Goal: Task Accomplishment & Management: Complete application form

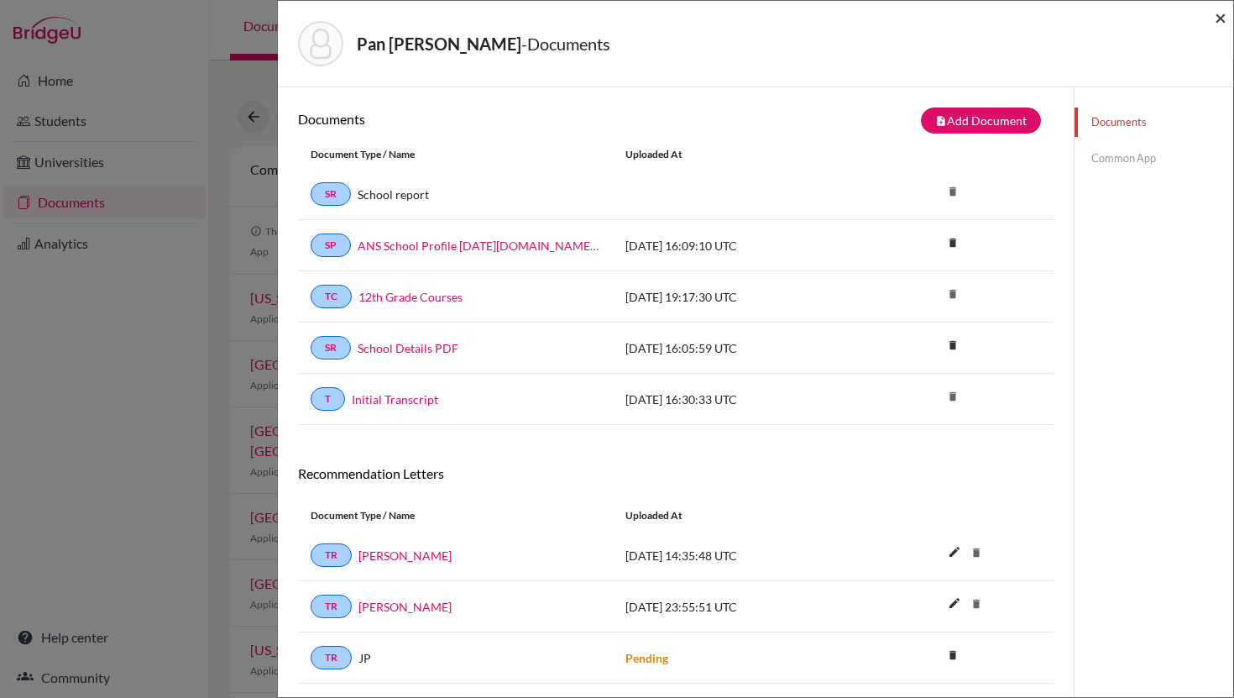
click at [1223, 14] on span "×" at bounding box center [1221, 17] width 12 height 24
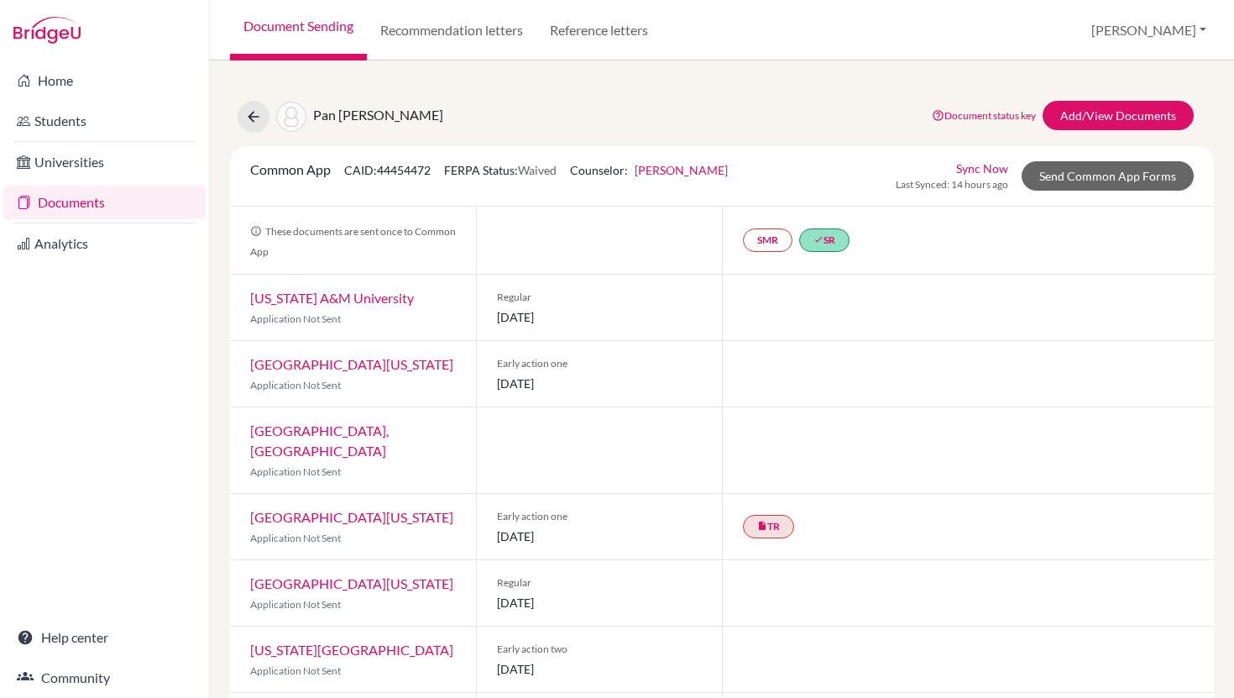
click at [57, 206] on link "Documents" at bounding box center [104, 203] width 202 height 34
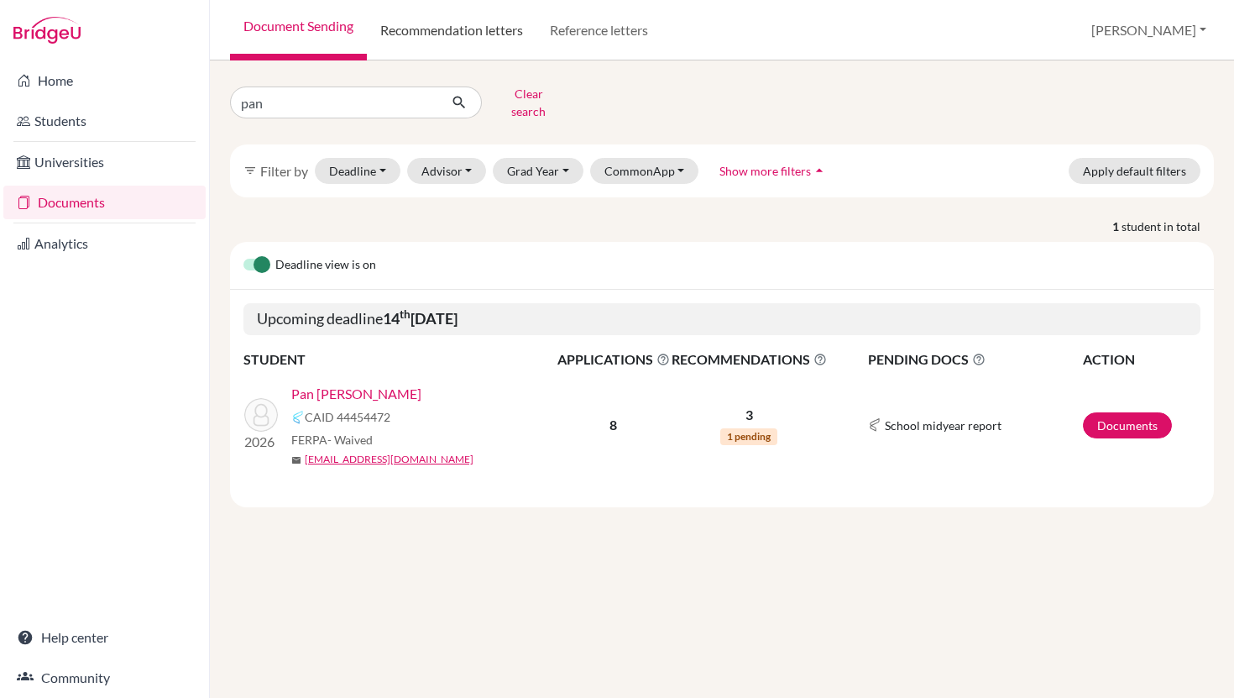
click at [419, 29] on link "Recommendation letters" at bounding box center [452, 30] width 170 height 60
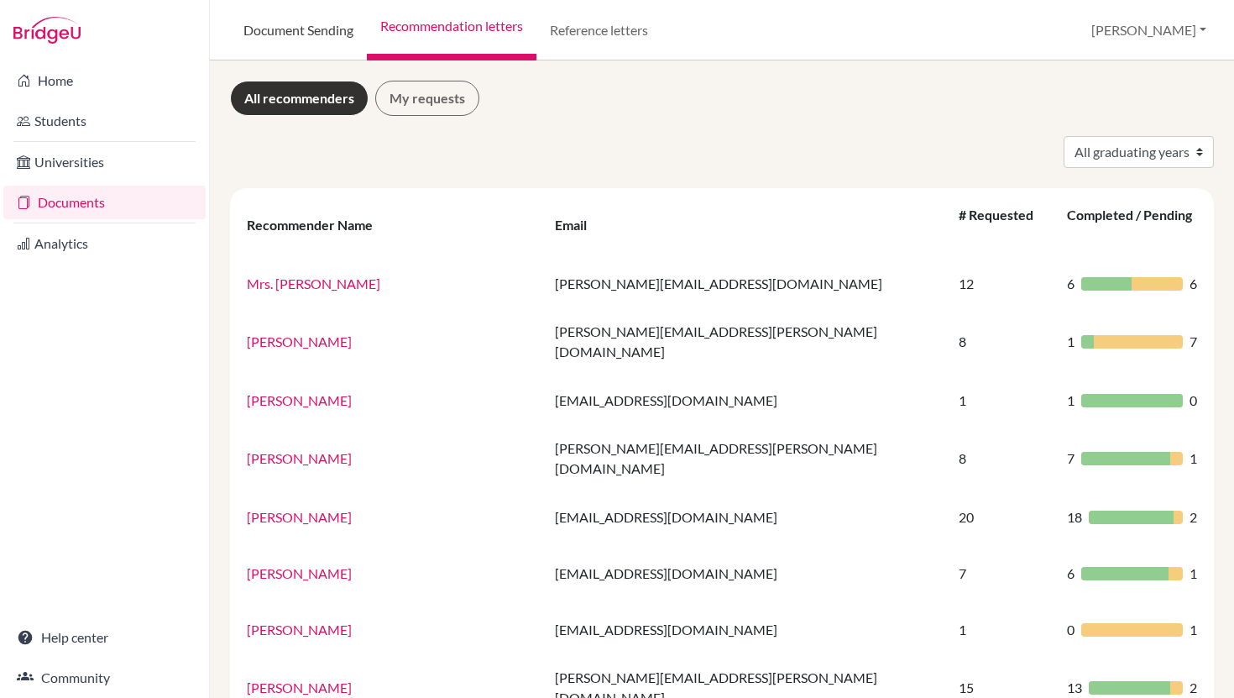
click at [292, 25] on link "Document Sending" at bounding box center [298, 30] width 137 height 60
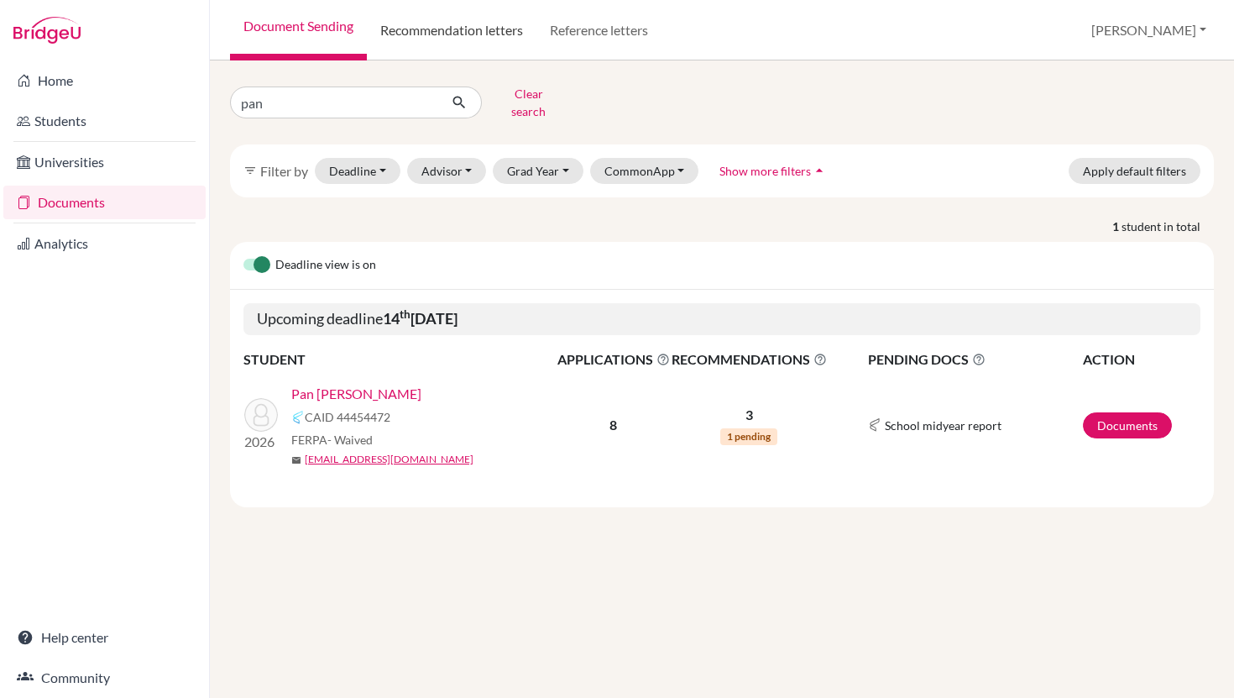
click at [416, 34] on link "Recommendation letters" at bounding box center [452, 30] width 170 height 60
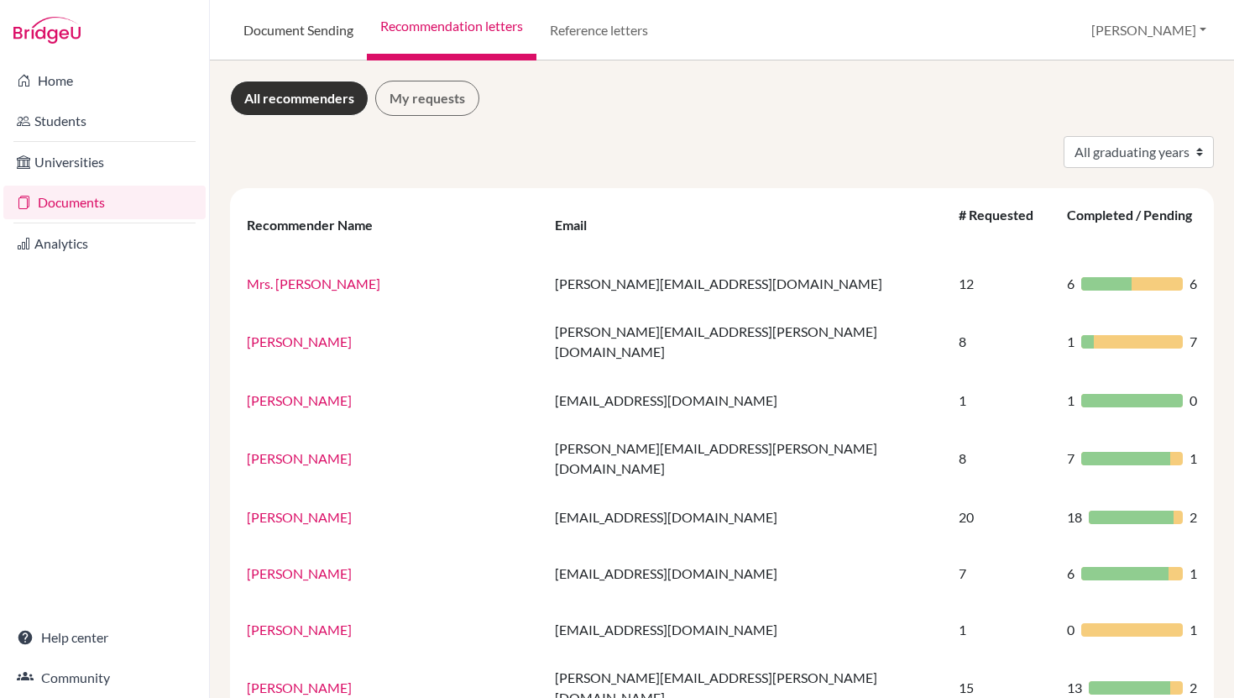
click at [311, 31] on link "Document Sending" at bounding box center [298, 30] width 137 height 60
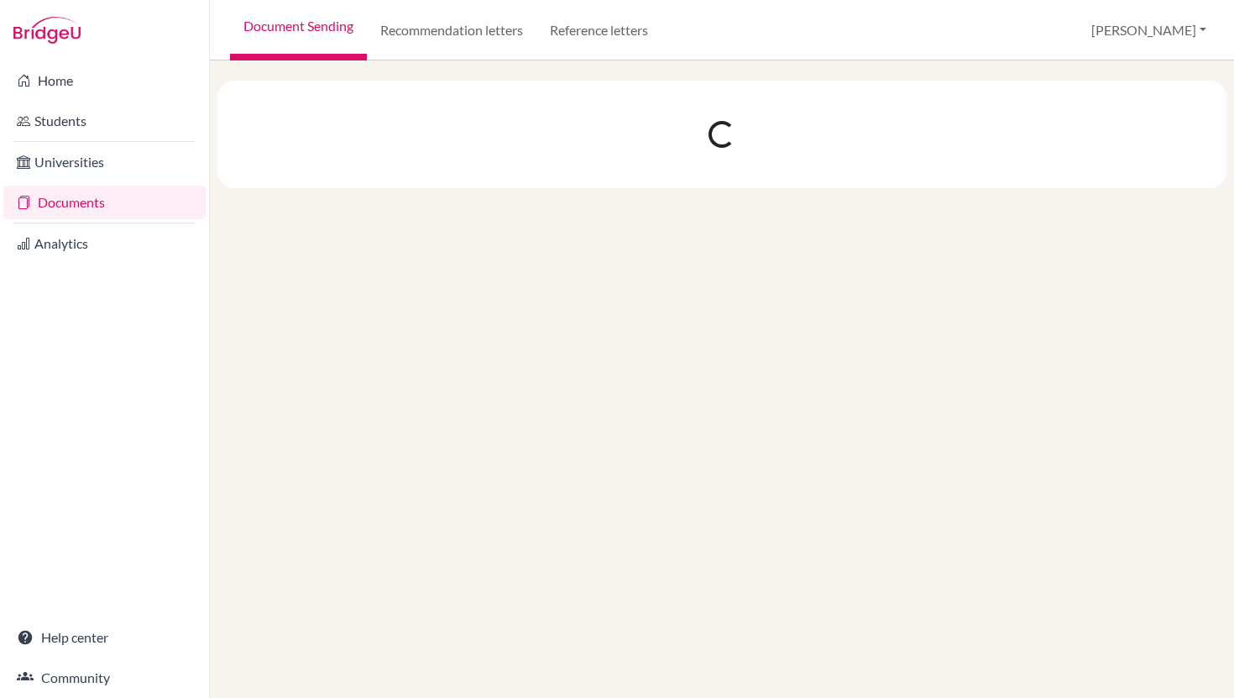
click at [71, 204] on link "Documents" at bounding box center [104, 203] width 202 height 34
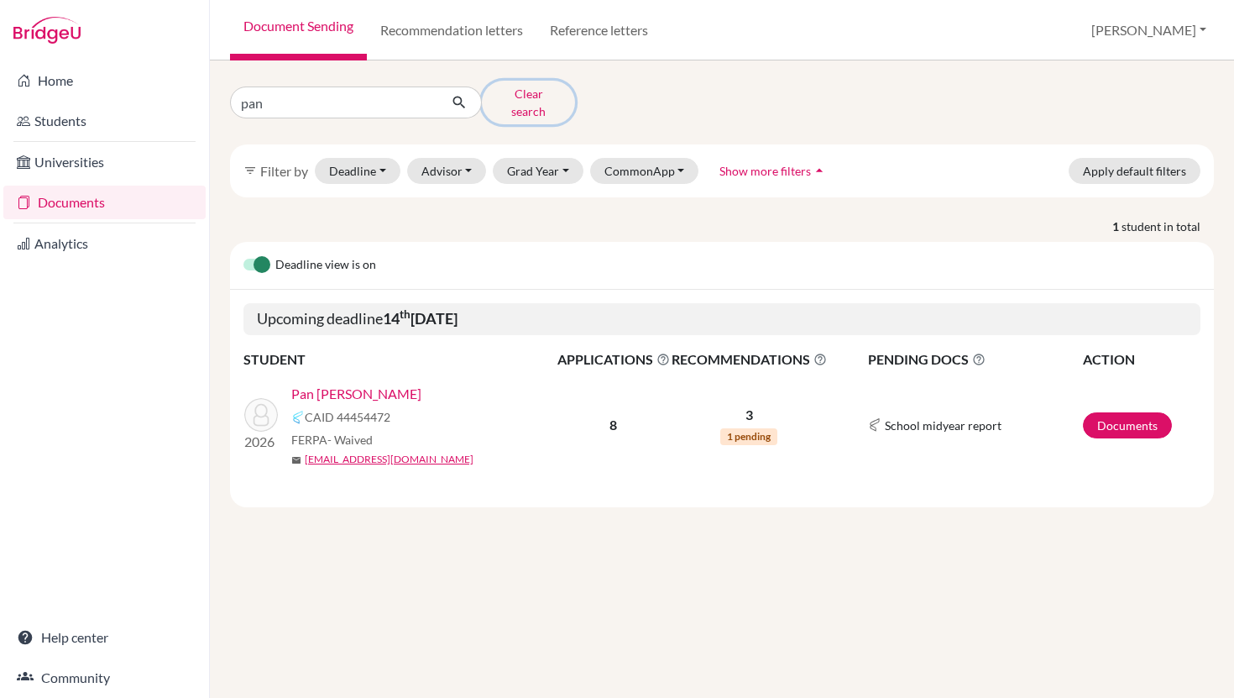
click at [528, 101] on button "Clear search" at bounding box center [528, 103] width 93 height 44
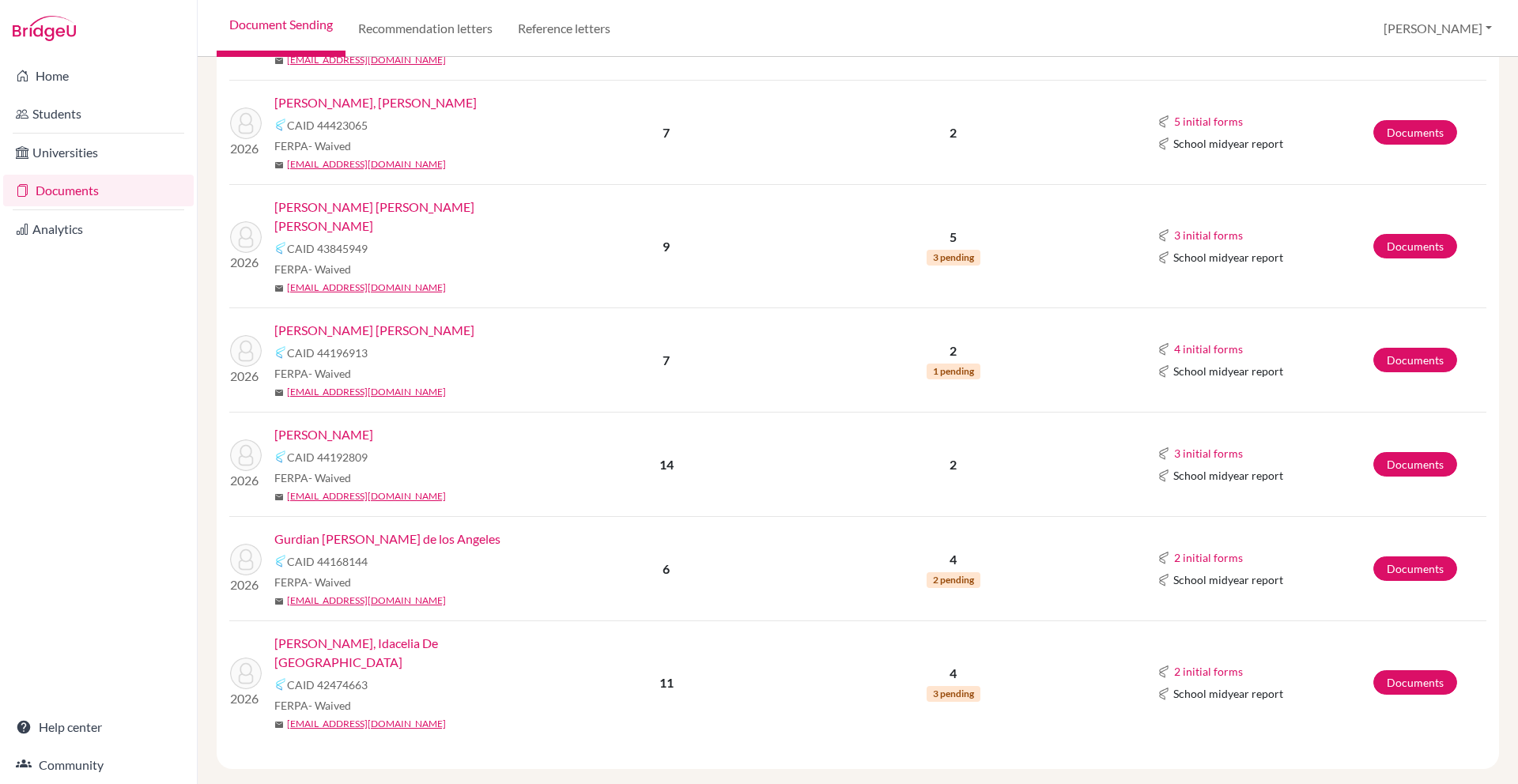
scroll to position [1858, 0]
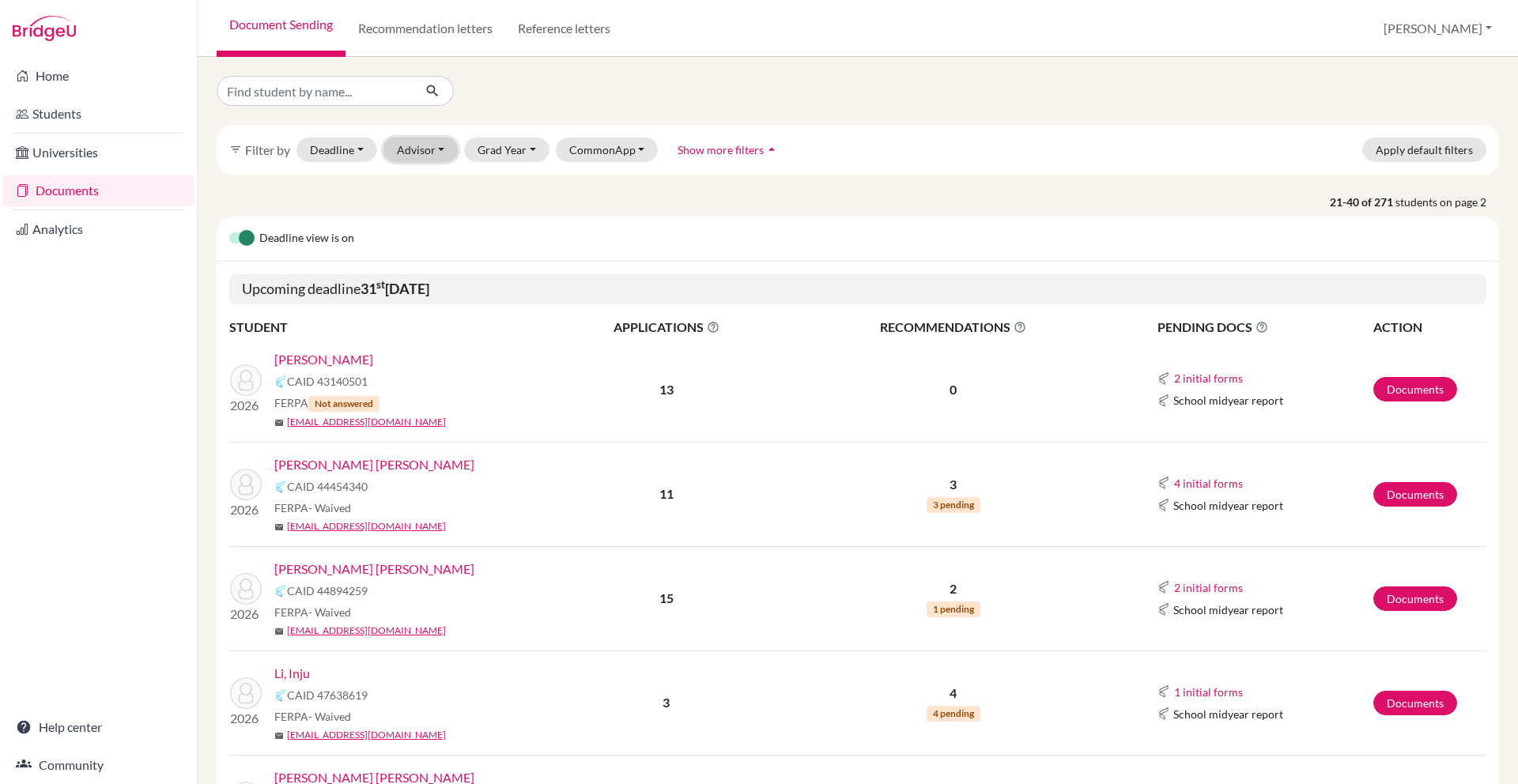
click at [409, 150] on button "Advisor" at bounding box center [421, 150] width 75 height 24
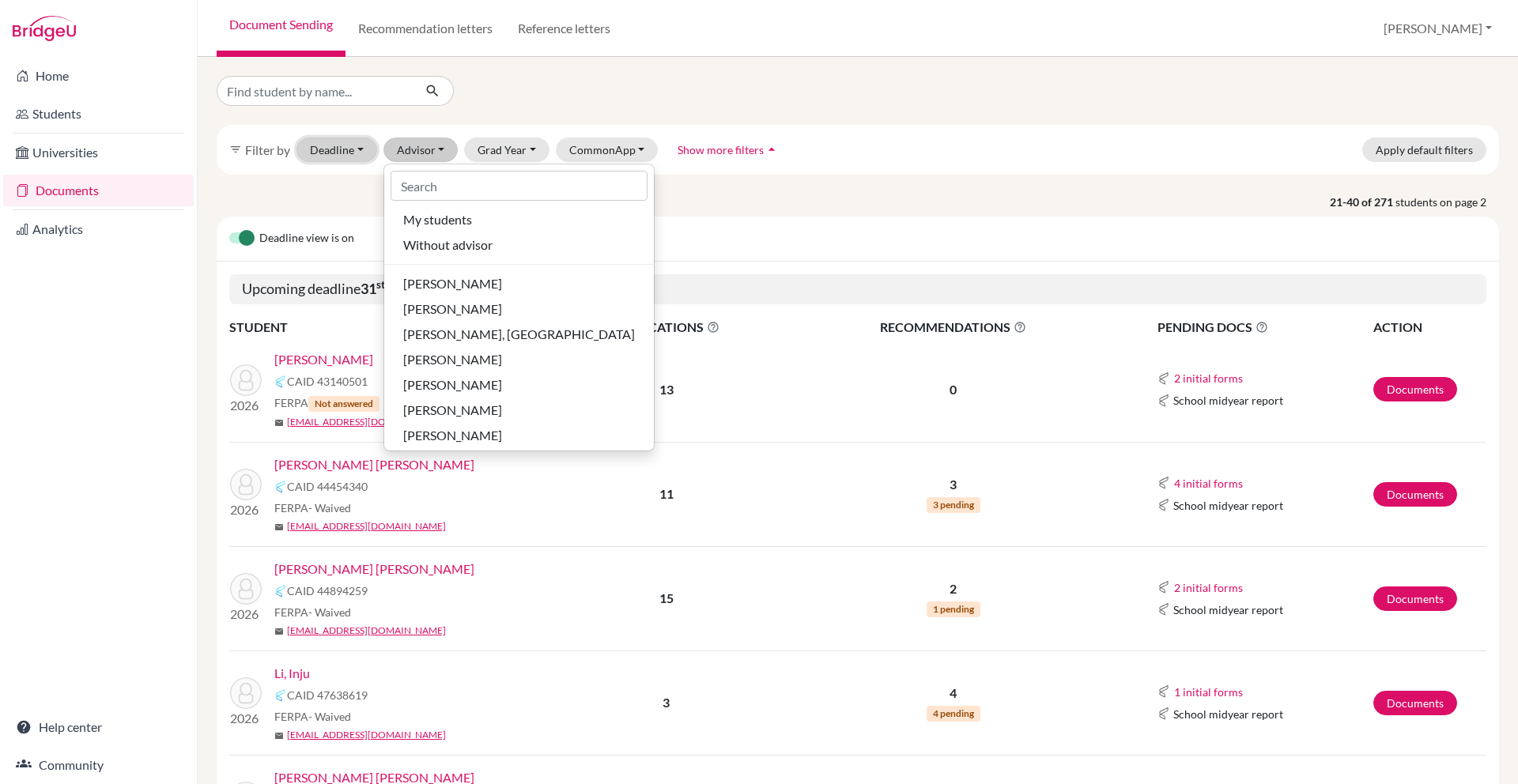
click at [340, 147] on button "Deadline - Select a date range Or double click for a single date selection Toda…" at bounding box center [337, 150] width 81 height 24
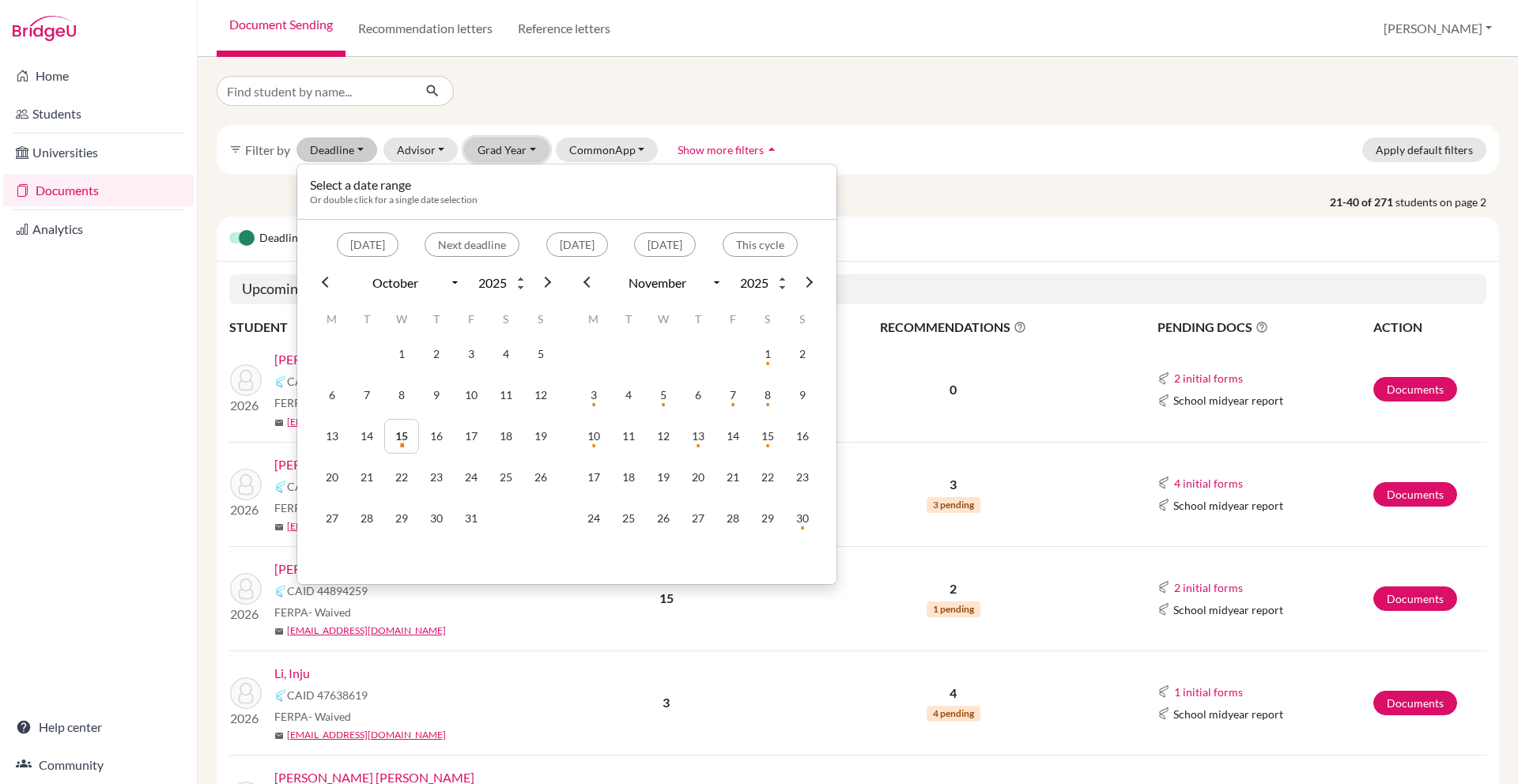
click at [501, 149] on button "Grad Year" at bounding box center [507, 150] width 86 height 24
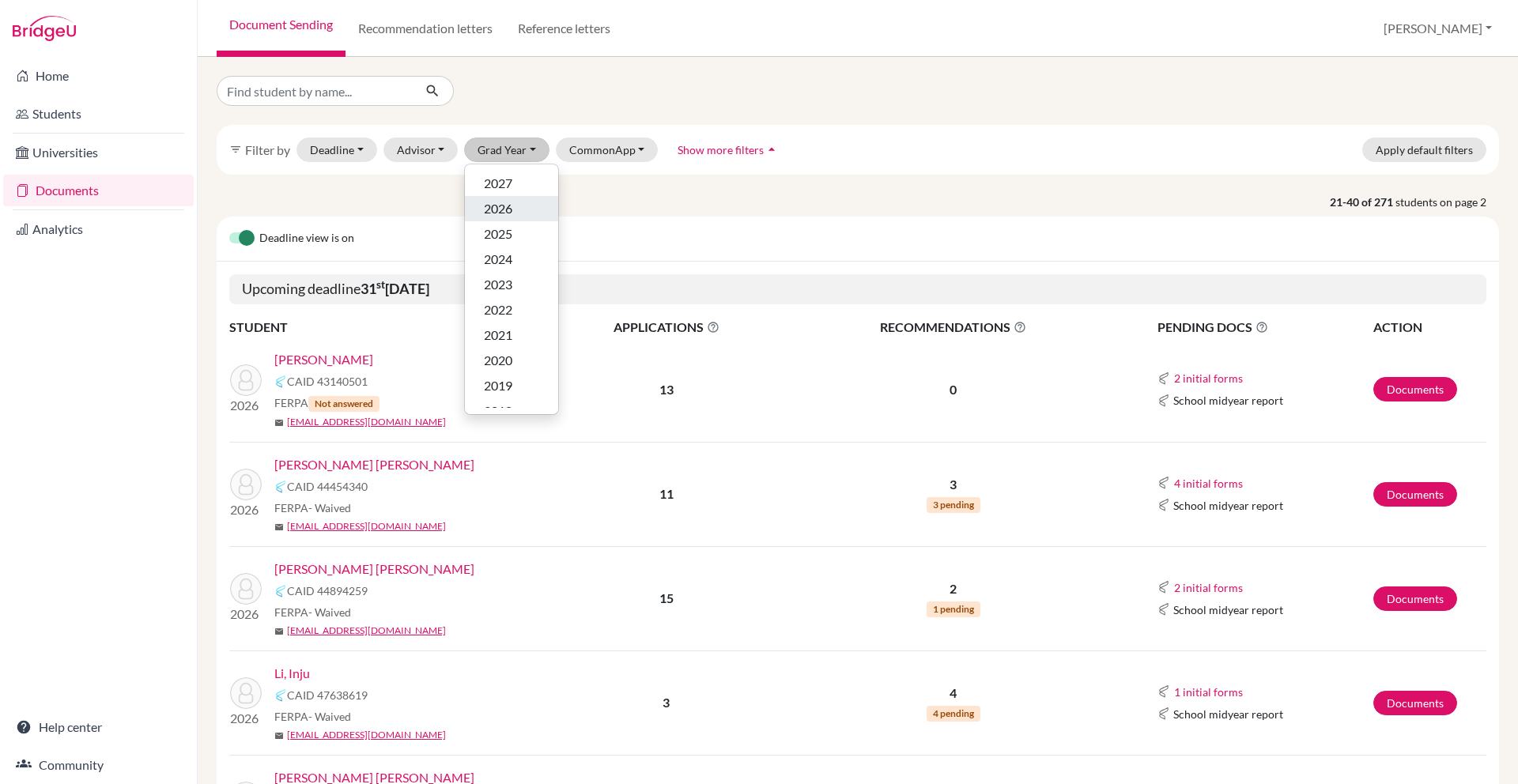
click at [492, 208] on span "2026" at bounding box center [498, 209] width 28 height 19
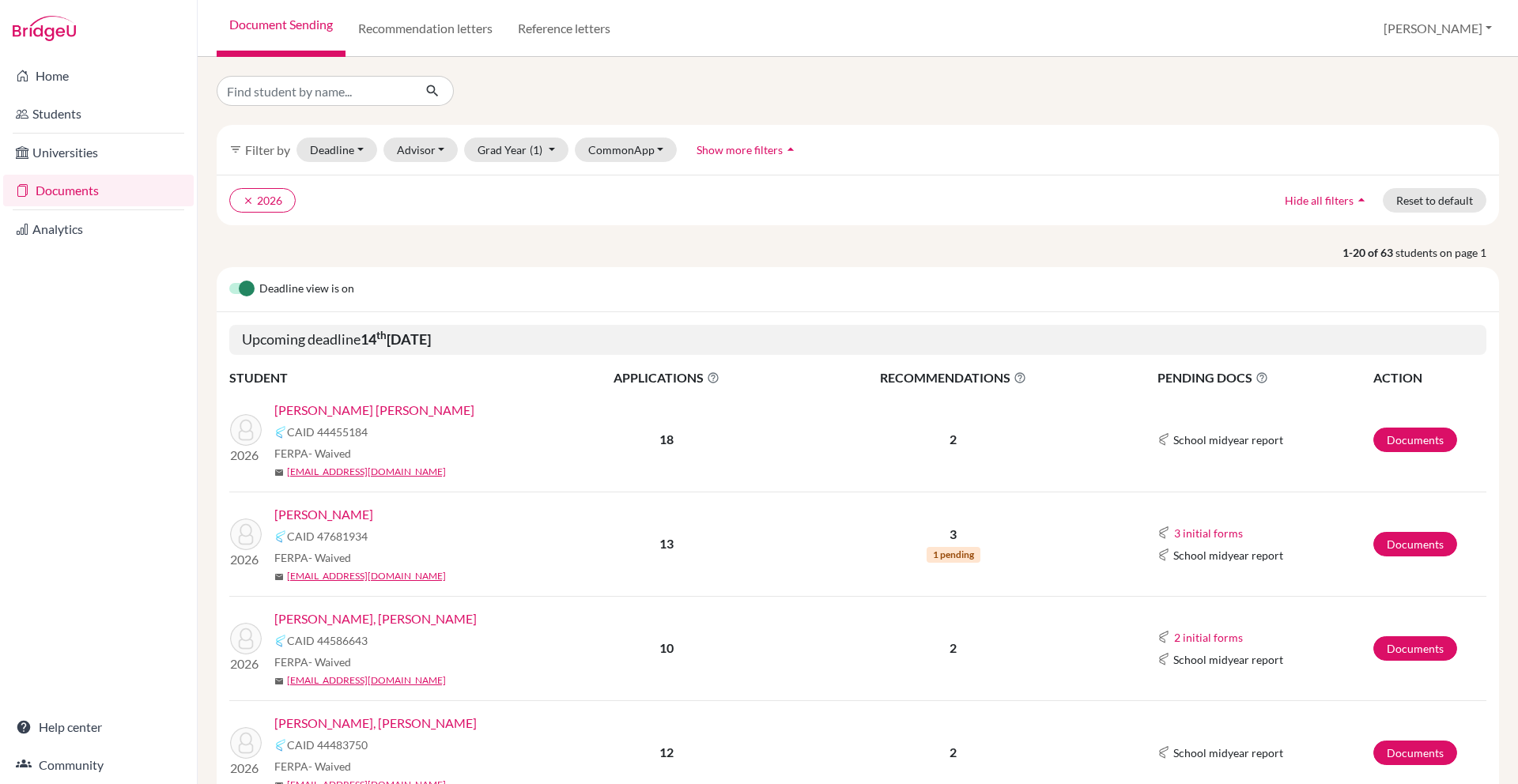
click at [953, 556] on span "1 pending" at bounding box center [953, 554] width 54 height 16
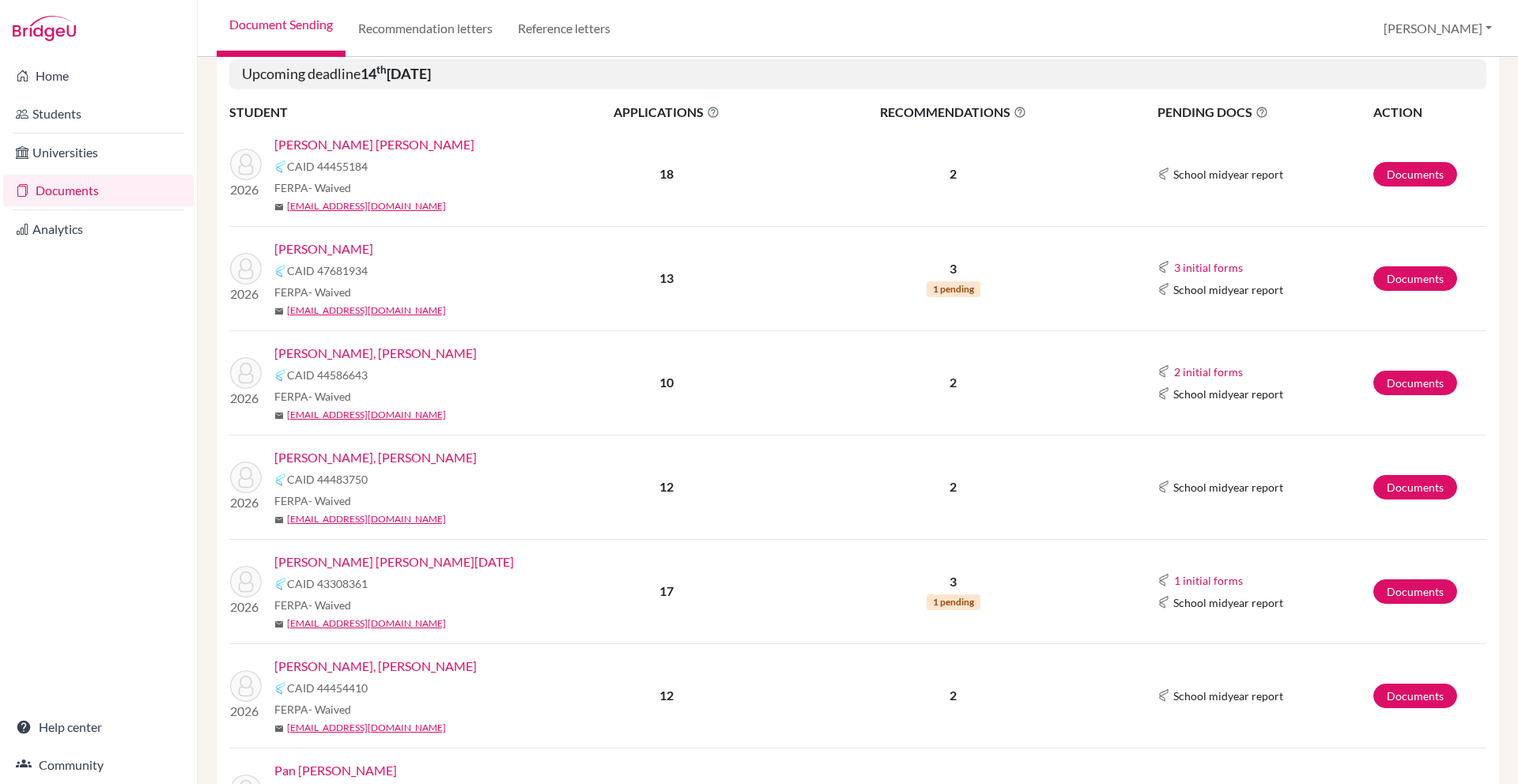
scroll to position [280, 0]
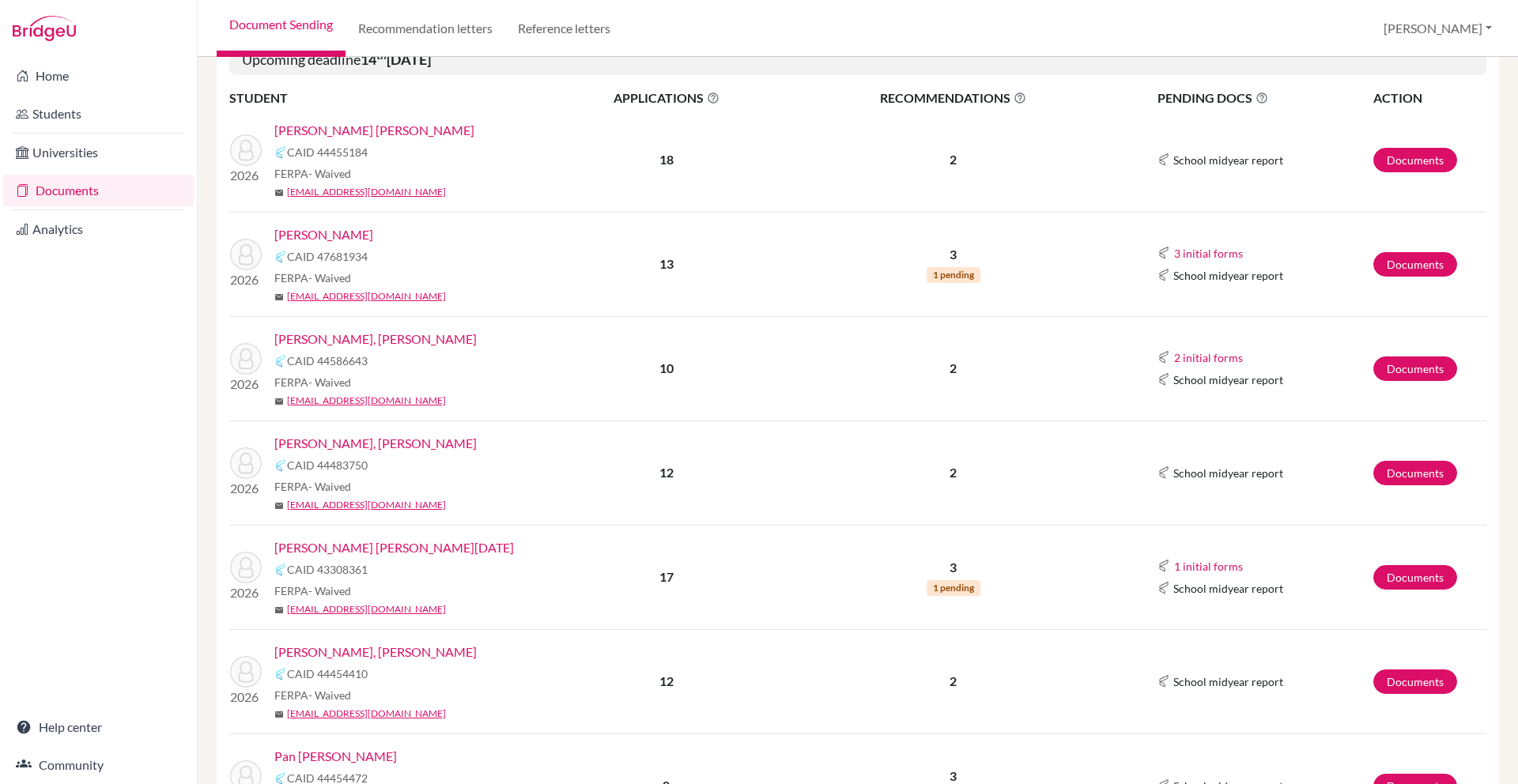
click at [958, 596] on td "3 1 pending" at bounding box center [953, 576] width 332 height 104
click at [1161, 568] on button "1 initial forms" at bounding box center [1208, 566] width 71 height 18
click at [1161, 584] on link "Documents" at bounding box center [1414, 577] width 84 height 24
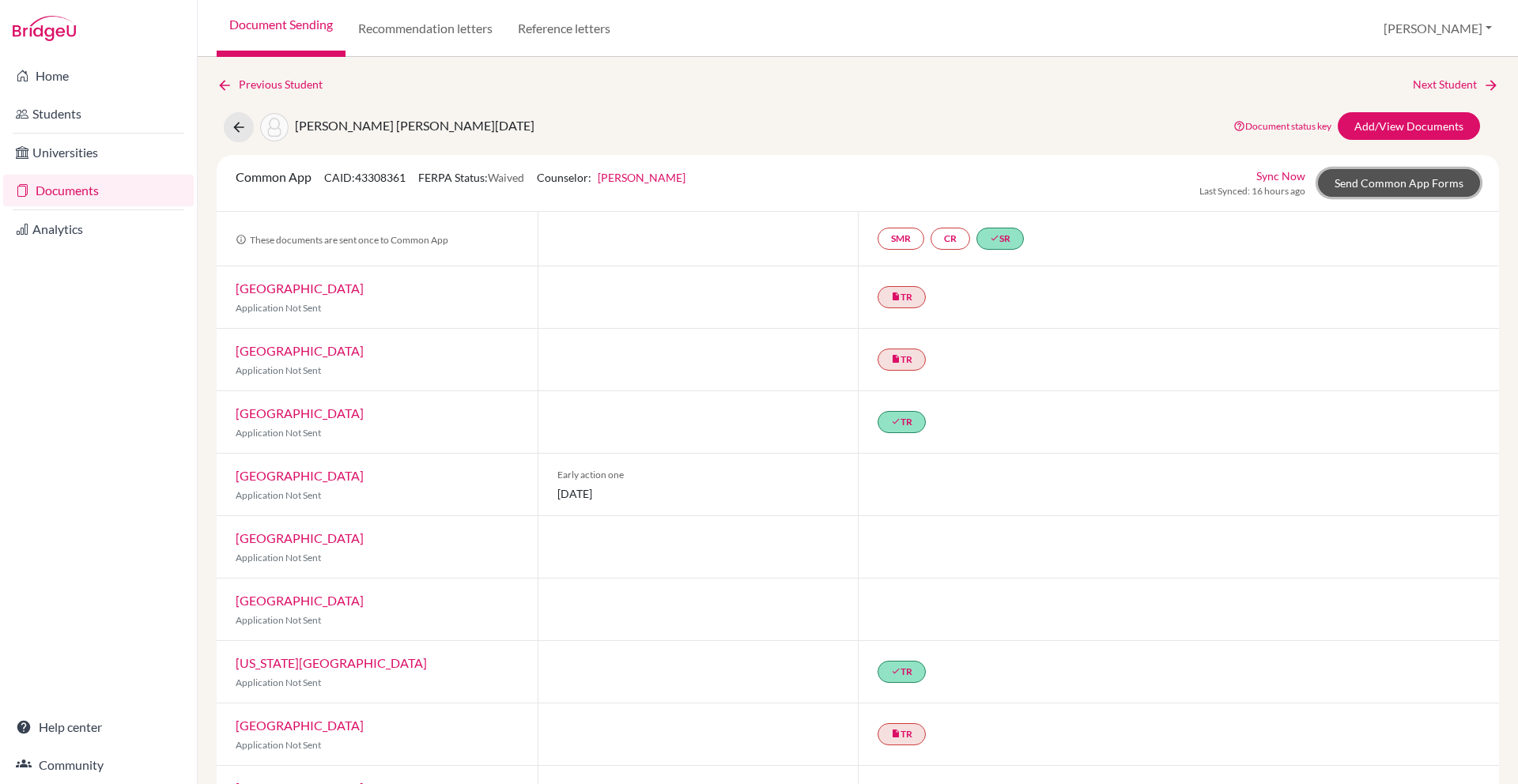
click at [1403, 188] on link "Send Common App Forms" at bounding box center [1398, 183] width 162 height 27
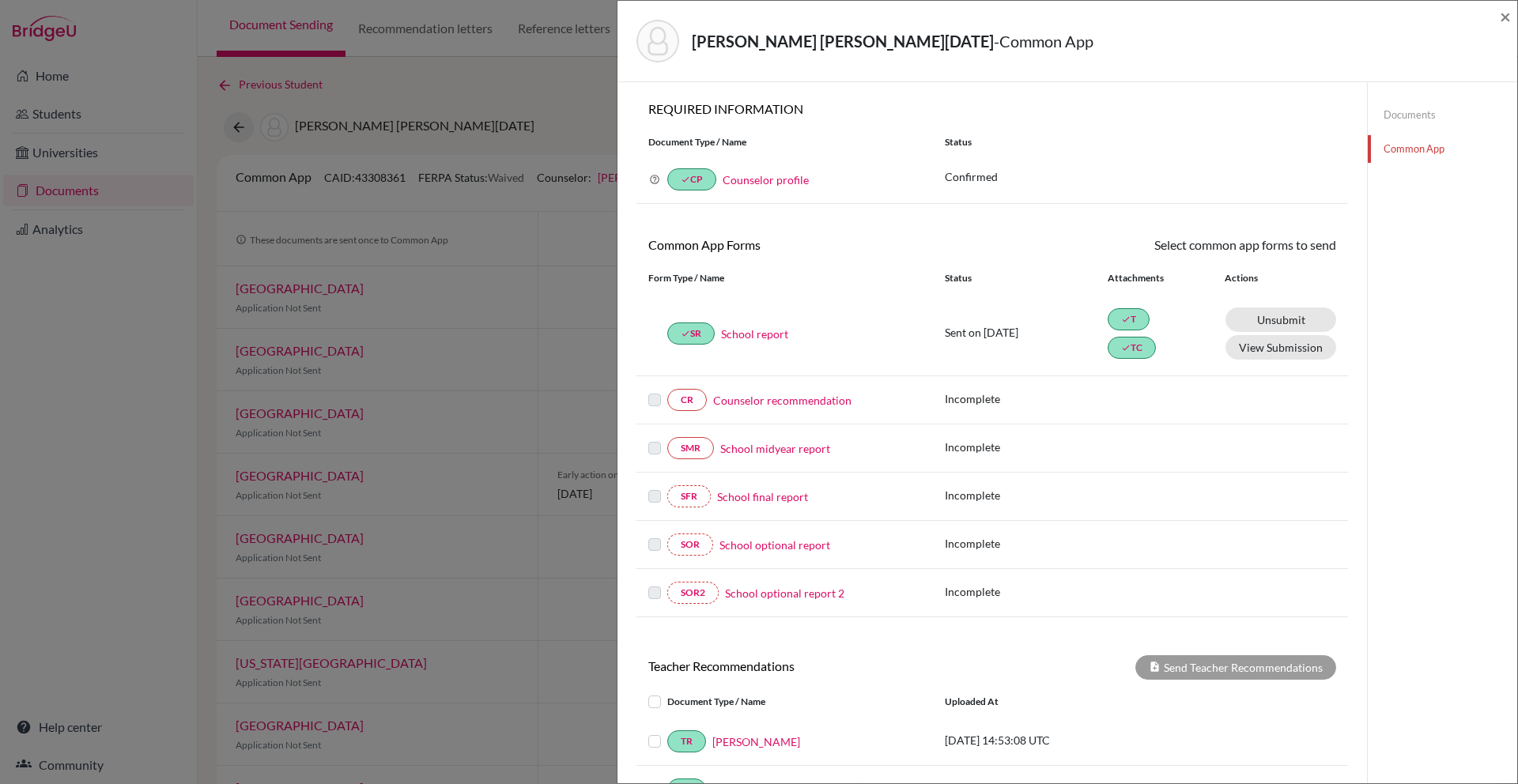
click at [805, 402] on link "Counselor recommendation" at bounding box center [782, 400] width 138 height 17
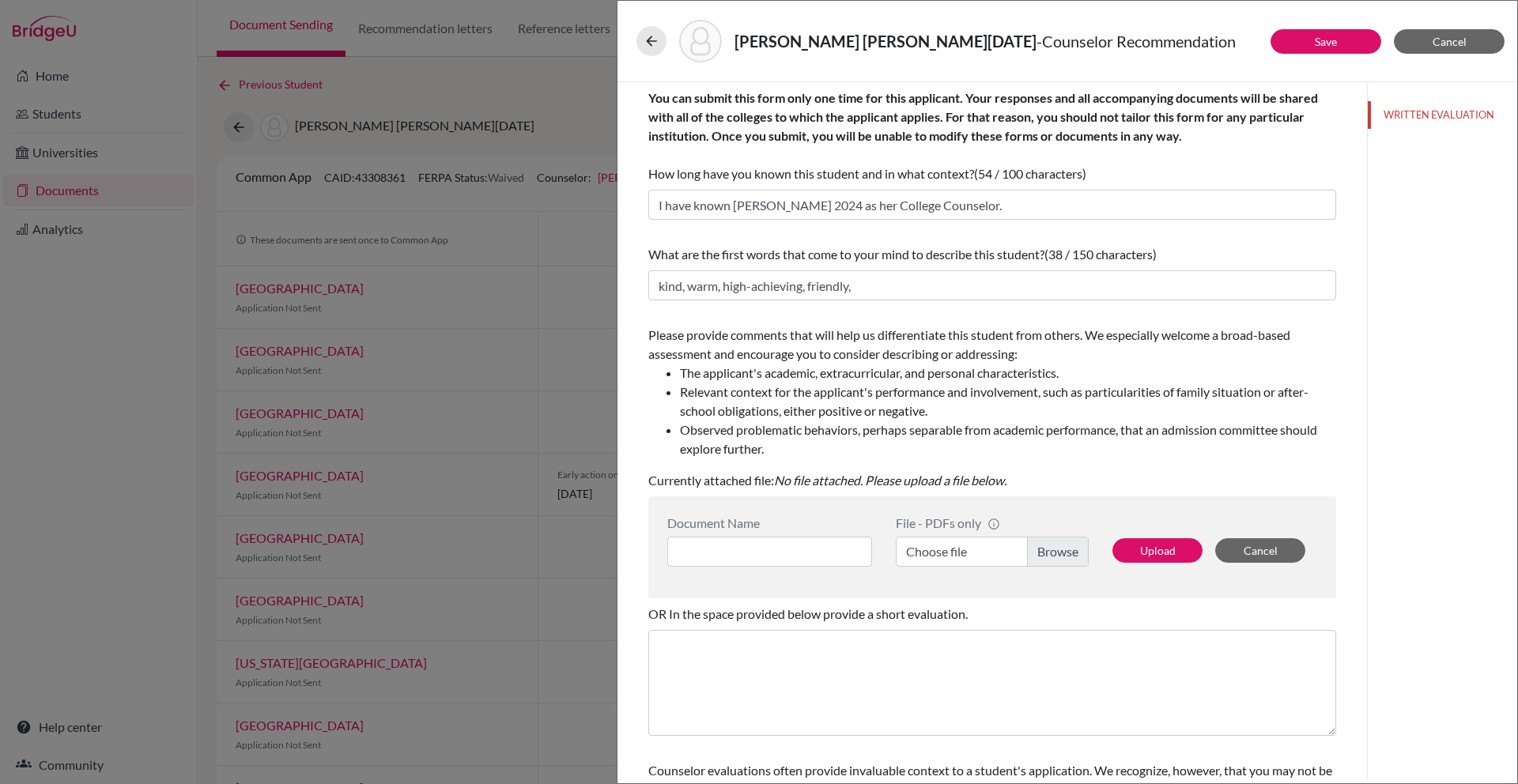
click at [564, 299] on div "De Villers Sequeira, Lucia Marie - Counselor Recommendation Save Cancel You can…" at bounding box center [759, 392] width 1518 height 784
click at [1437, 44] on span "Cancel" at bounding box center [1449, 41] width 34 height 13
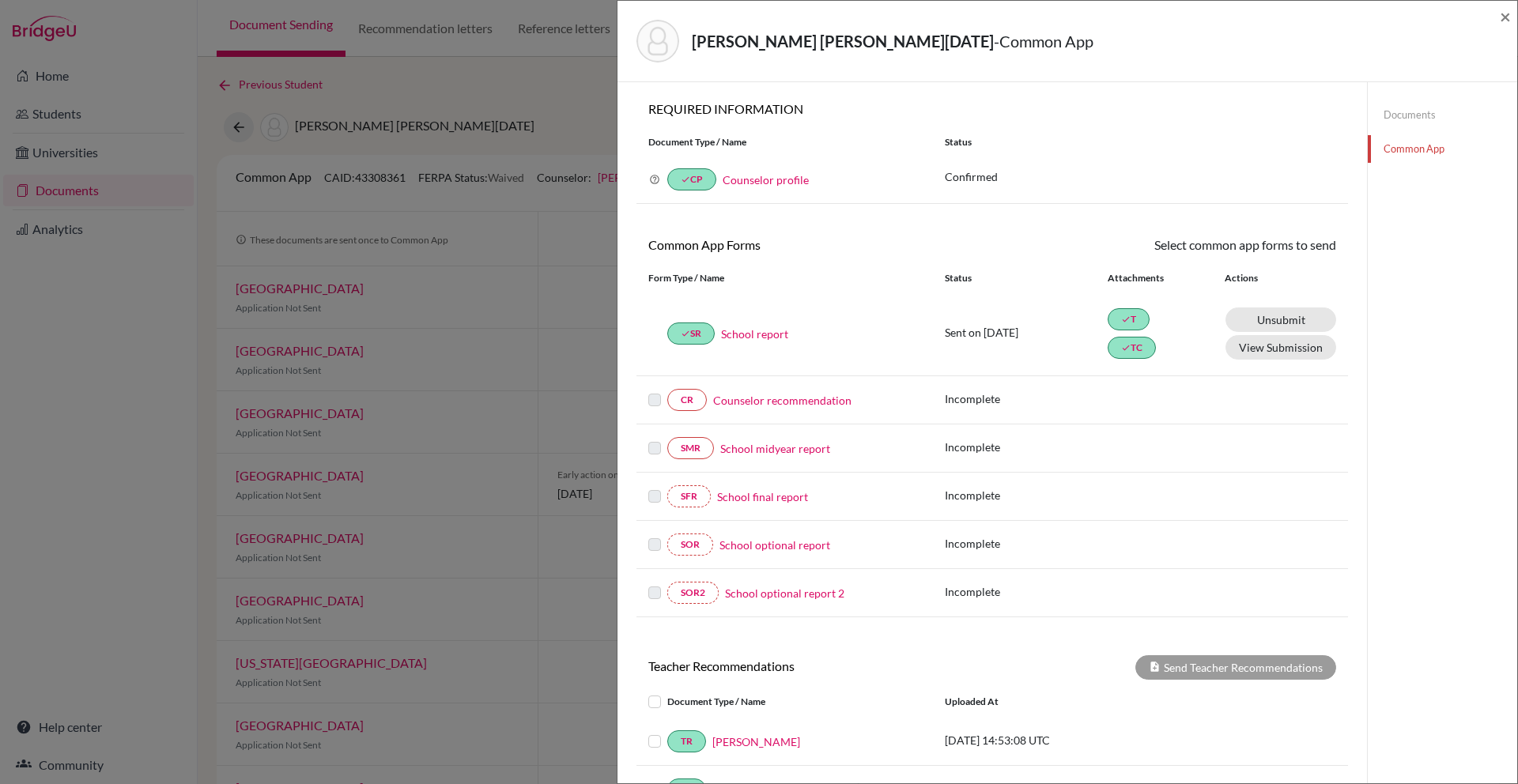
click at [1397, 115] on link "Documents" at bounding box center [1442, 114] width 150 height 27
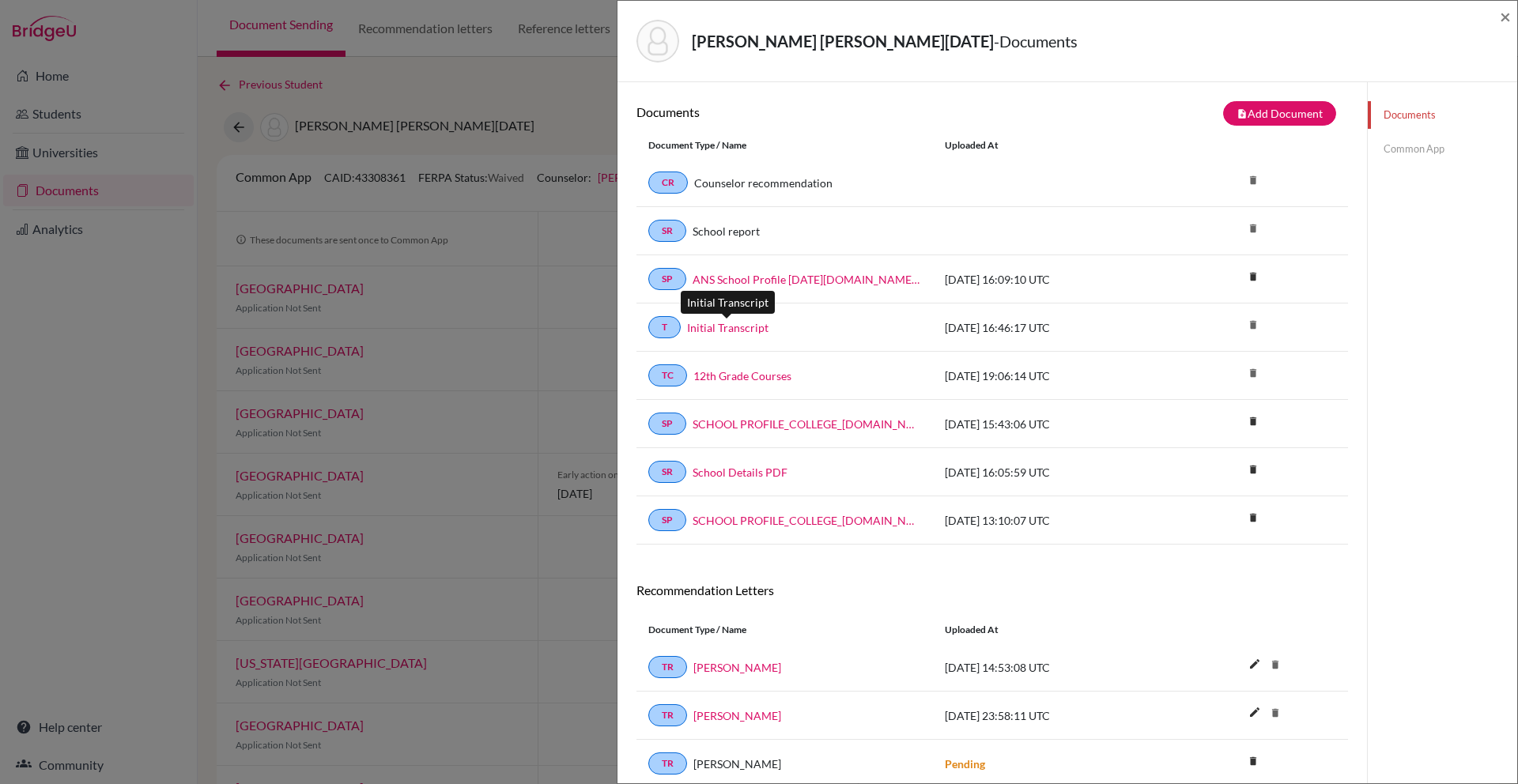
click at [717, 332] on link "Initial Transcript" at bounding box center [727, 328] width 81 height 17
click at [726, 371] on link "12th Grade Courses" at bounding box center [742, 376] width 98 height 17
click at [1505, 19] on span "×" at bounding box center [1505, 16] width 11 height 23
click at [1505, 15] on span "×" at bounding box center [1505, 16] width 11 height 23
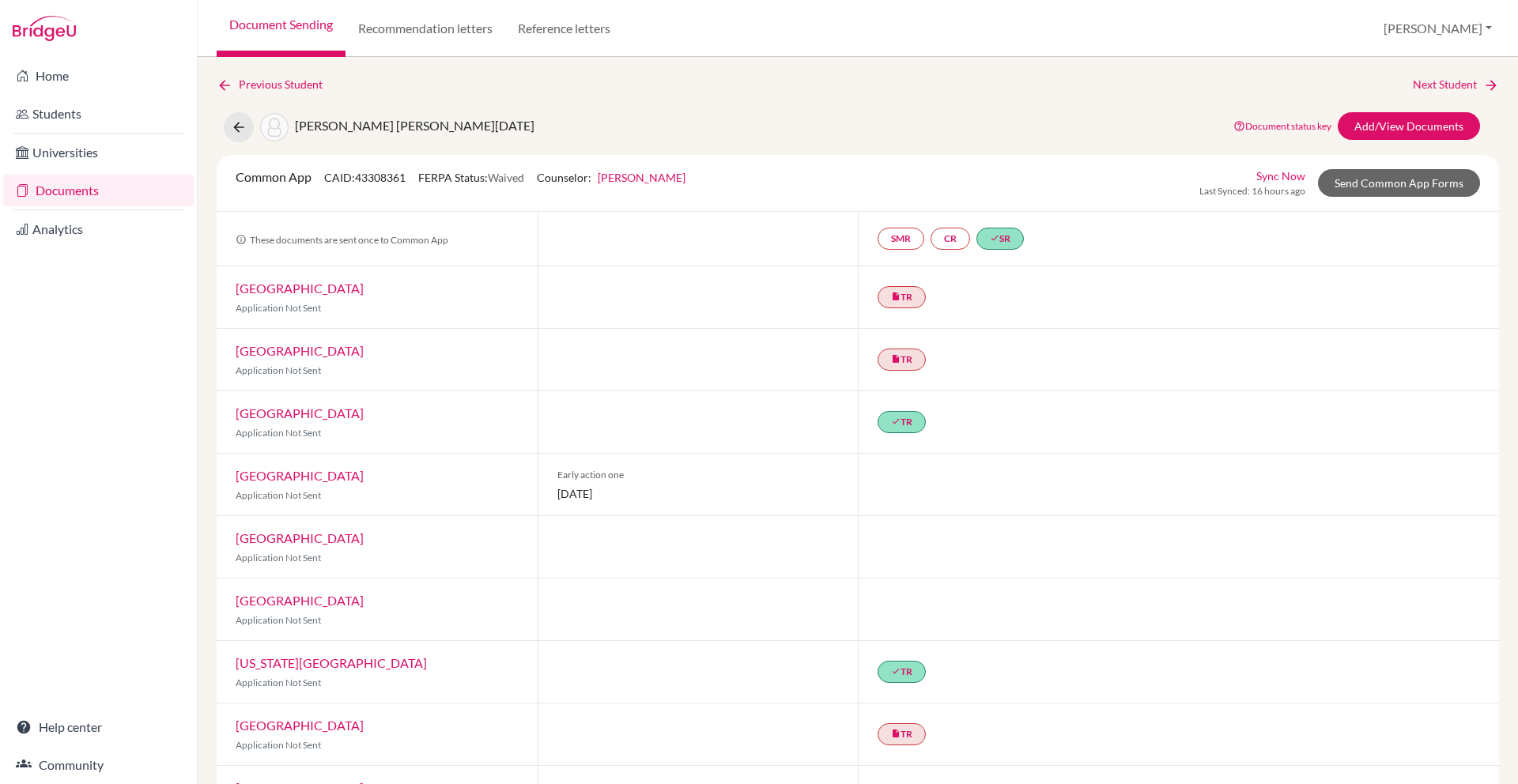
click at [81, 187] on link "Documents" at bounding box center [98, 191] width 190 height 32
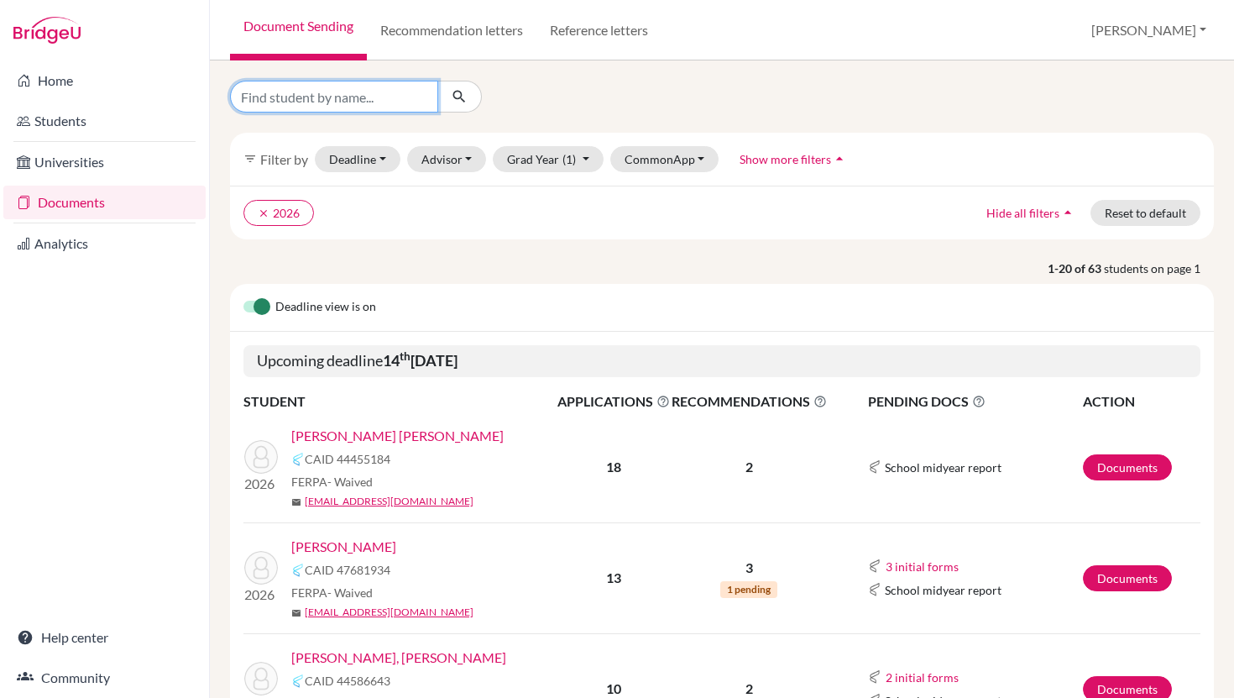
click at [306, 102] on input "Find student by name..." at bounding box center [334, 97] width 208 height 32
type input "delgado"
click button "submit" at bounding box center [459, 97] width 44 height 32
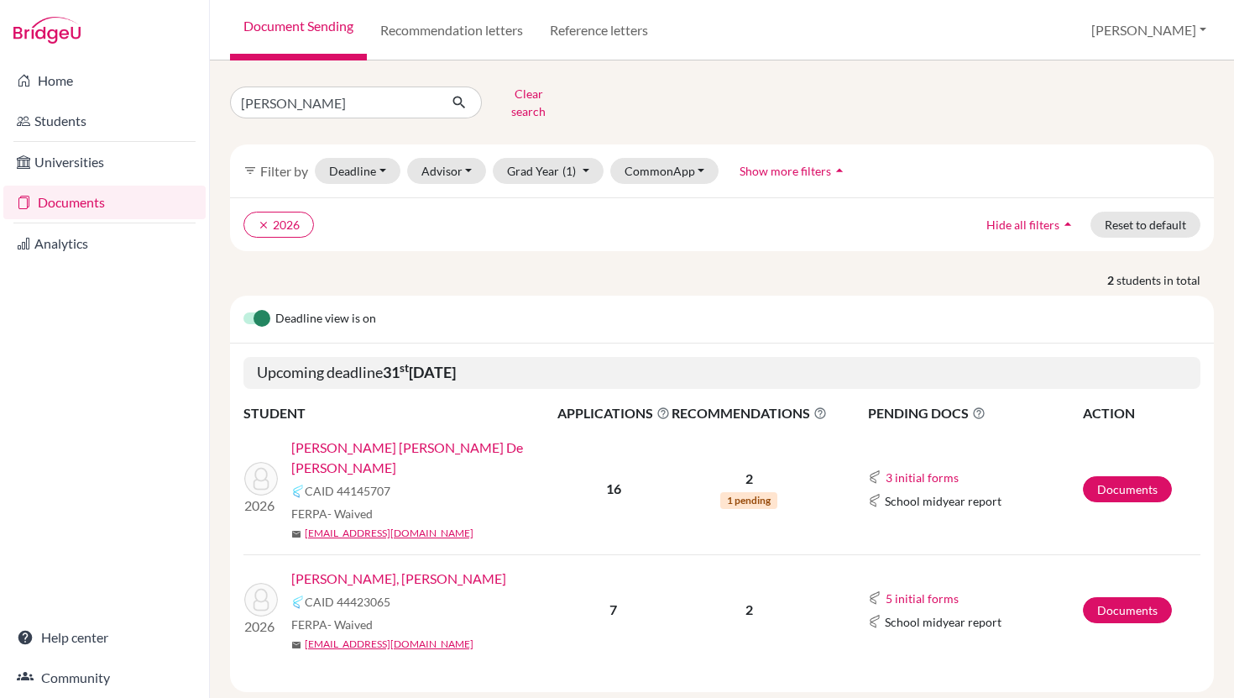
click at [402, 568] on link "[PERSON_NAME], [PERSON_NAME]" at bounding box center [398, 578] width 215 height 20
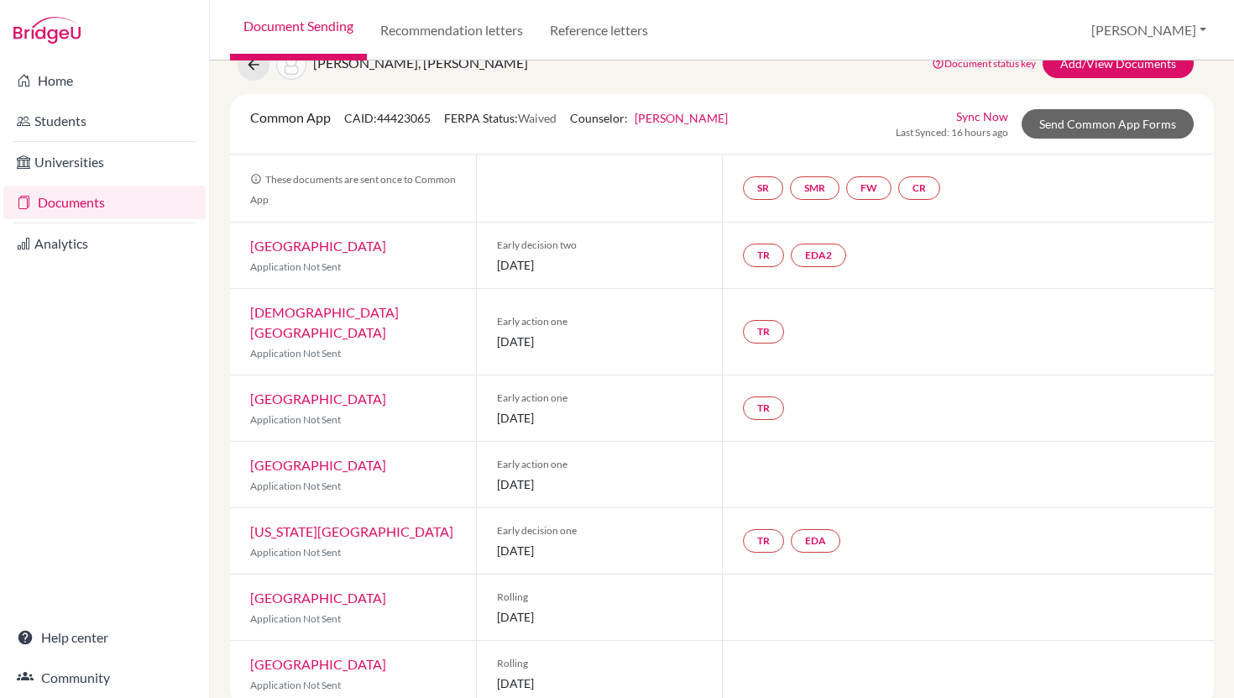
scroll to position [79, 0]
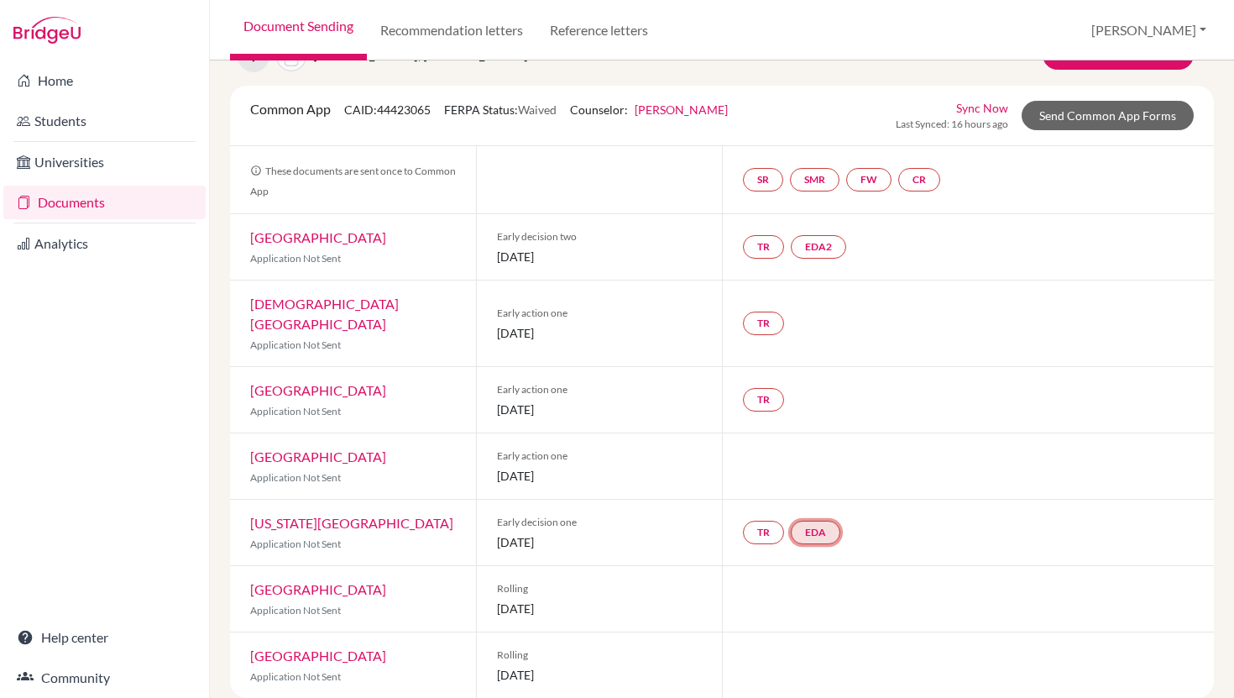
click at [816, 520] on link "EDA" at bounding box center [816, 532] width 50 height 24
click at [808, 436] on h3 "Early decision agreement" at bounding box center [817, 451] width 165 height 30
click at [800, 474] on link "Early decision agreement" at bounding box center [816, 481] width 131 height 14
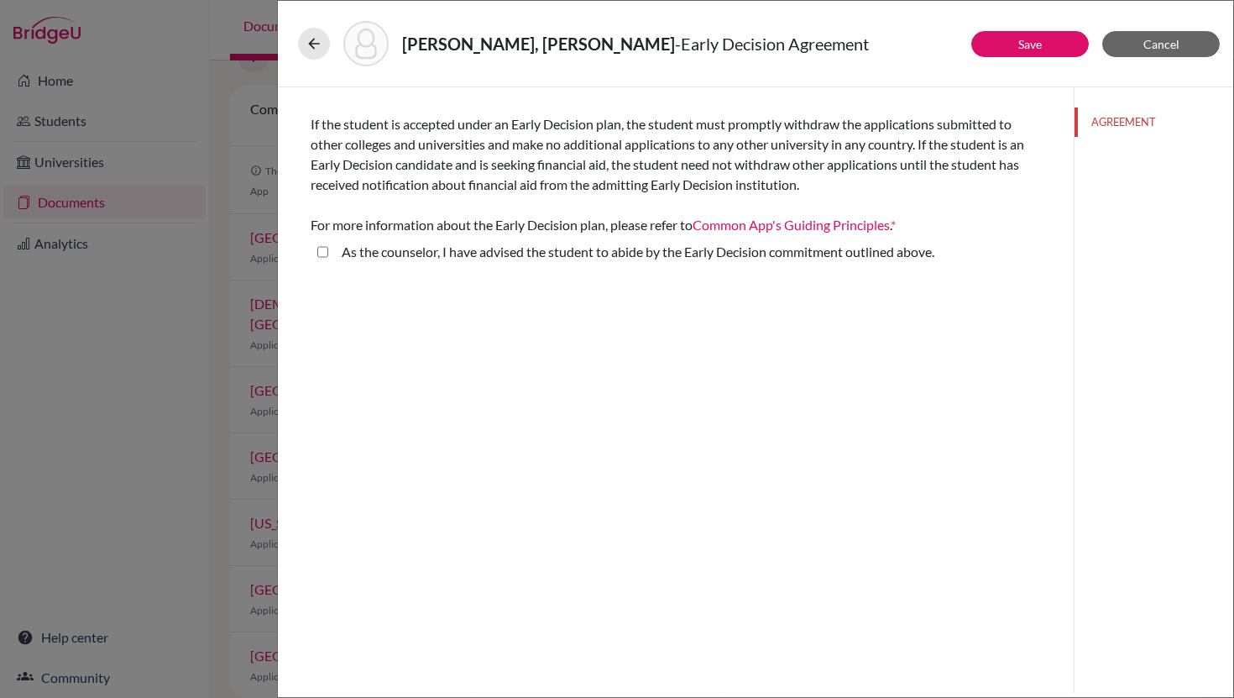
click at [325, 251] on above\ "As the counselor, I have advised the student to abide by the Early Decision com…" at bounding box center [322, 252] width 11 height 20
checkbox above\ "true"
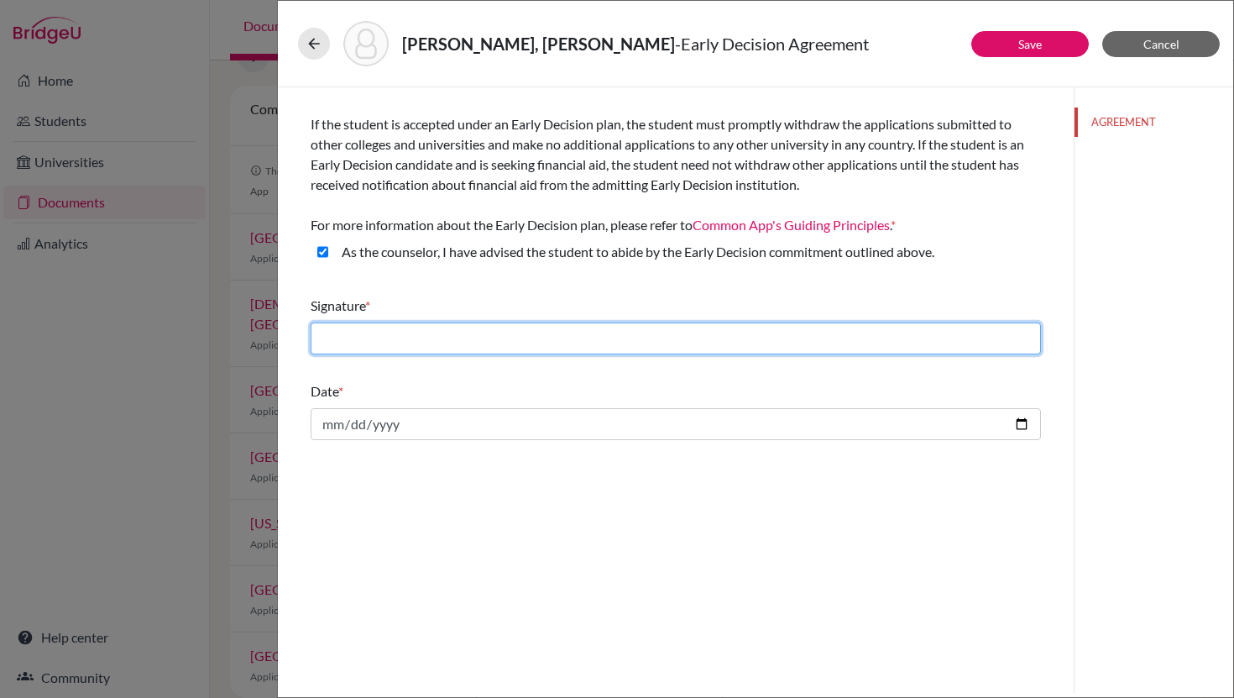
click at [384, 330] on input "text" at bounding box center [676, 338] width 730 height 32
type input "[PERSON_NAME]"
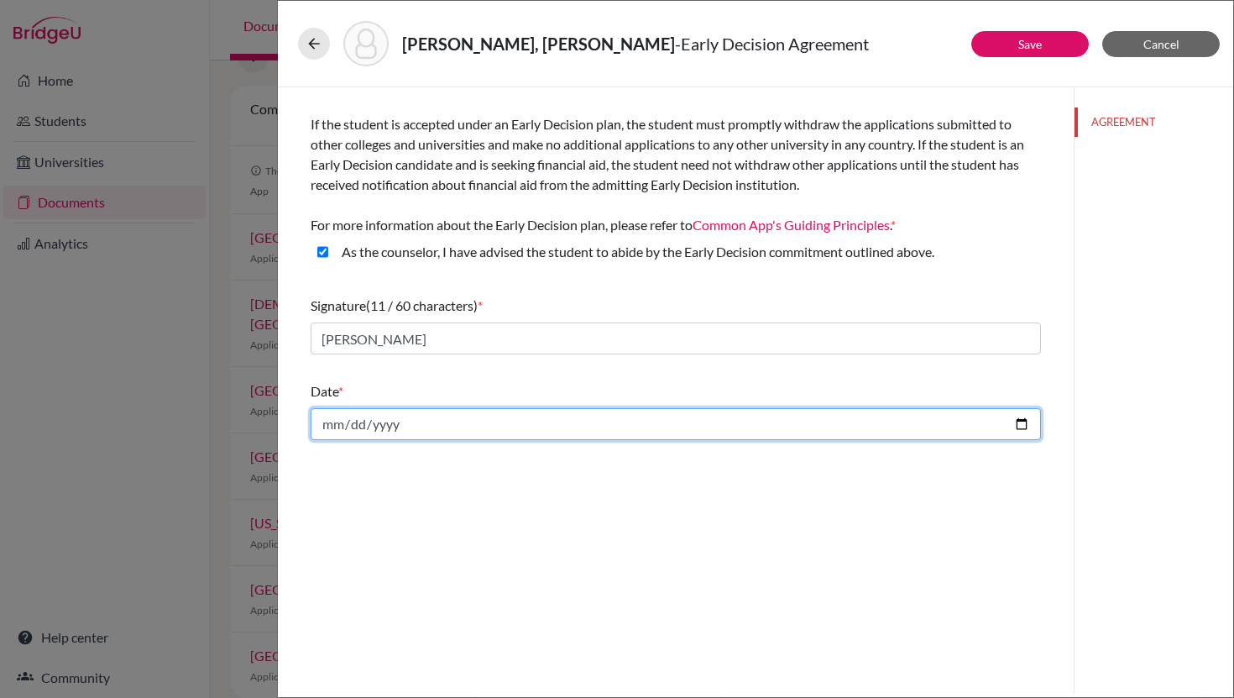
click at [397, 421] on input "date" at bounding box center [676, 424] width 730 height 32
click at [1025, 413] on input "date" at bounding box center [676, 424] width 730 height 32
click at [1017, 426] on input "date" at bounding box center [676, 424] width 730 height 32
type input "2025-10-15"
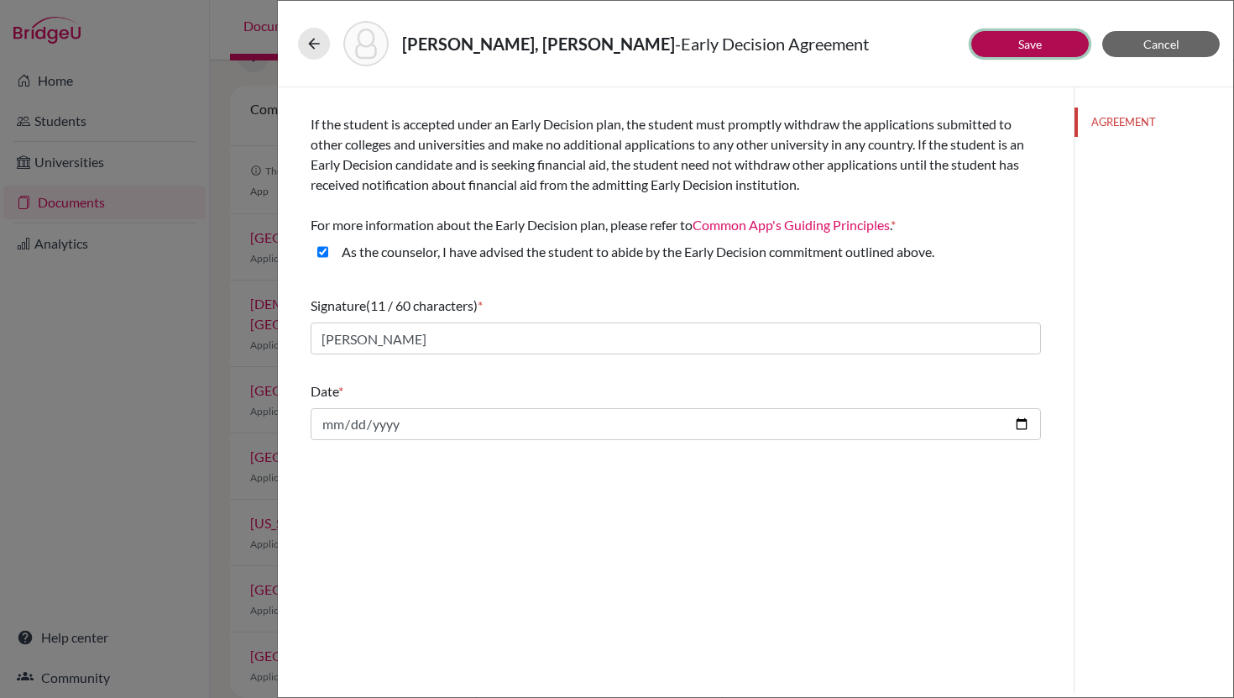
click at [1026, 46] on link "Save" at bounding box center [1030, 44] width 24 height 14
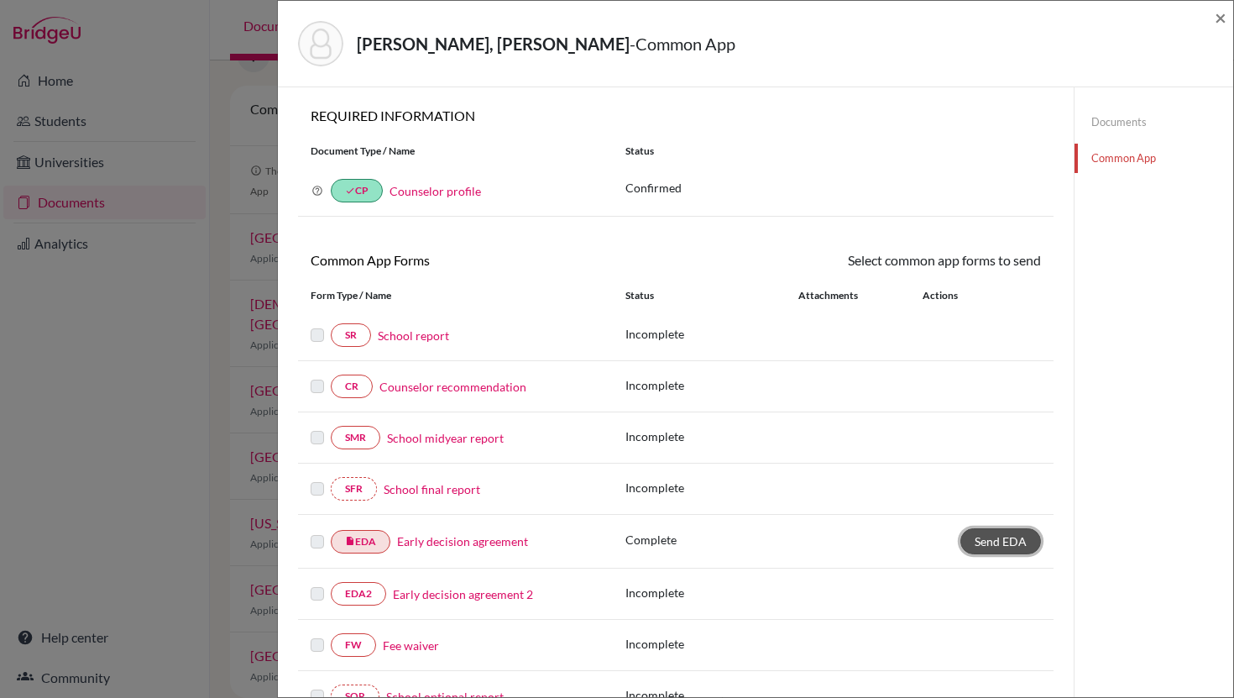
click at [1001, 545] on span "Send EDA" at bounding box center [1001, 541] width 52 height 14
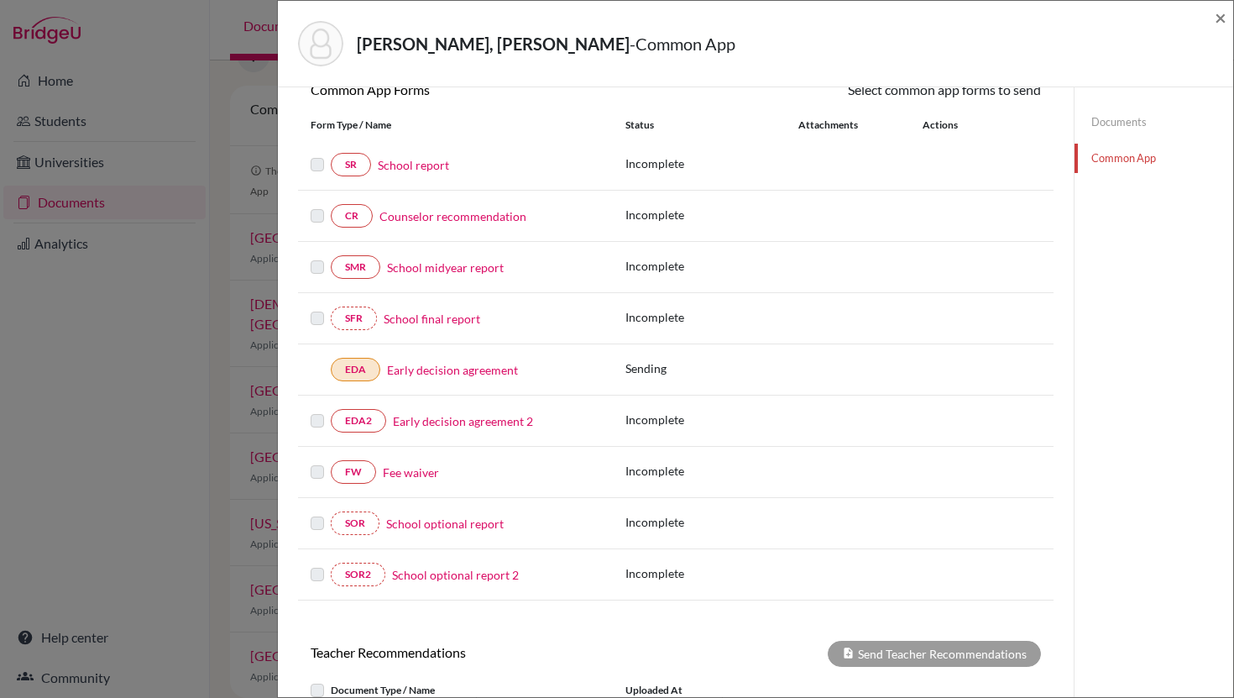
scroll to position [201, 0]
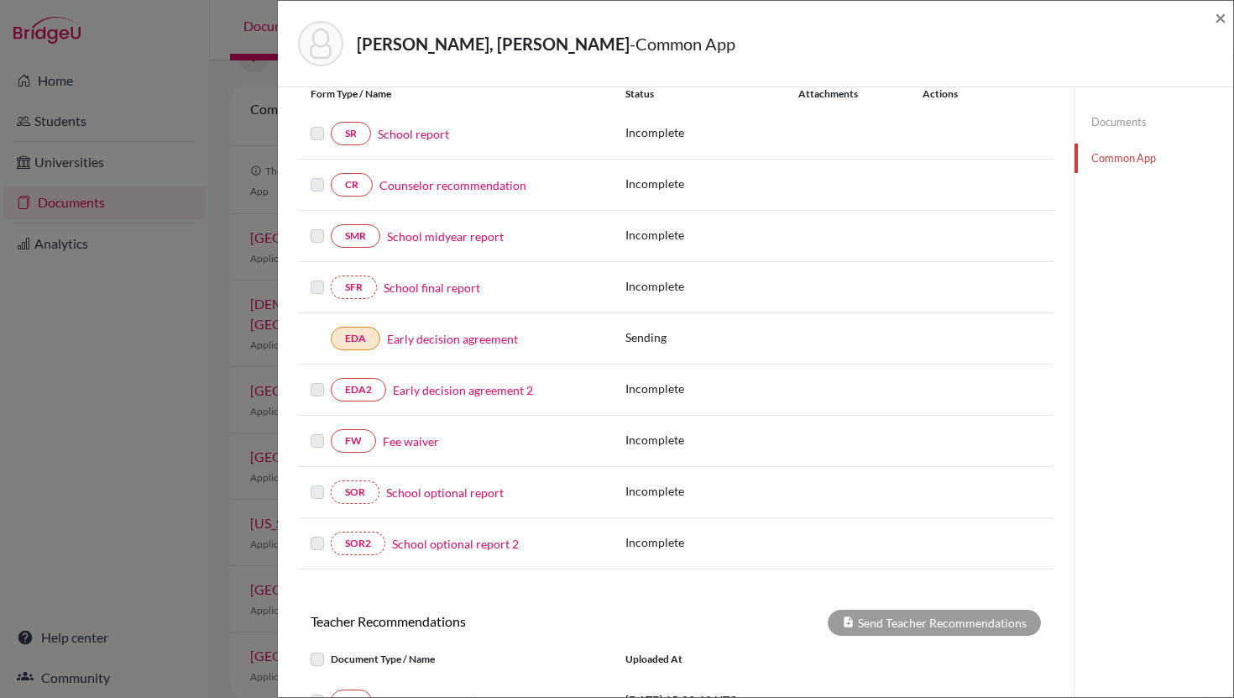
click at [400, 440] on link "Fee waiver" at bounding box center [411, 441] width 56 height 18
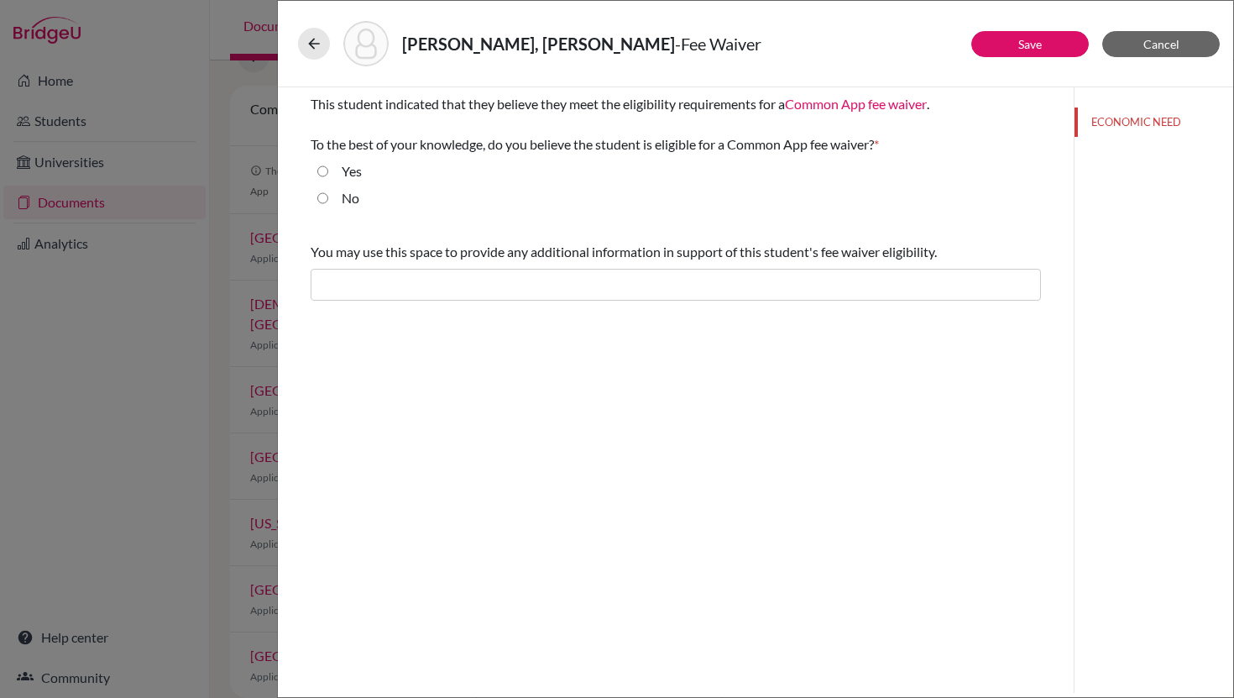
click at [322, 172] on input "Yes" at bounding box center [322, 171] width 11 height 20
radio input "true"
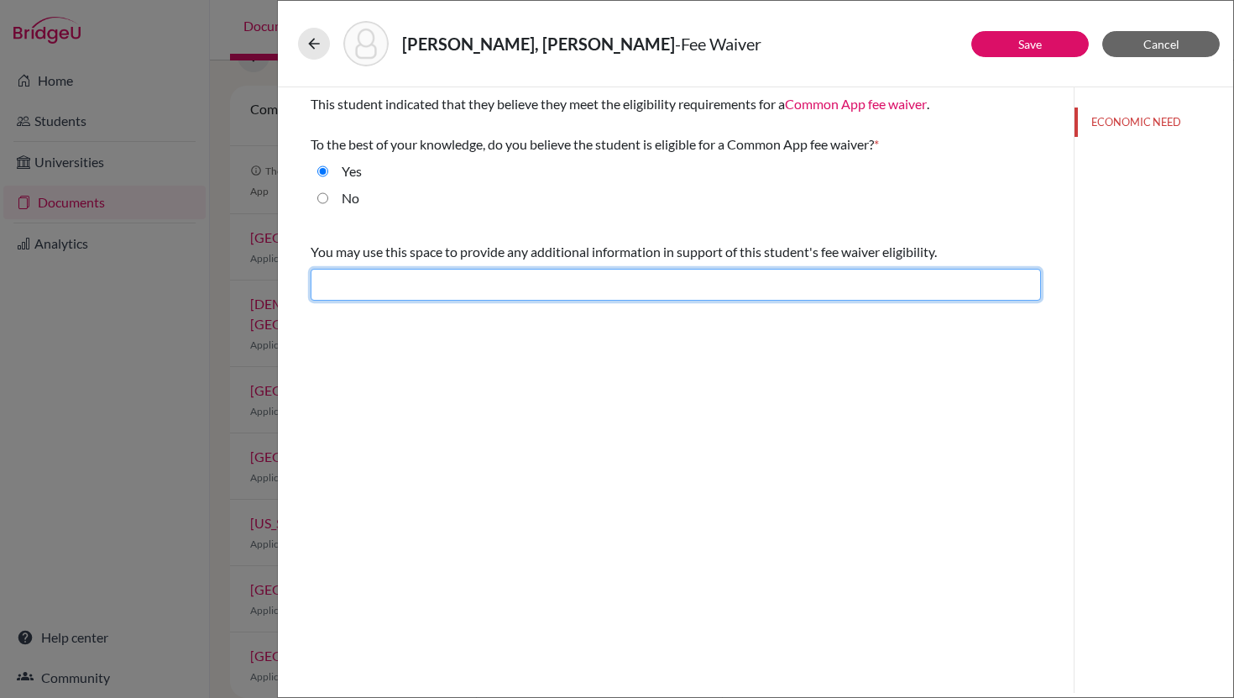
click at [509, 282] on input "text" at bounding box center [676, 285] width 730 height 32
type input "O"
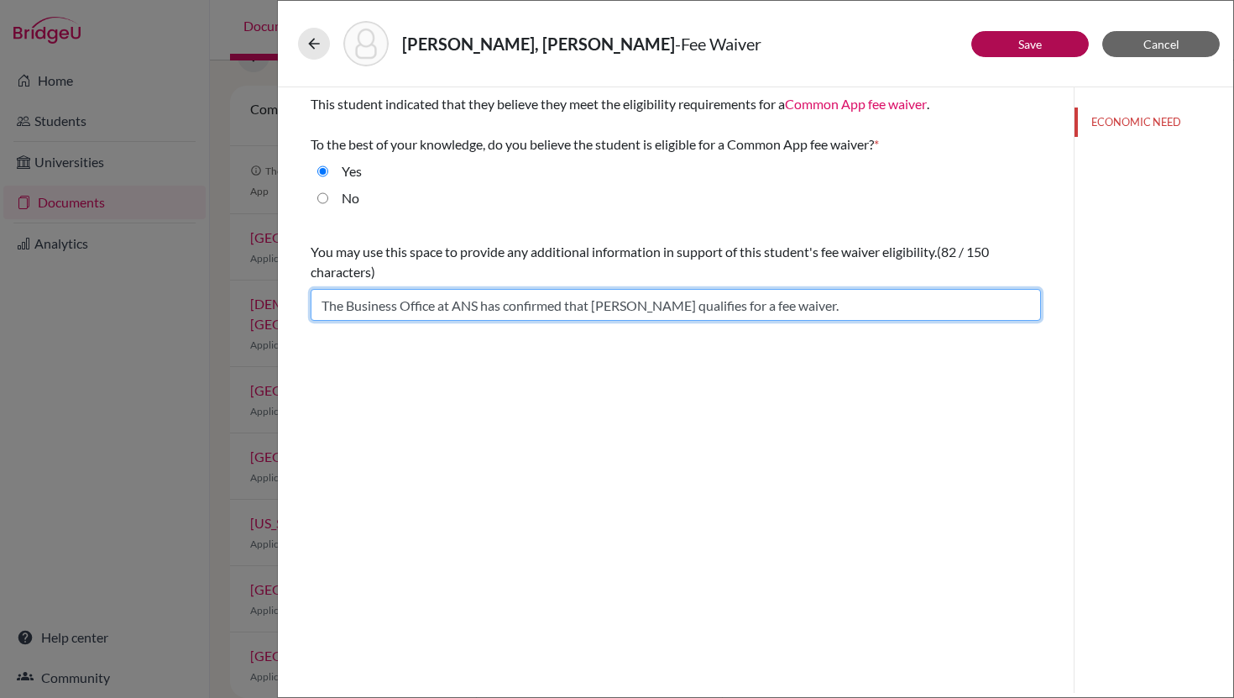
type input "The Business Office at ANS has confirmed that Gabriel qualifies for a fee waive…"
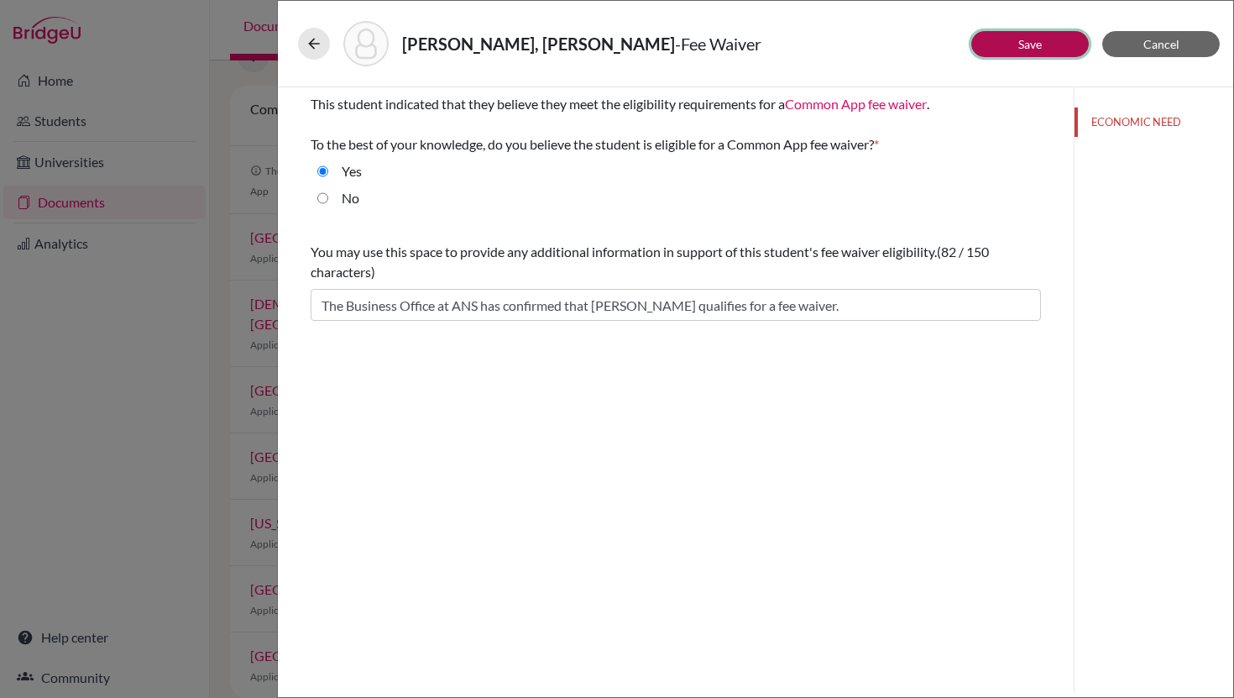
click at [1029, 48] on link "Save" at bounding box center [1030, 44] width 24 height 14
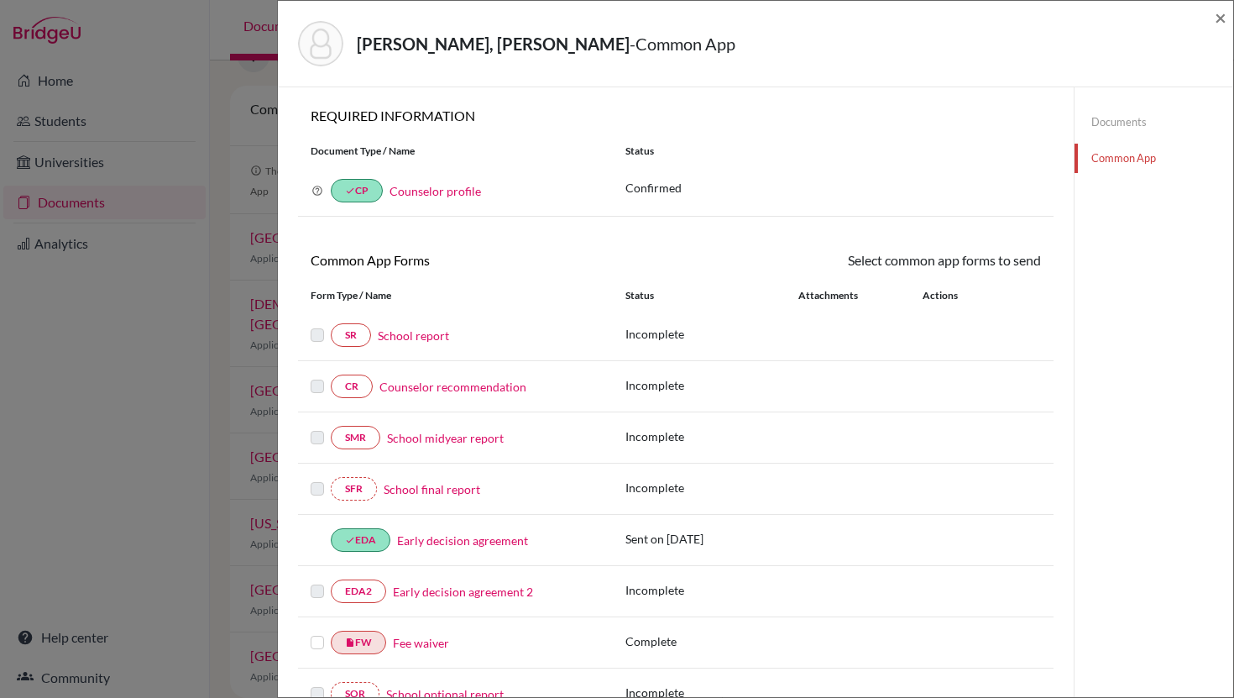
click at [318, 632] on label at bounding box center [317, 632] width 13 height 0
click at [0, 0] on input "checkbox" at bounding box center [0, 0] width 0 height 0
click at [1007, 264] on link "Send" at bounding box center [1006, 263] width 70 height 26
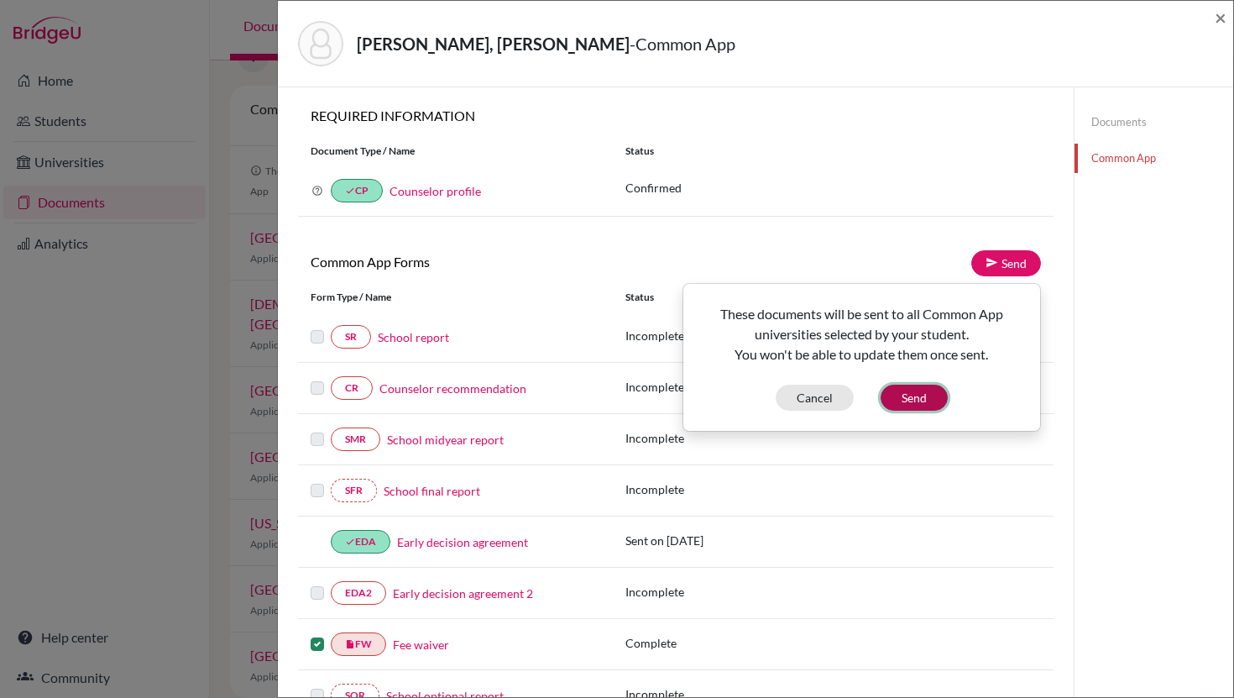
click at [902, 401] on button "Send" at bounding box center [914, 397] width 67 height 26
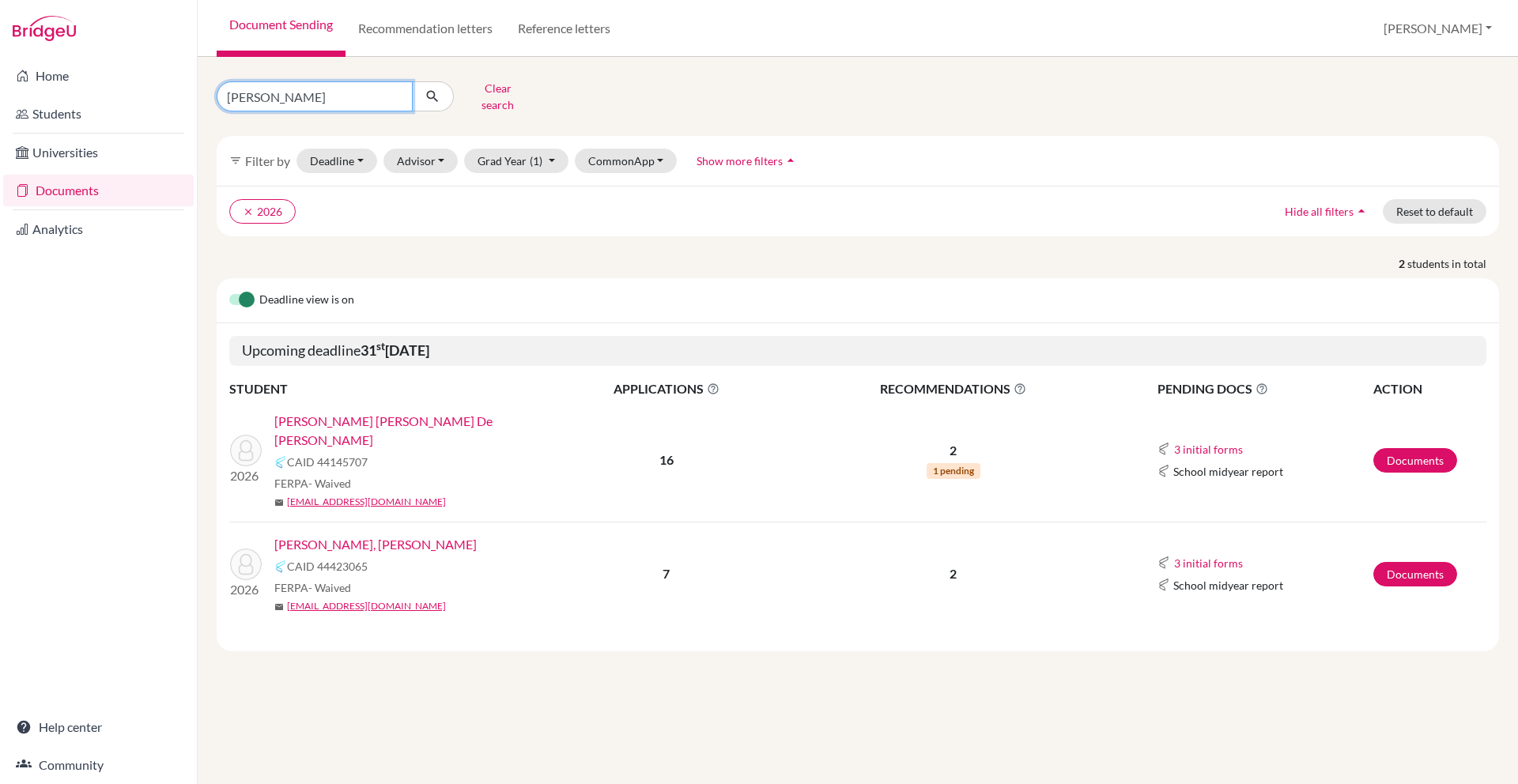
drag, startPoint x: 283, startPoint y: 97, endPoint x: 213, endPoint y: 97, distance: 70.0
click at [213, 97] on div "delgado Clear search" at bounding box center [422, 97] width 436 height 41
type input "arguello"
click button "submit" at bounding box center [432, 96] width 41 height 30
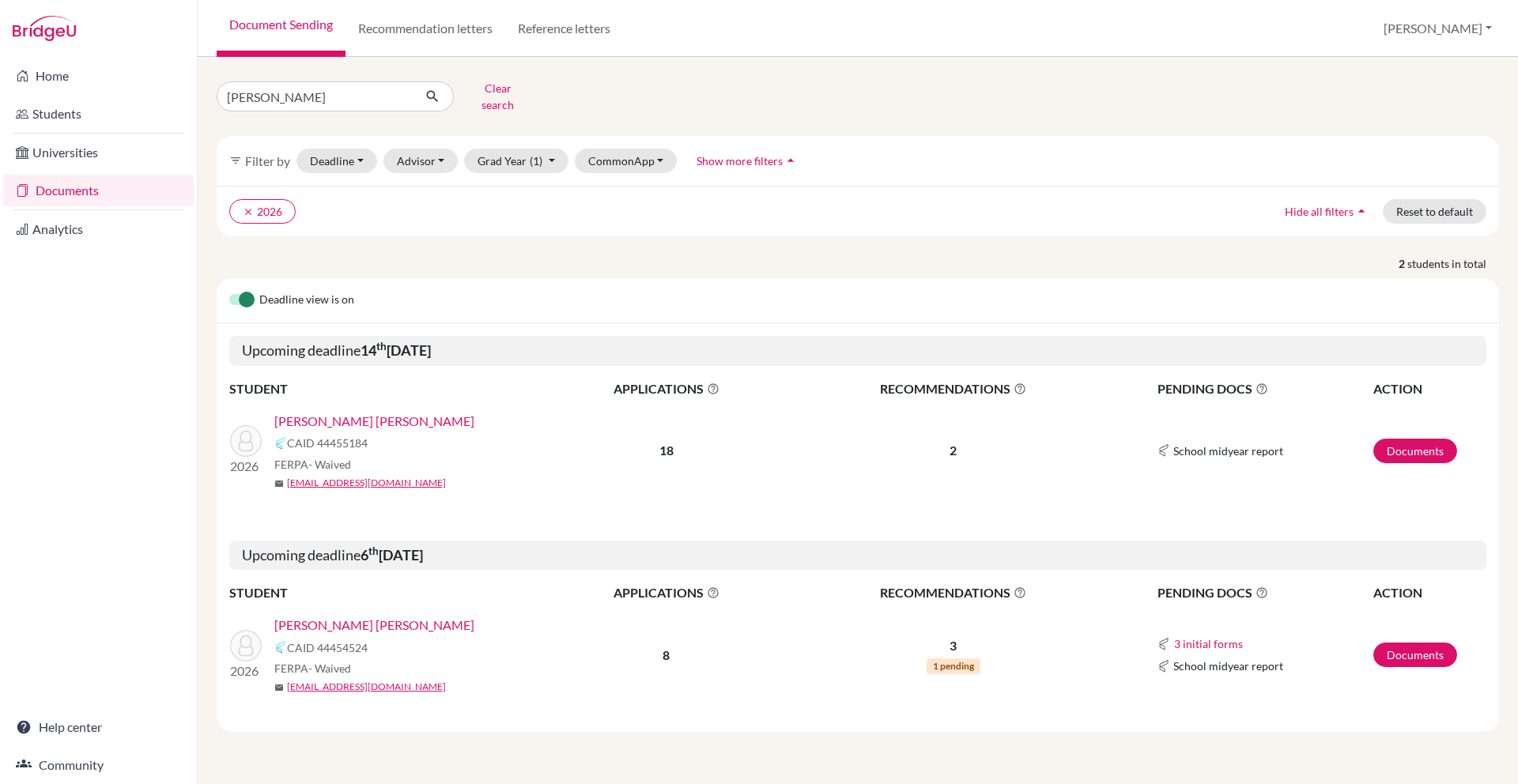
click at [412, 411] on link "[PERSON_NAME] [PERSON_NAME]" at bounding box center [374, 421] width 200 height 19
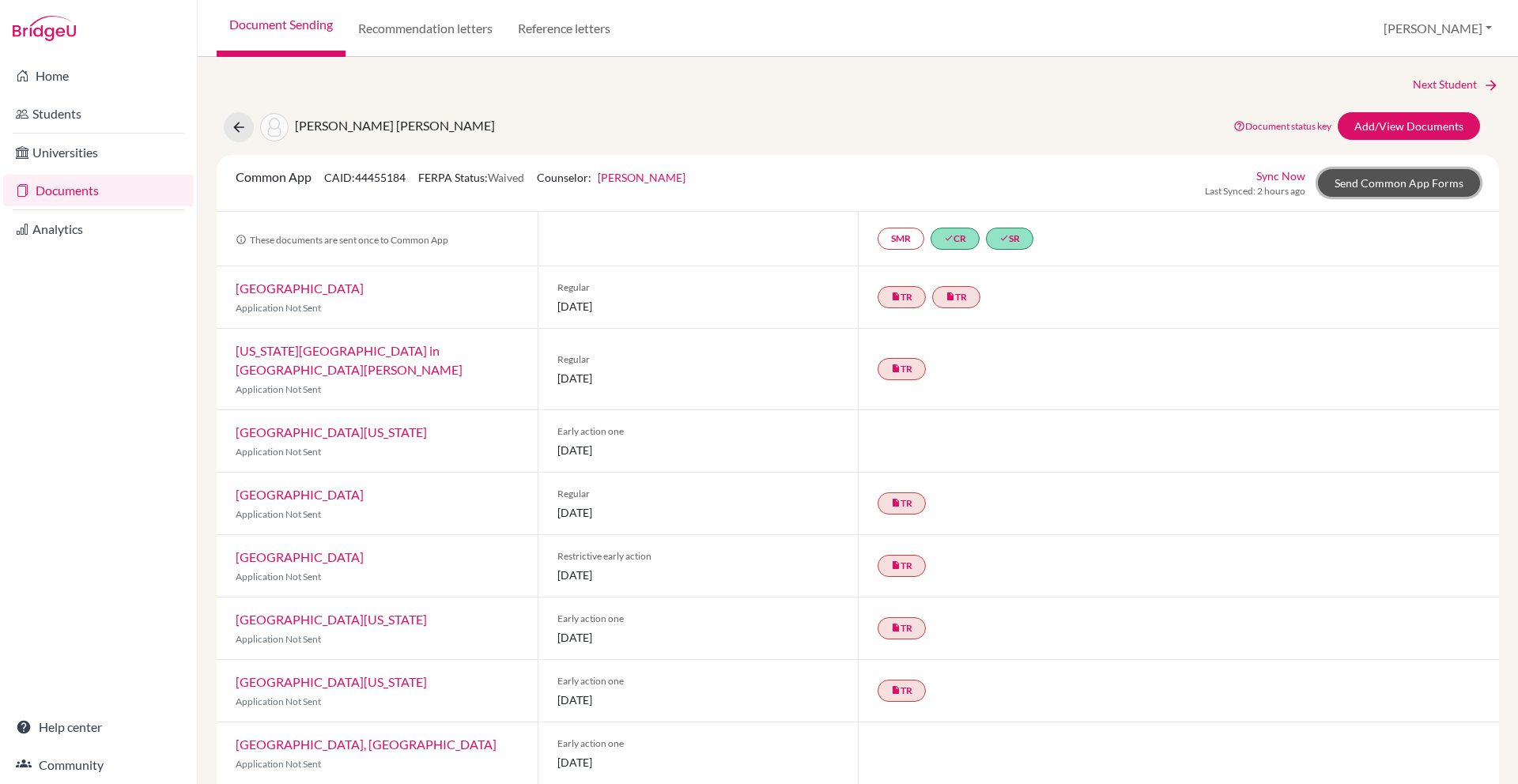
click at [1377, 189] on link "Send Common App Forms" at bounding box center [1398, 183] width 162 height 27
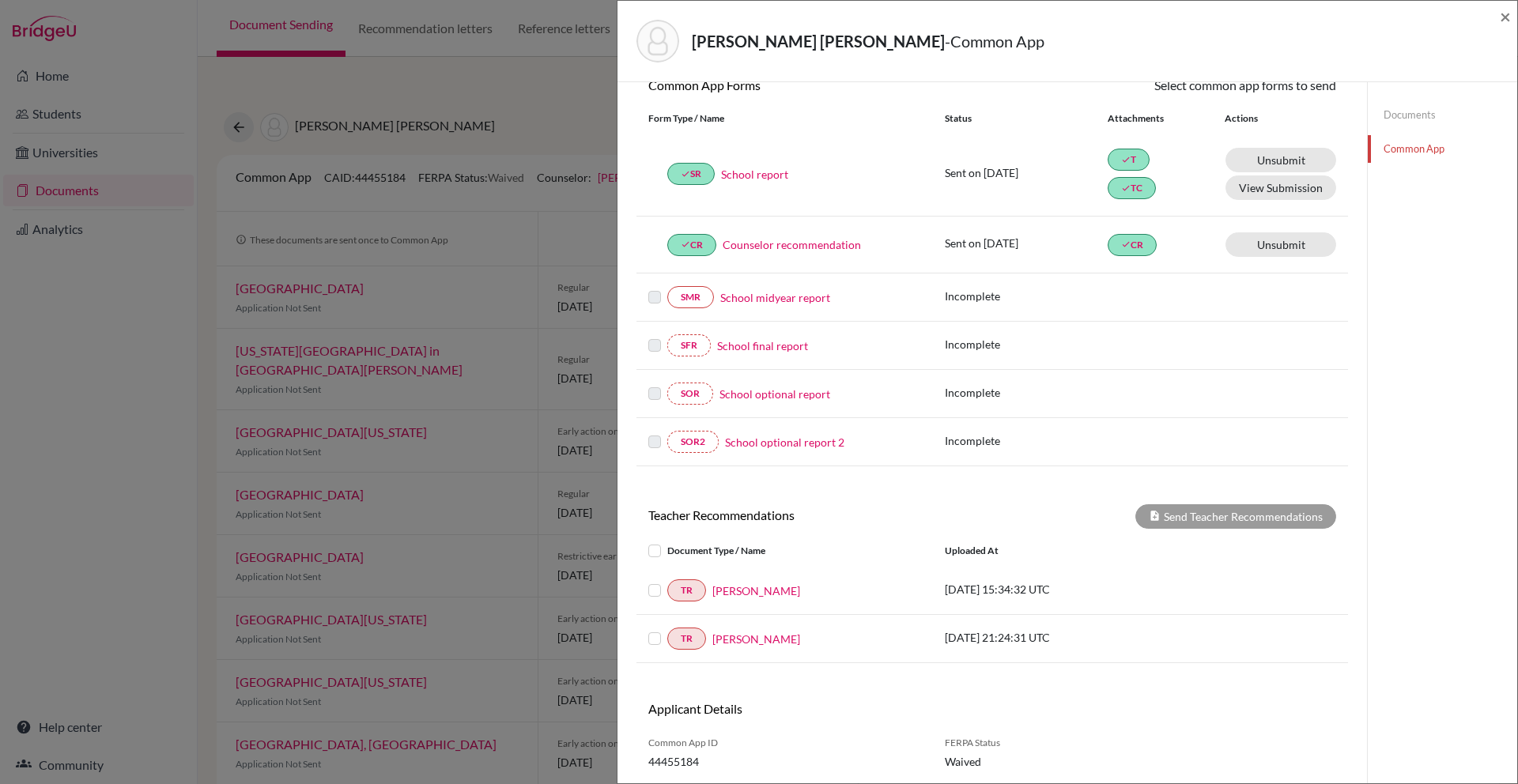
scroll to position [190, 0]
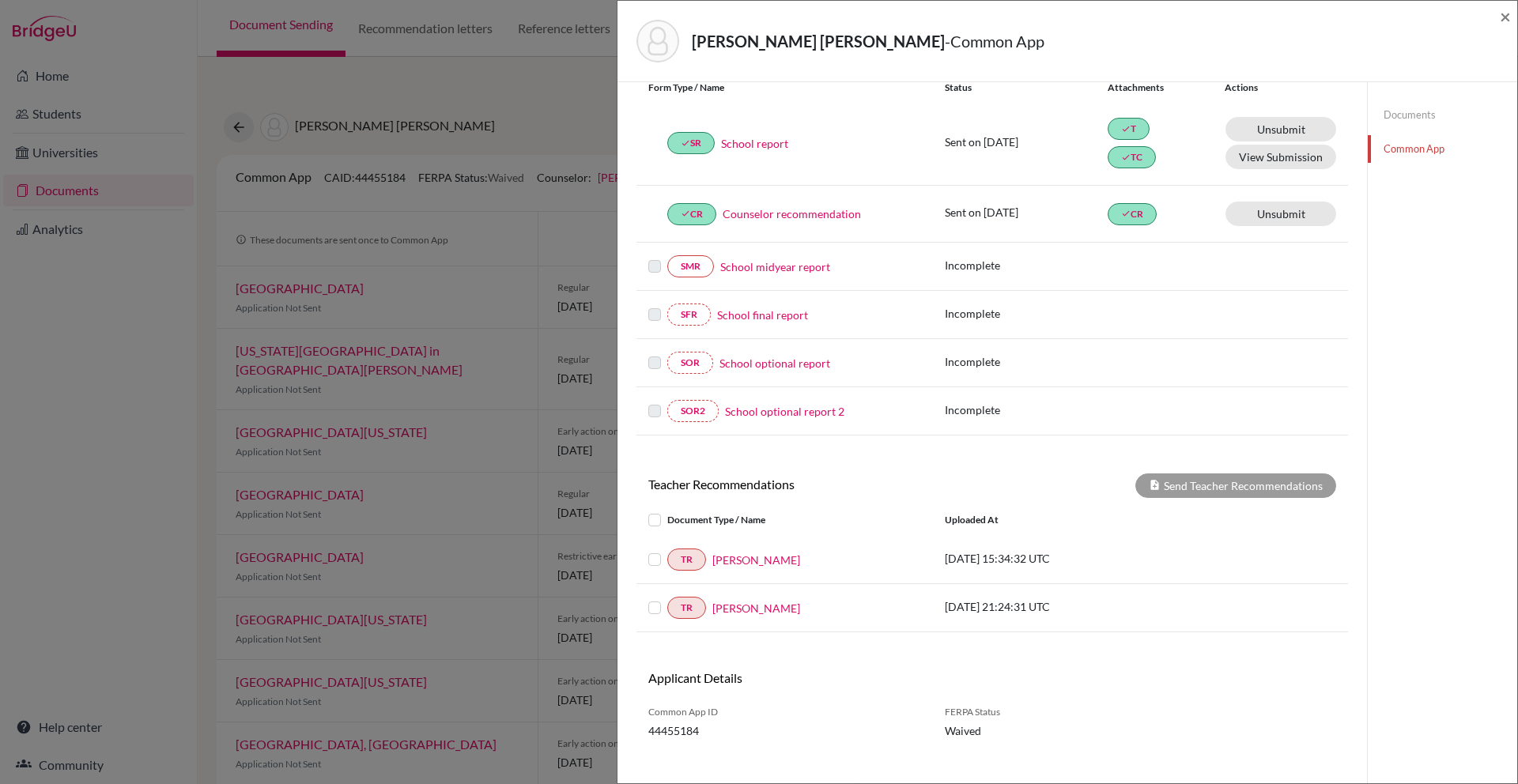
click at [668, 510] on label at bounding box center [668, 510] width 0 height 0
click at [0, 0] on input "checkbox" at bounding box center [0, 0] width 0 height 0
click at [1204, 485] on button "Send Teacher Recommendations" at bounding box center [1235, 486] width 201 height 24
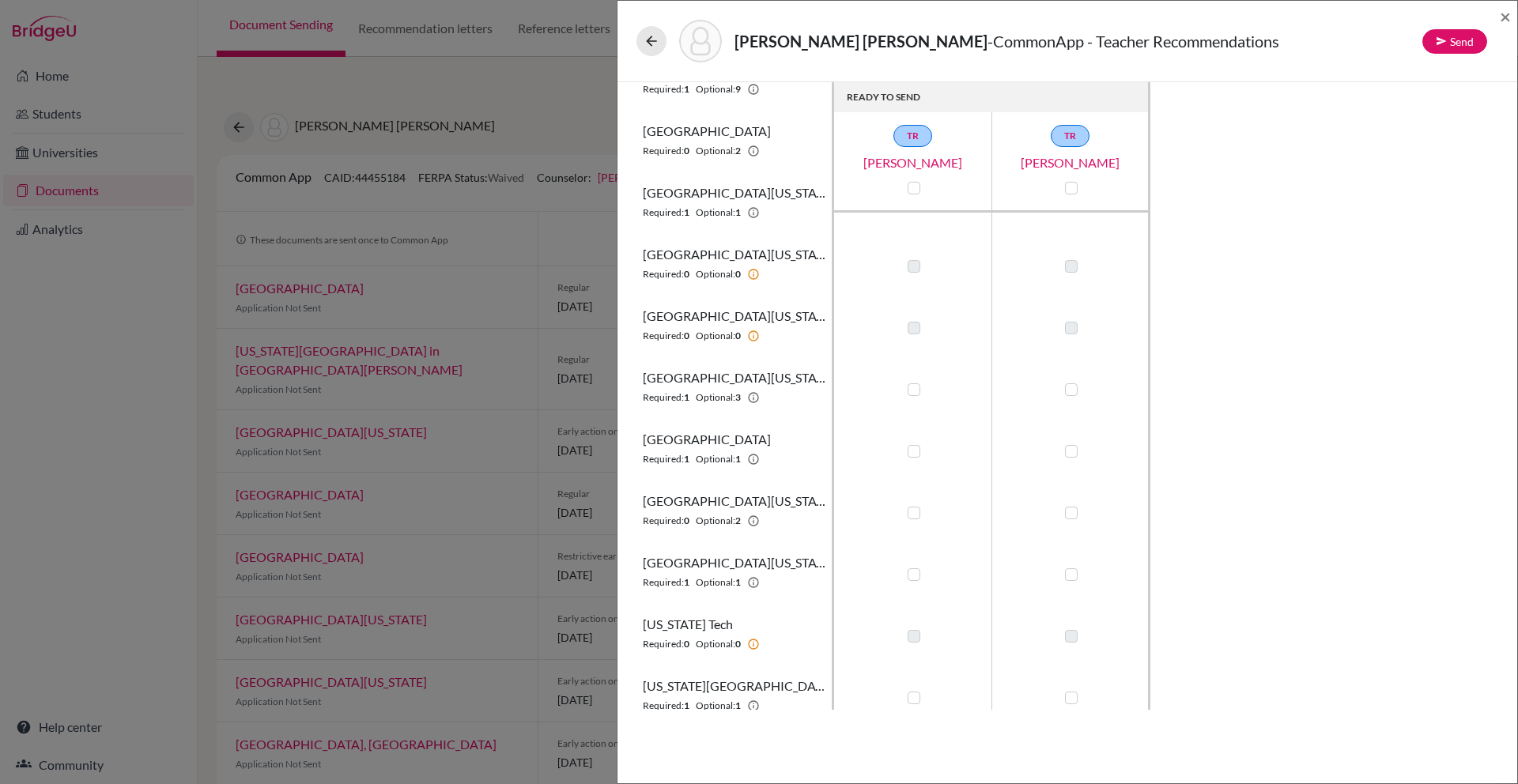
scroll to position [613, 0]
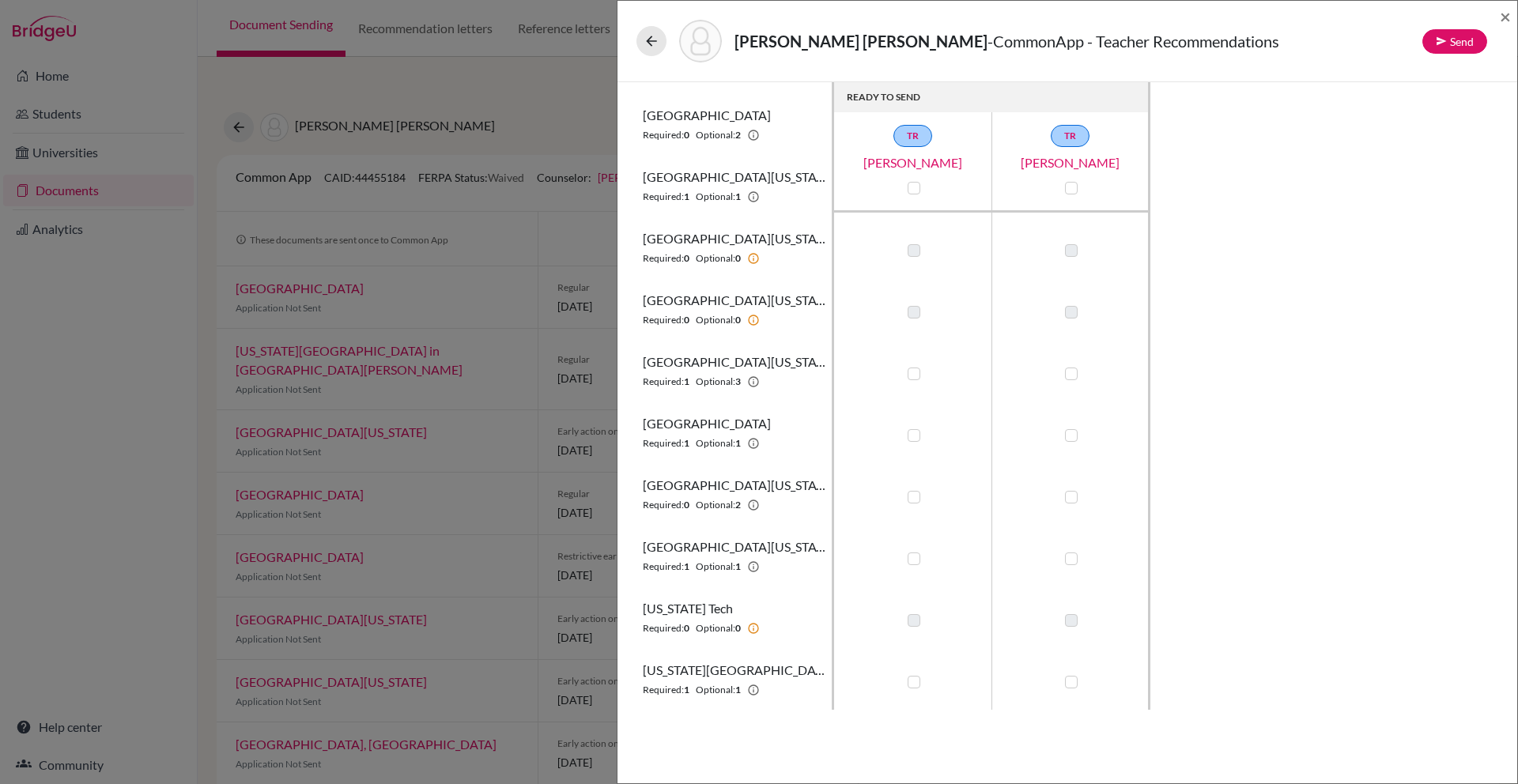
click at [916, 500] on label at bounding box center [913, 496] width 12 height 12
click at [916, 500] on input "checkbox" at bounding box center [910, 495] width 12 height 16
checkbox input "true"
click at [1077, 497] on div at bounding box center [1071, 497] width 19 height 19
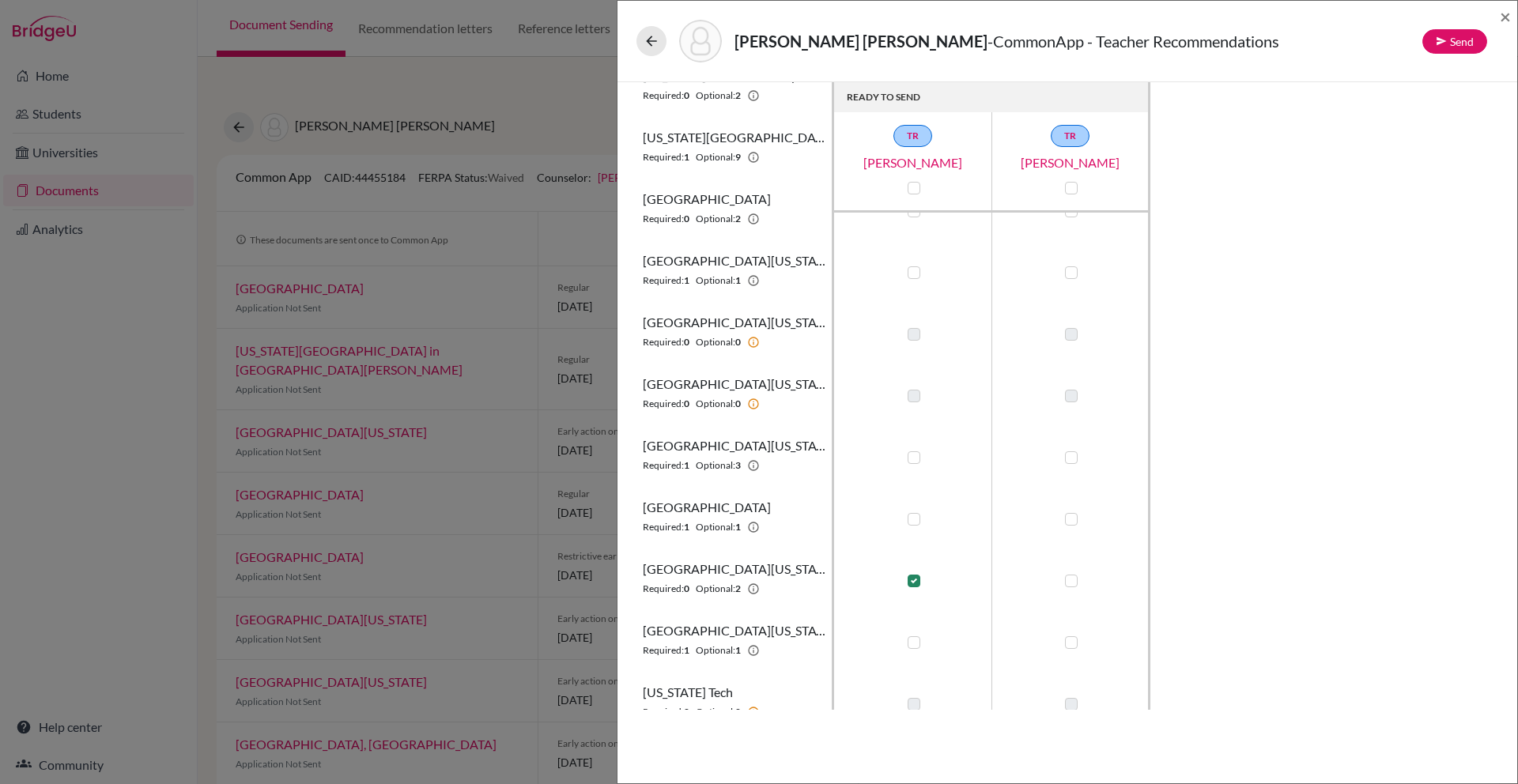
scroll to position [524, 0]
click at [1070, 591] on div at bounding box center [1071, 584] width 19 height 19
click at [1070, 580] on label at bounding box center [1071, 584] width 12 height 12
click at [1070, 580] on input "checkbox" at bounding box center [1067, 583] width 12 height 16
checkbox input "true"
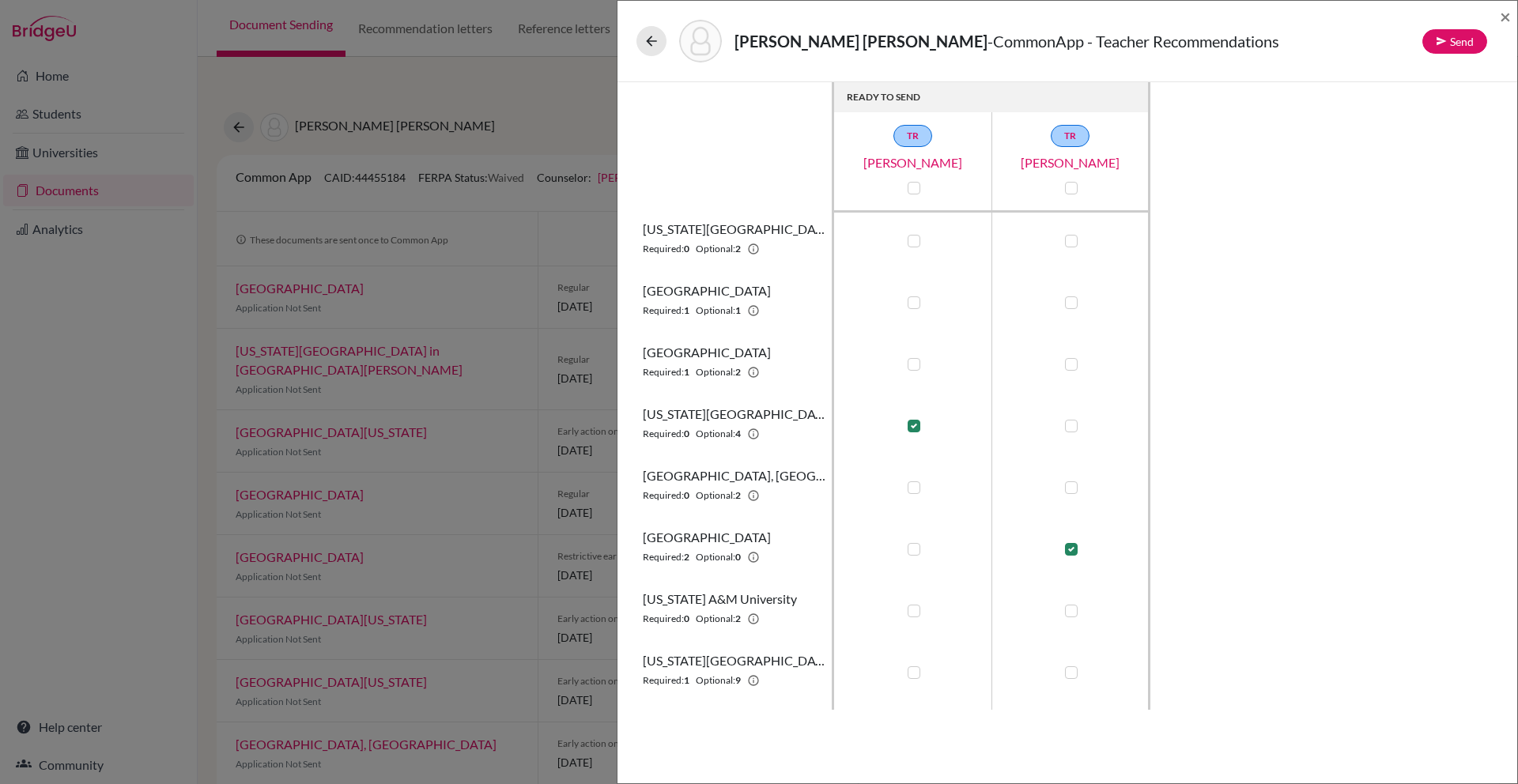
scroll to position [0, 0]
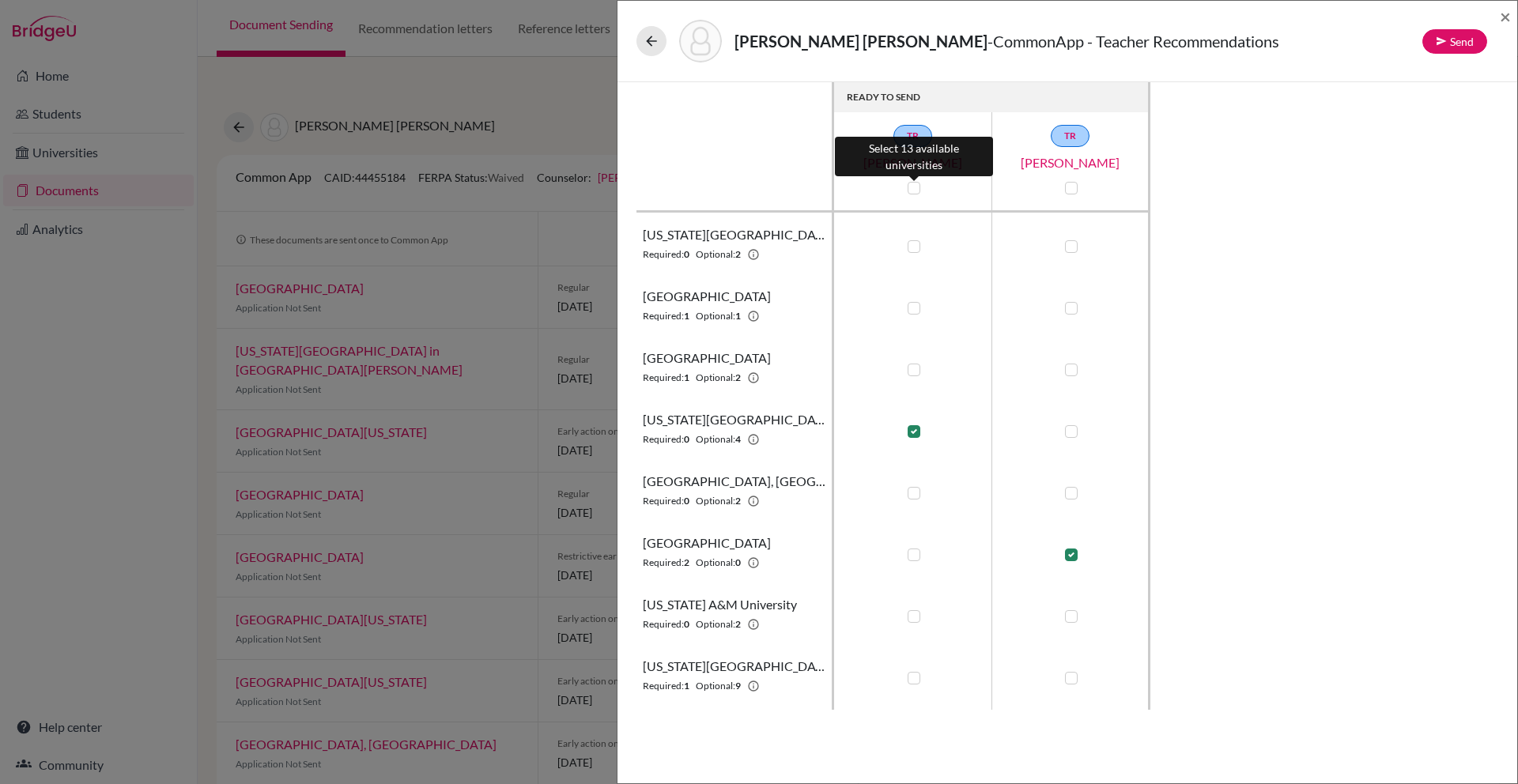
click at [915, 190] on label at bounding box center [913, 187] width 12 height 12
click at [915, 190] on input "checkbox" at bounding box center [910, 186] width 12 height 16
checkbox input "true"
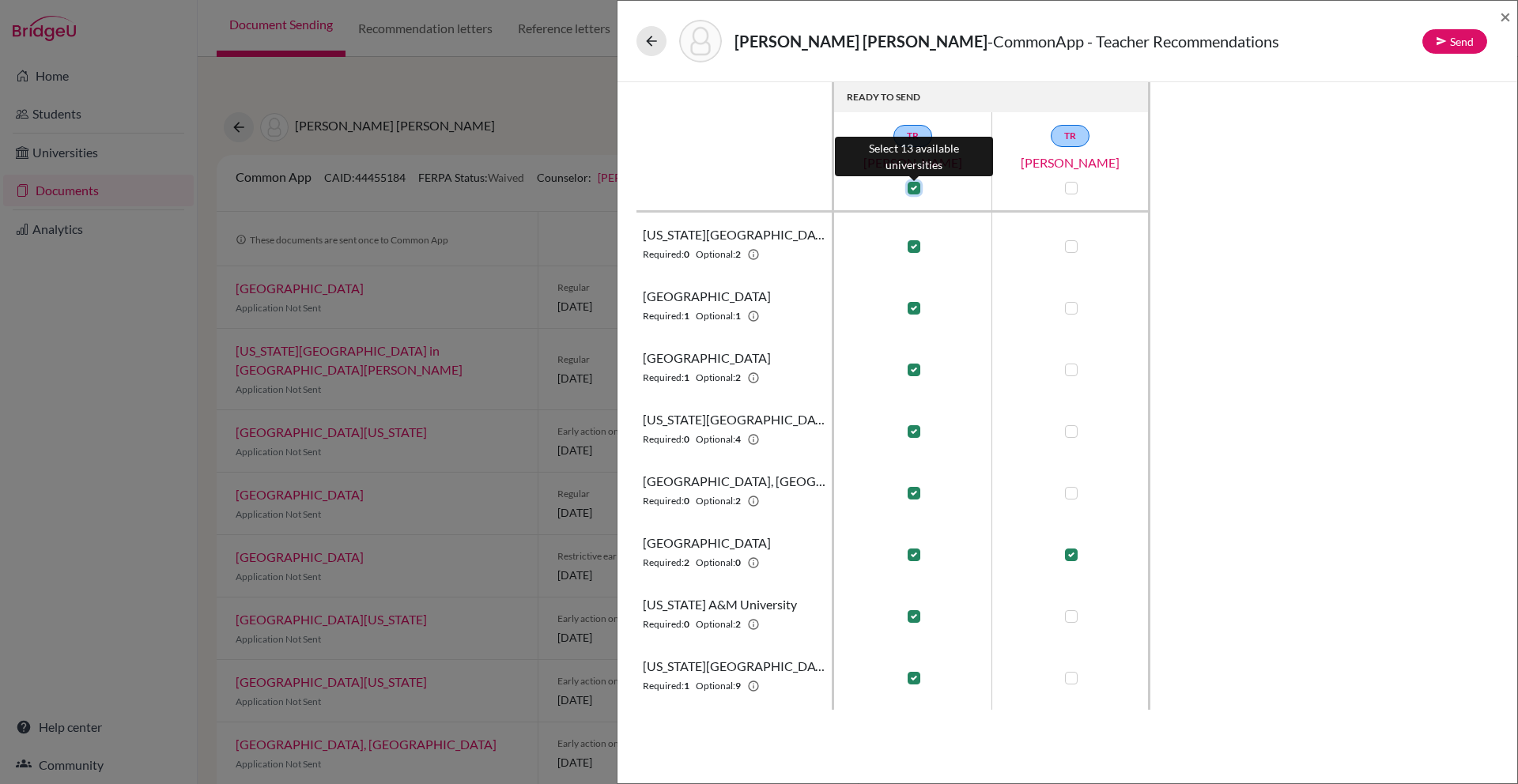
checkbox input "true"
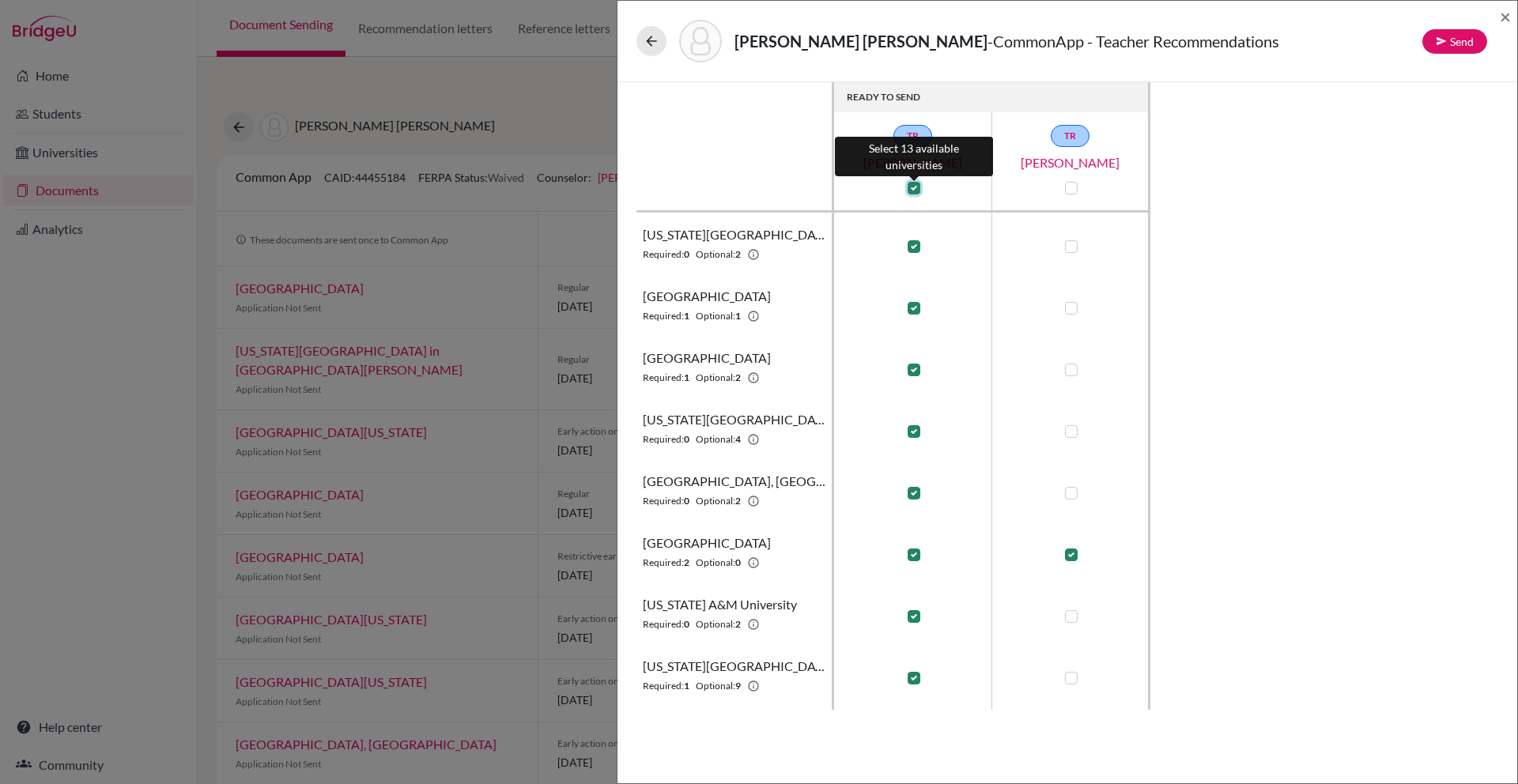
checkbox input "true"
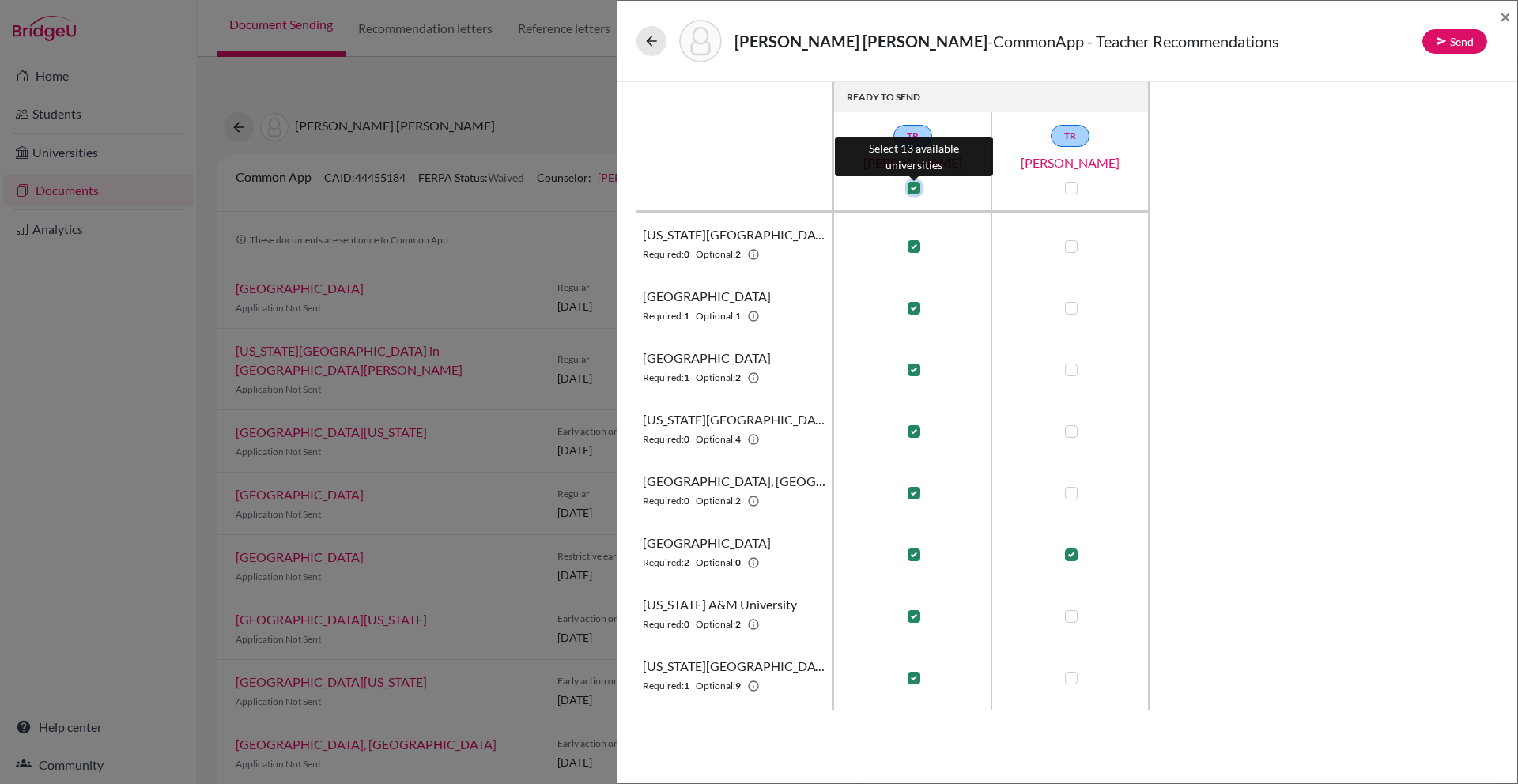
checkbox input "true"
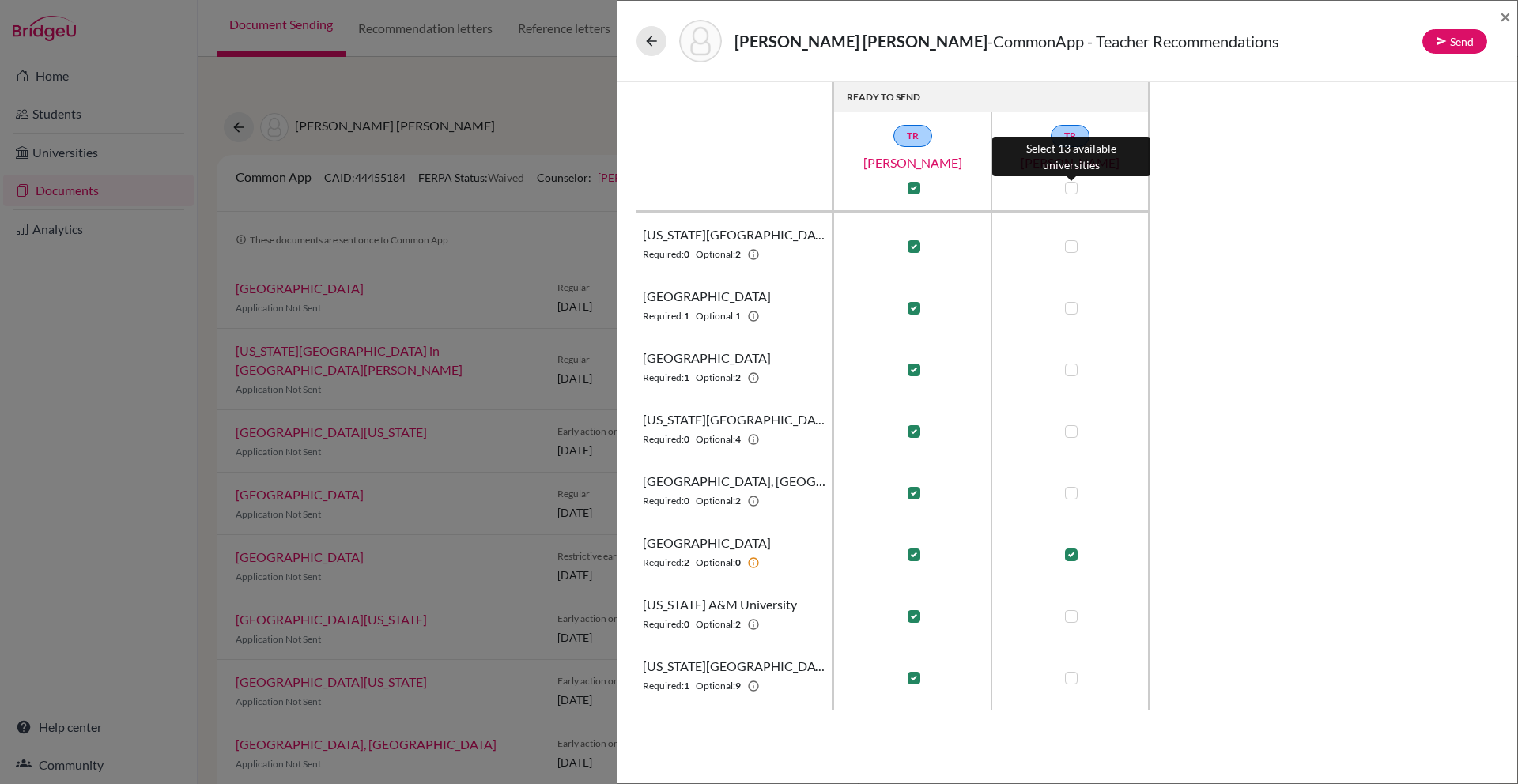
click at [1074, 193] on label at bounding box center [1071, 187] width 12 height 12
click at [1074, 193] on input "checkbox" at bounding box center [1067, 186] width 12 height 16
checkbox input "true"
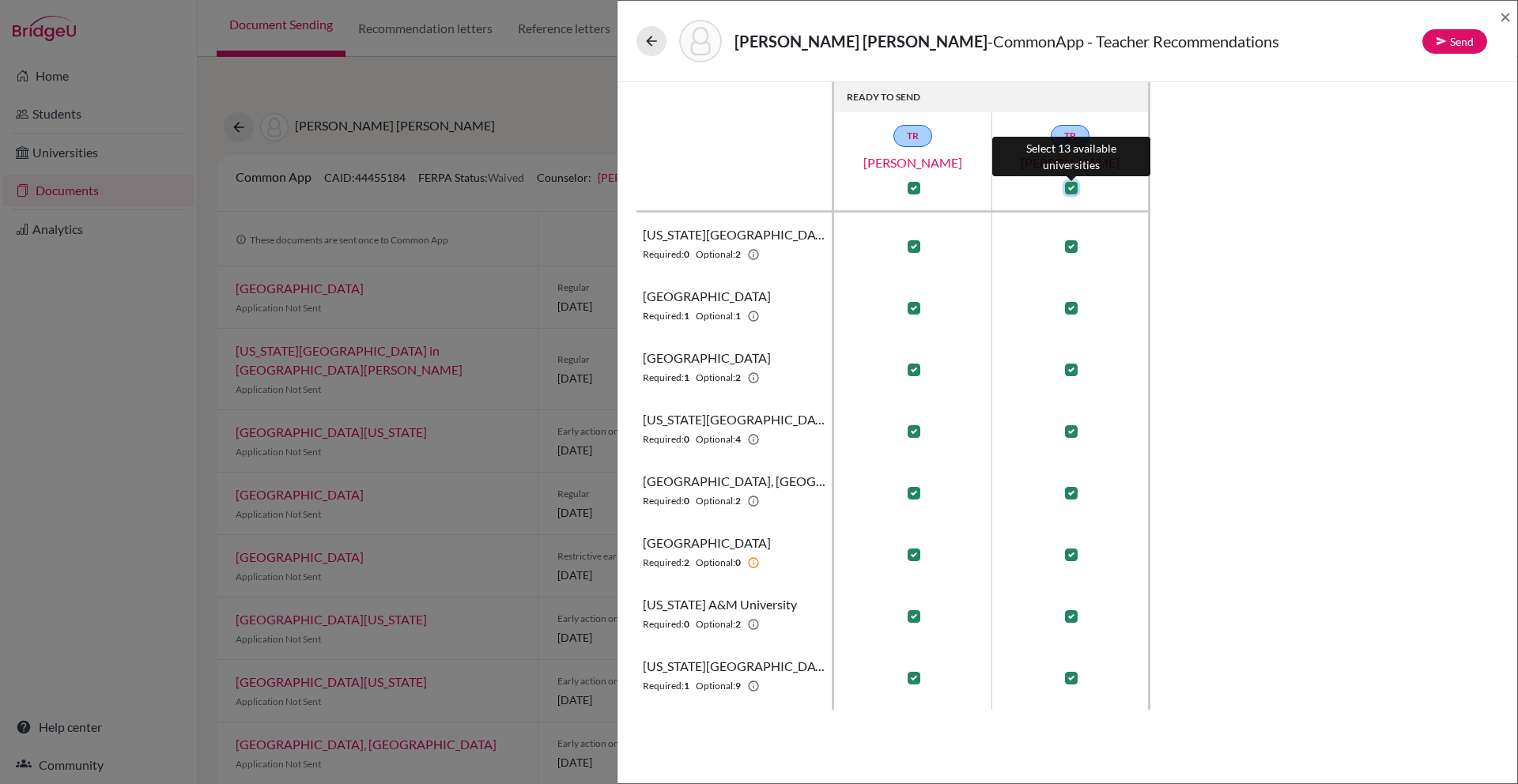
checkbox input "true"
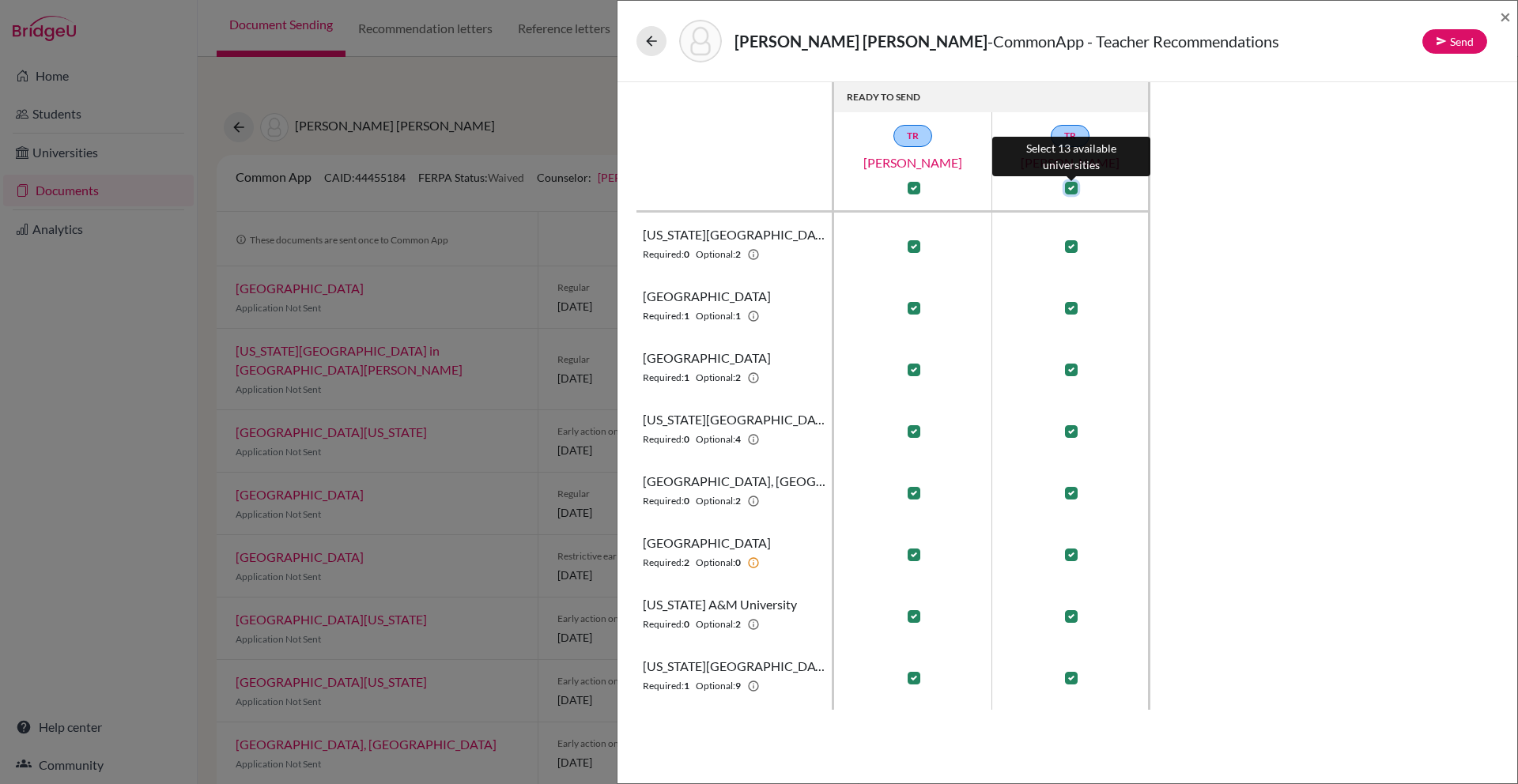
checkbox input "true"
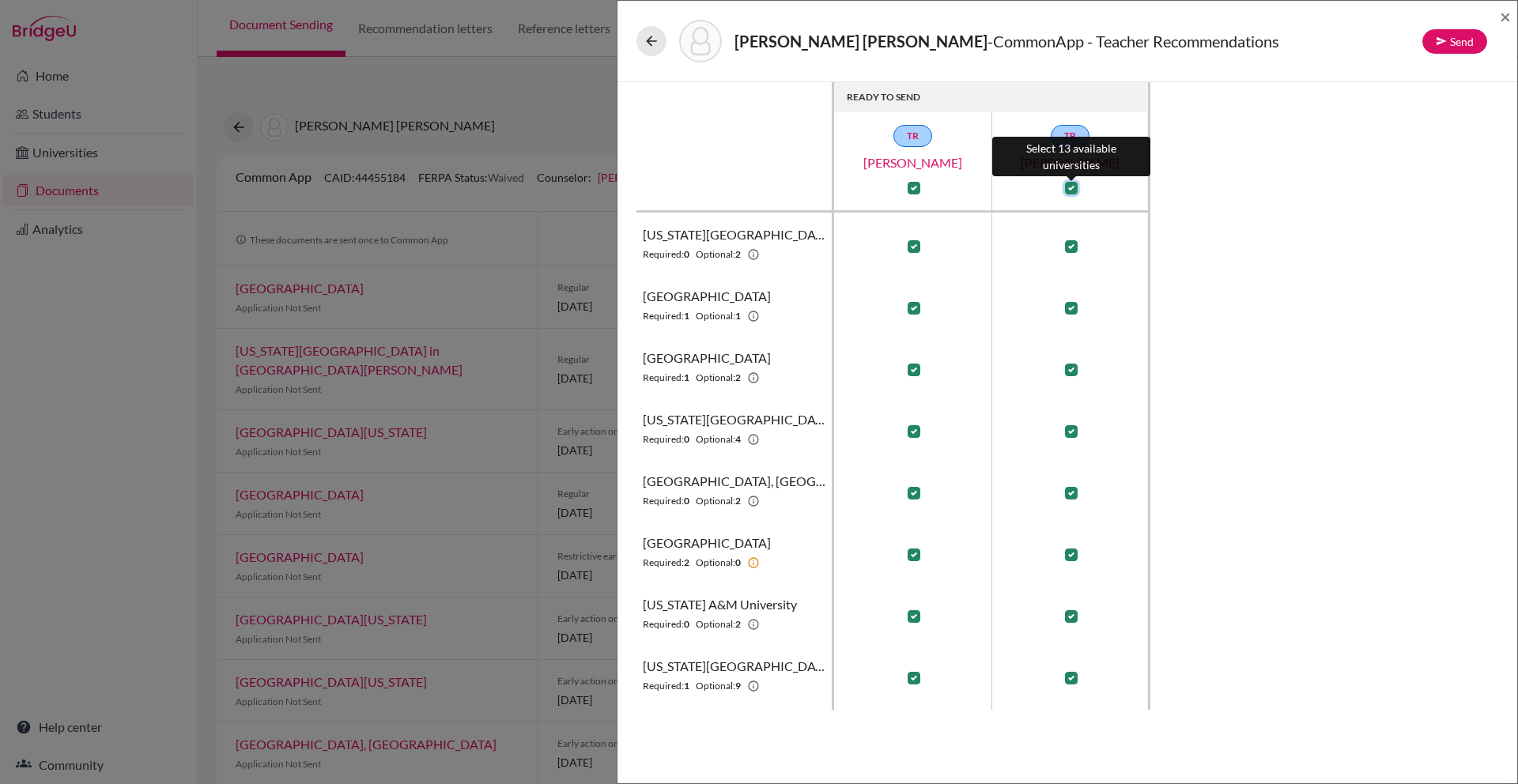
checkbox input "true"
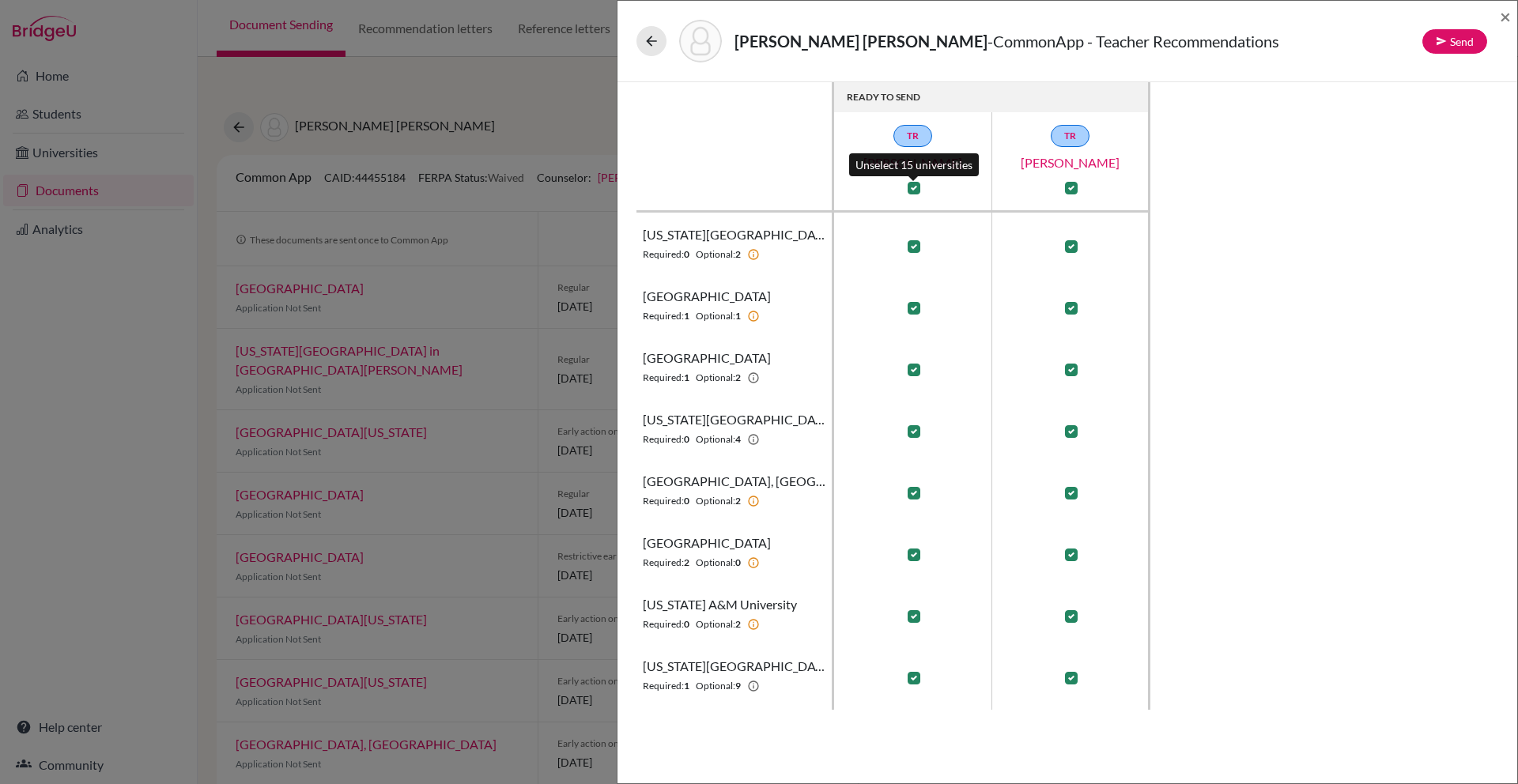
click at [917, 190] on label at bounding box center [913, 187] width 12 height 12
click at [916, 190] on input "checkbox" at bounding box center [910, 186] width 12 height 16
checkbox input "false"
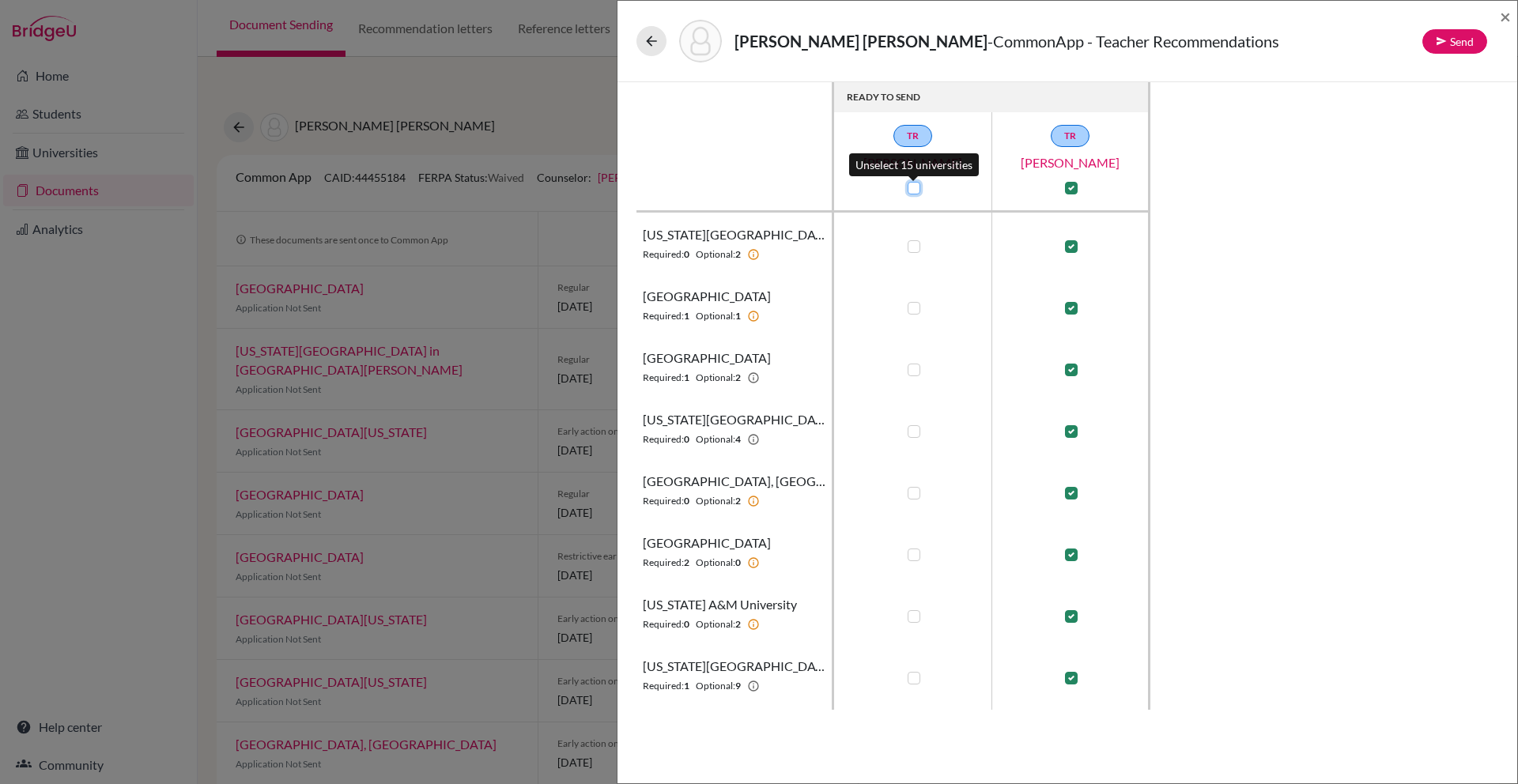
checkbox input "false"
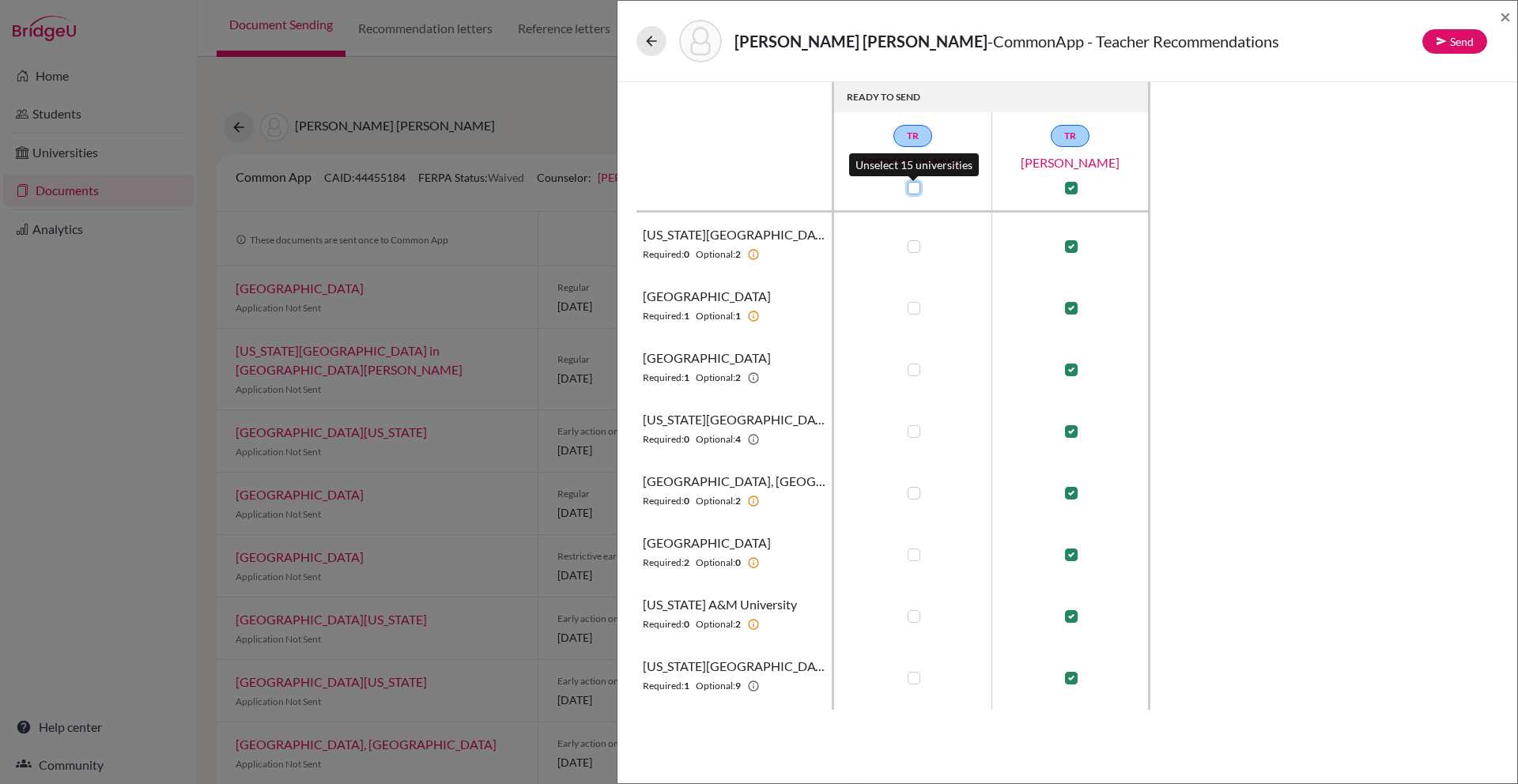
checkbox input "false"
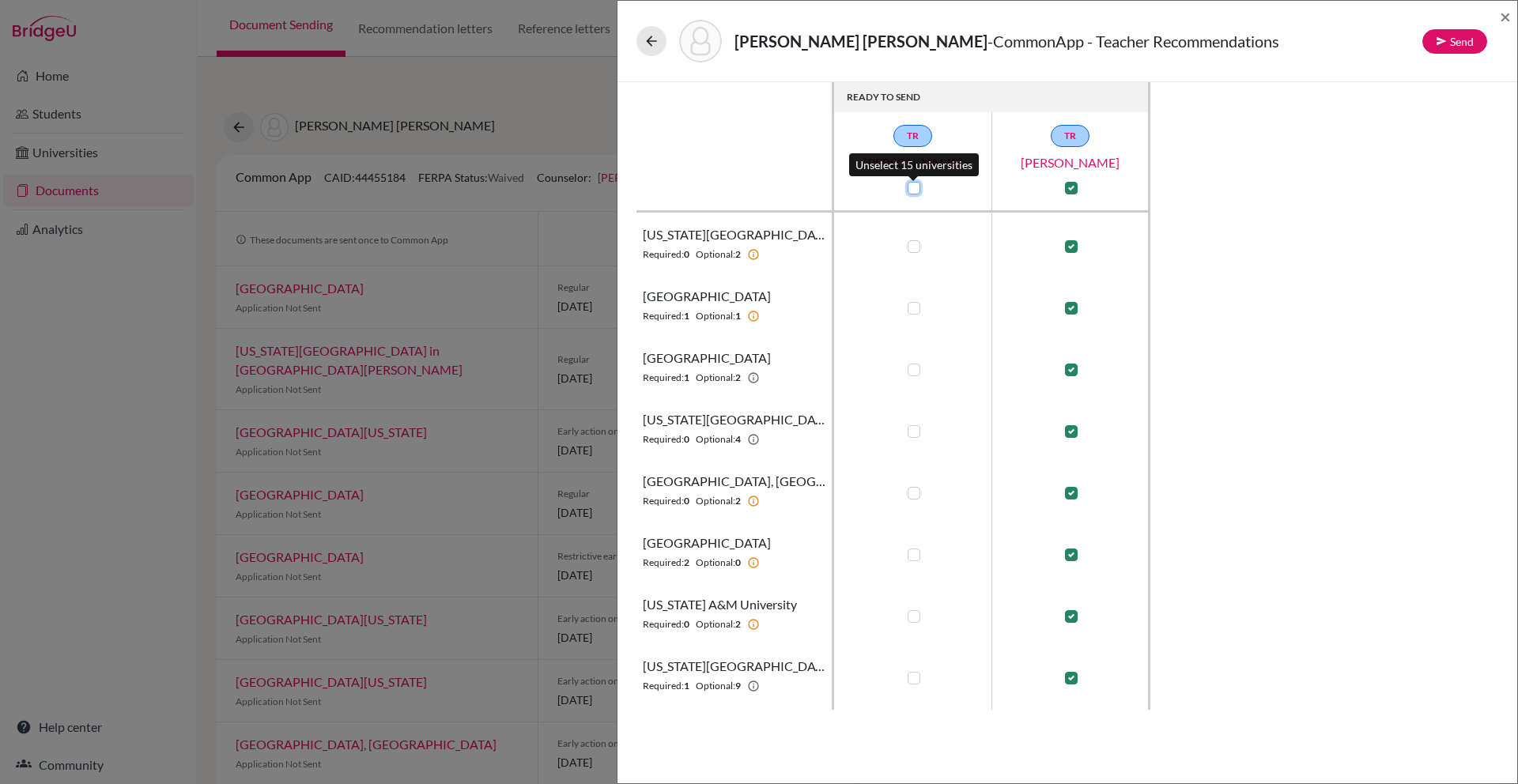
checkbox input "false"
click at [1069, 186] on label at bounding box center [1071, 187] width 12 height 12
click at [1069, 186] on input "checkbox" at bounding box center [1067, 186] width 12 height 16
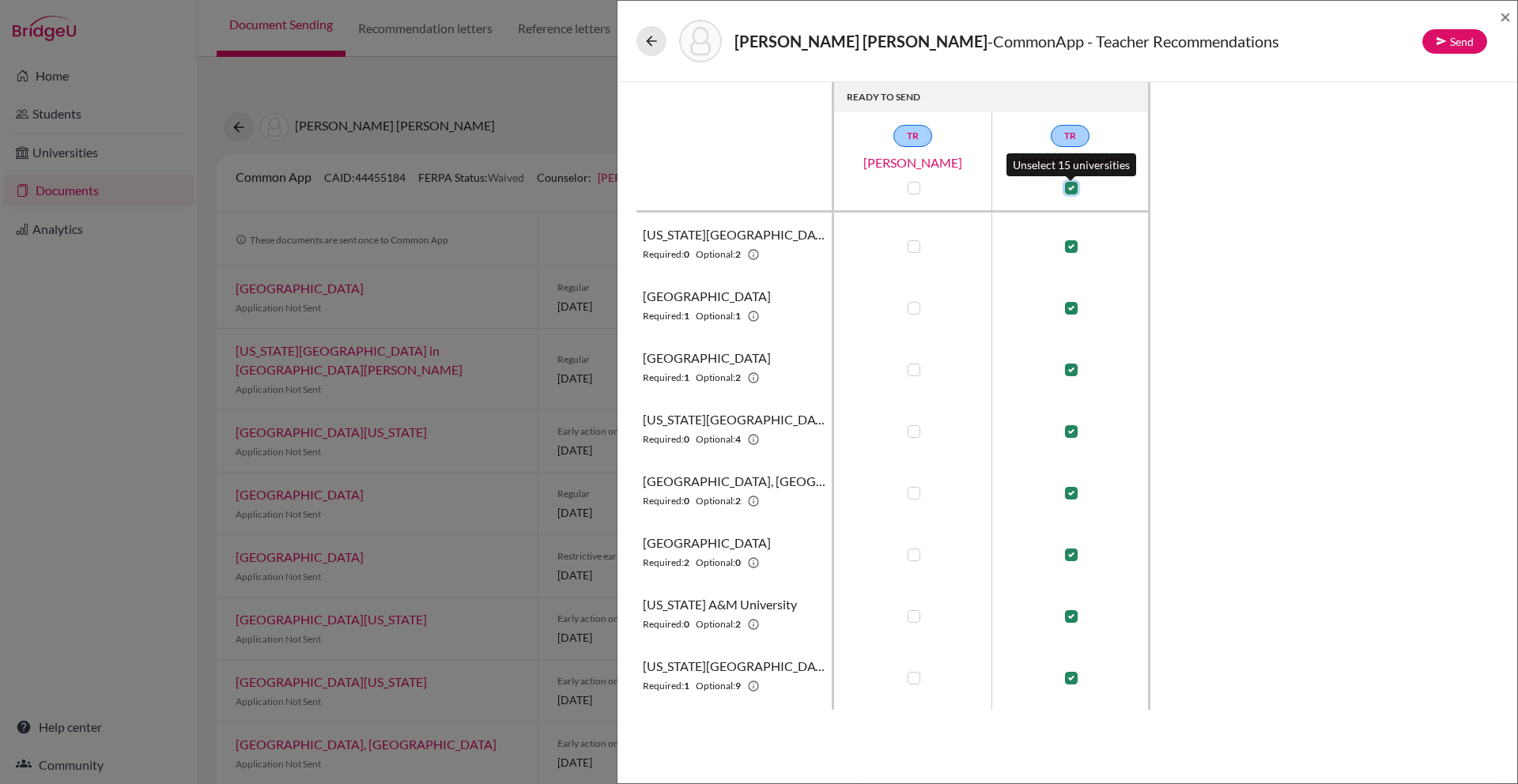
checkbox input "false"
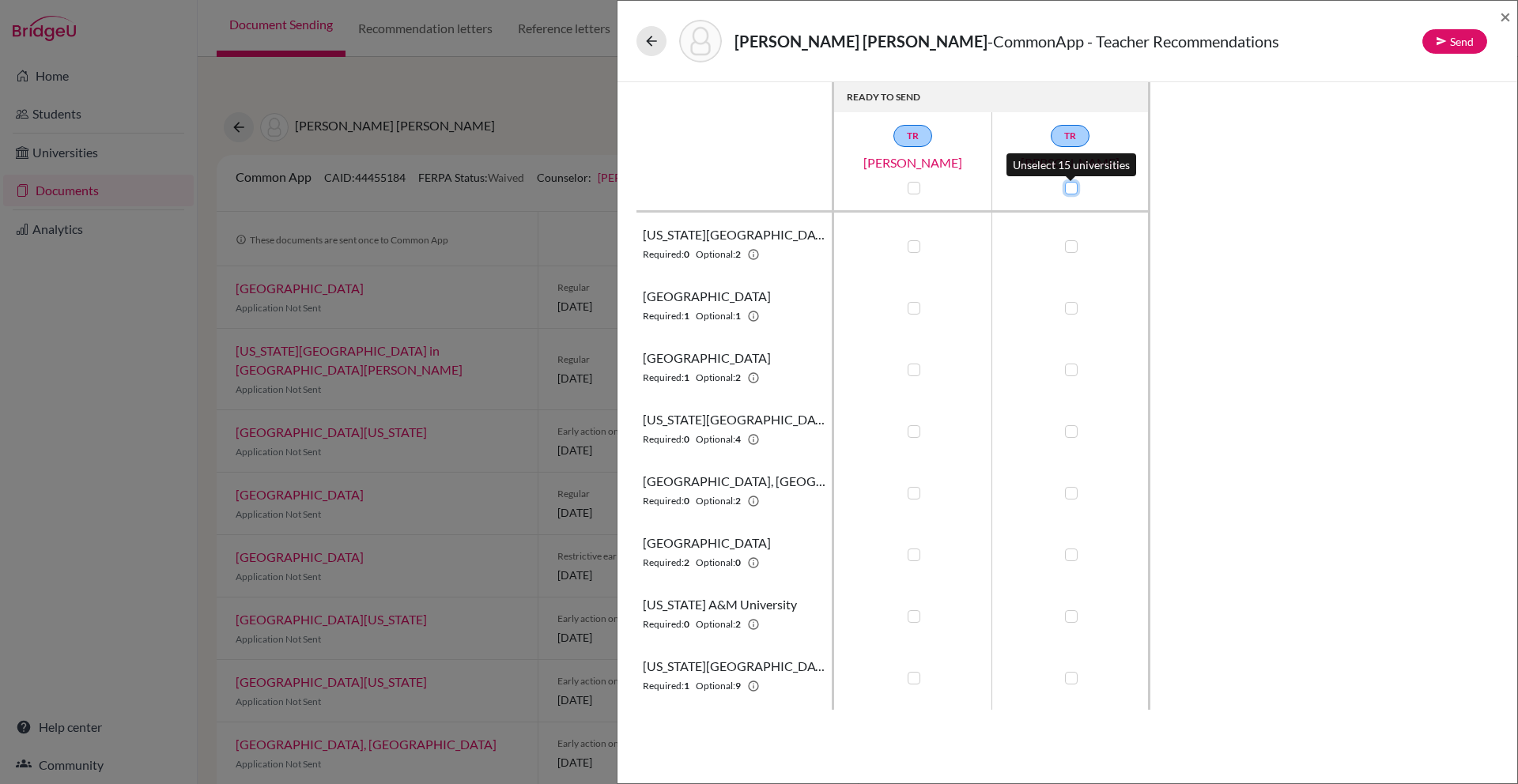
checkbox input "false"
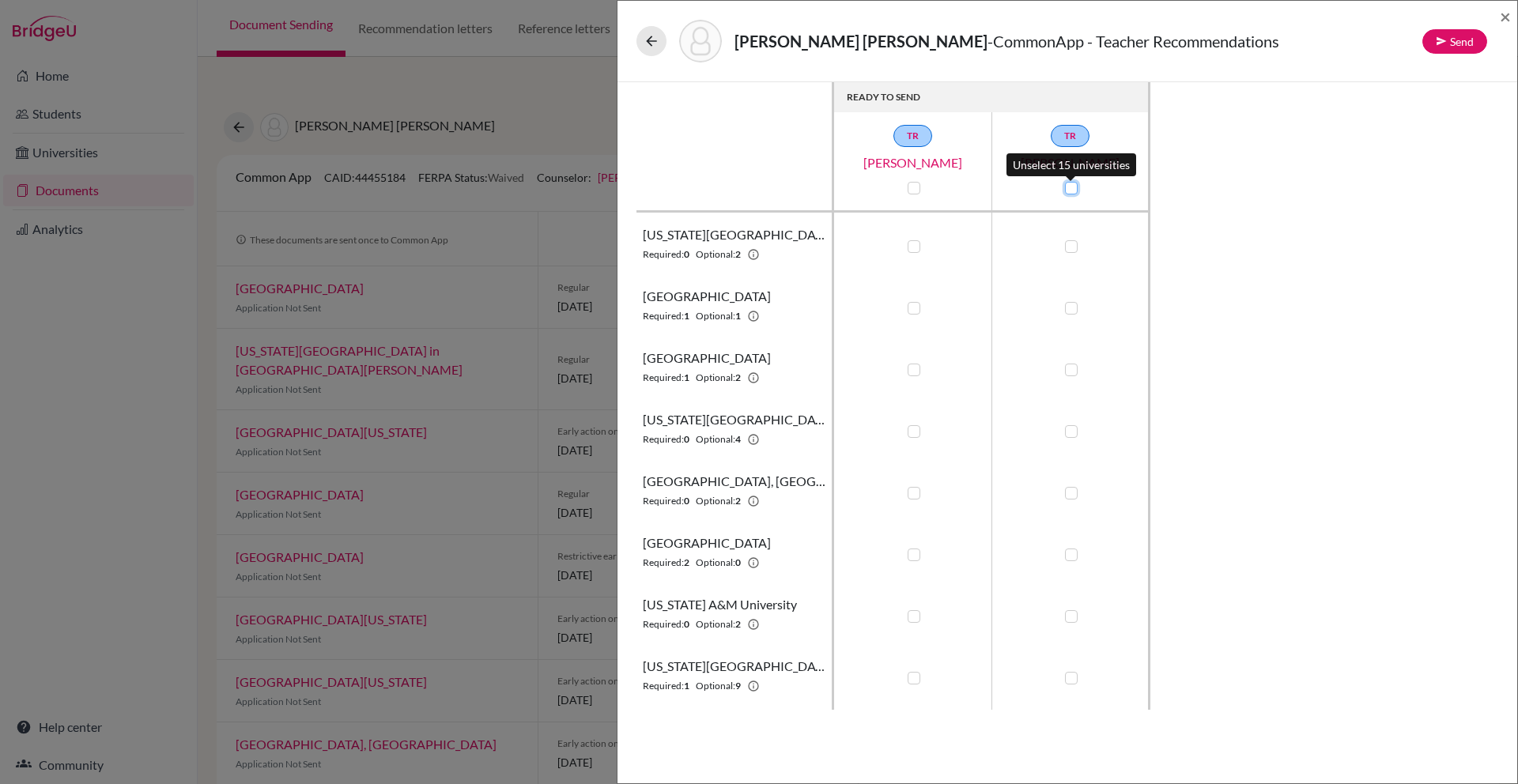
checkbox input "false"
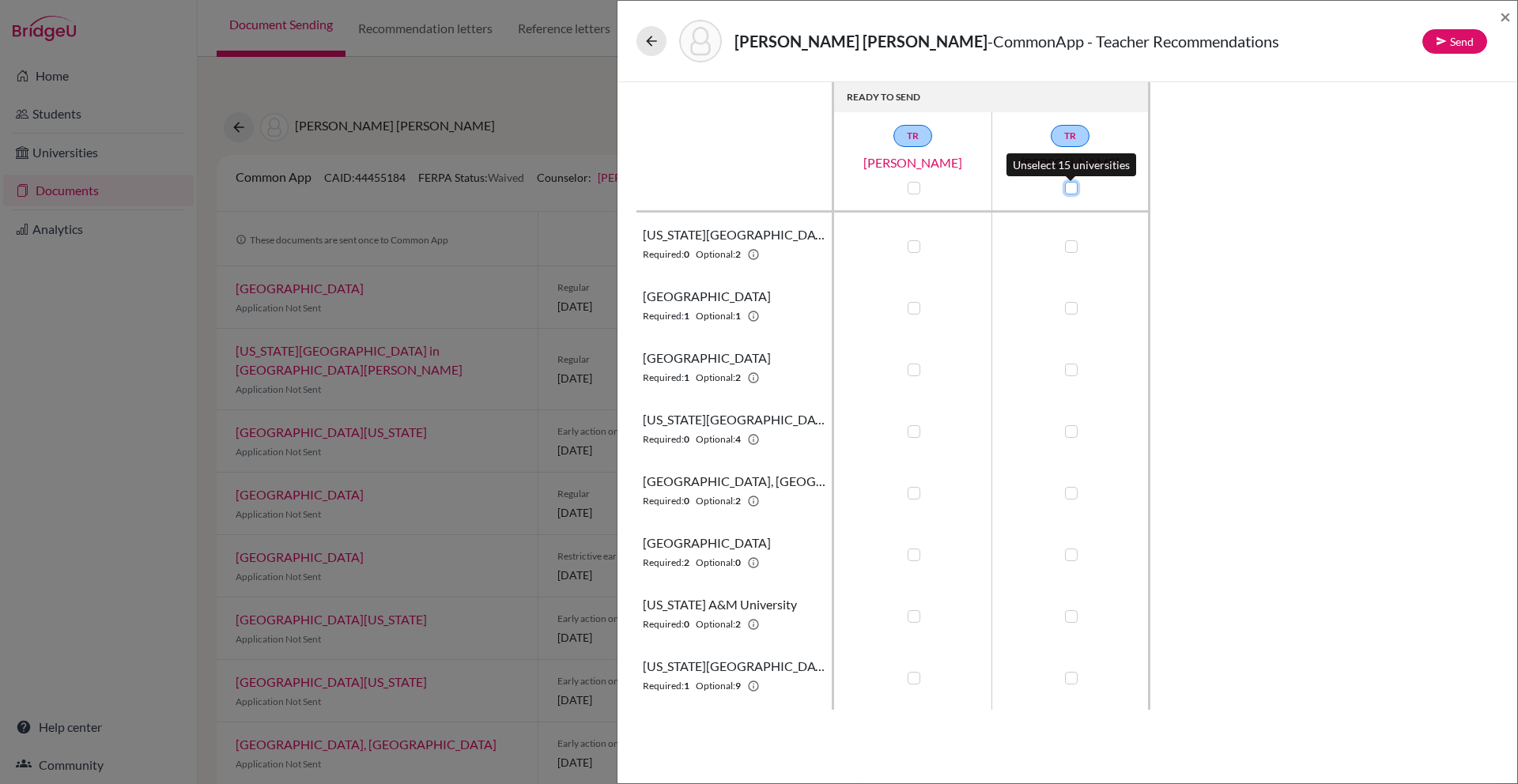
checkbox input "false"
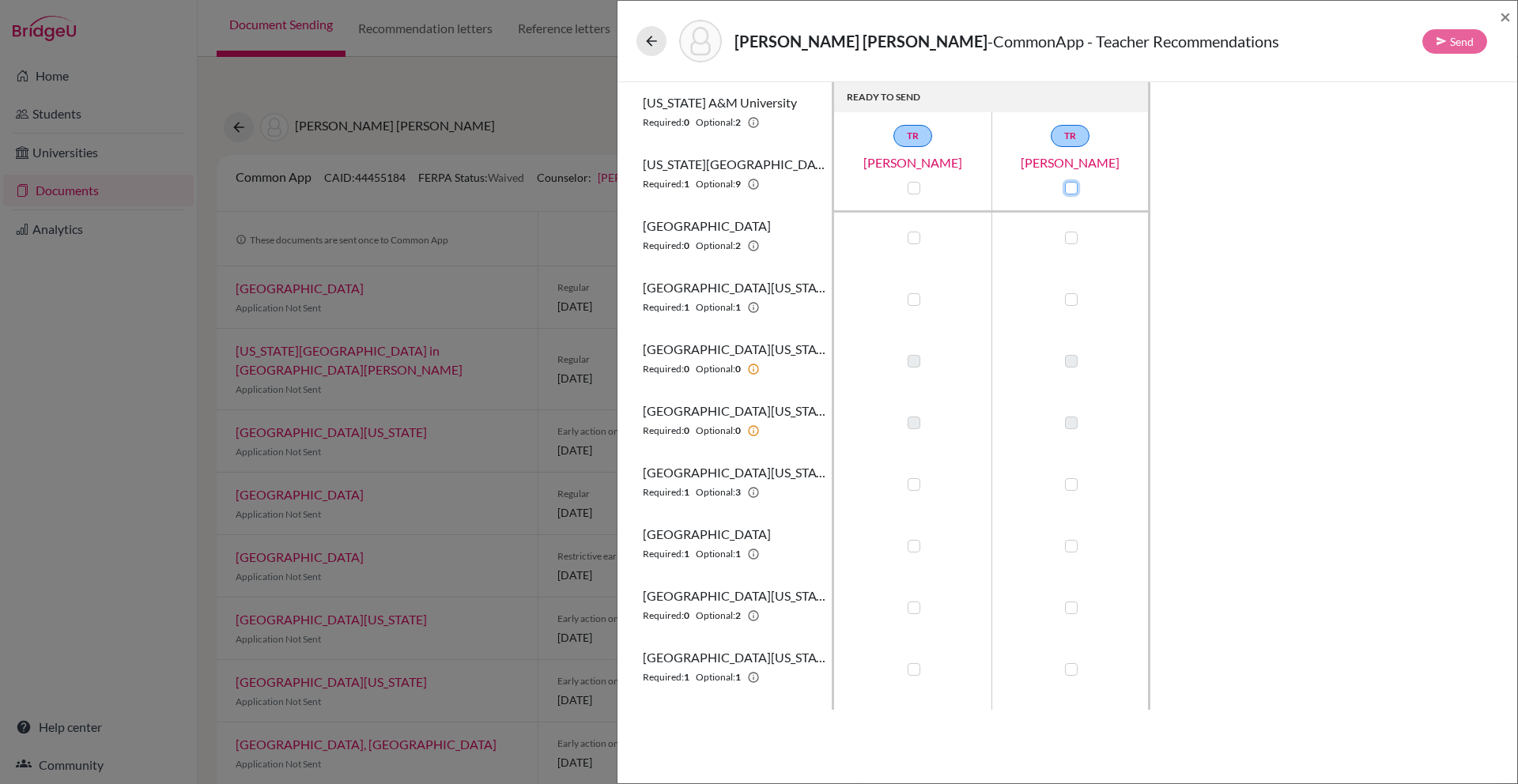
scroll to position [613, 0]
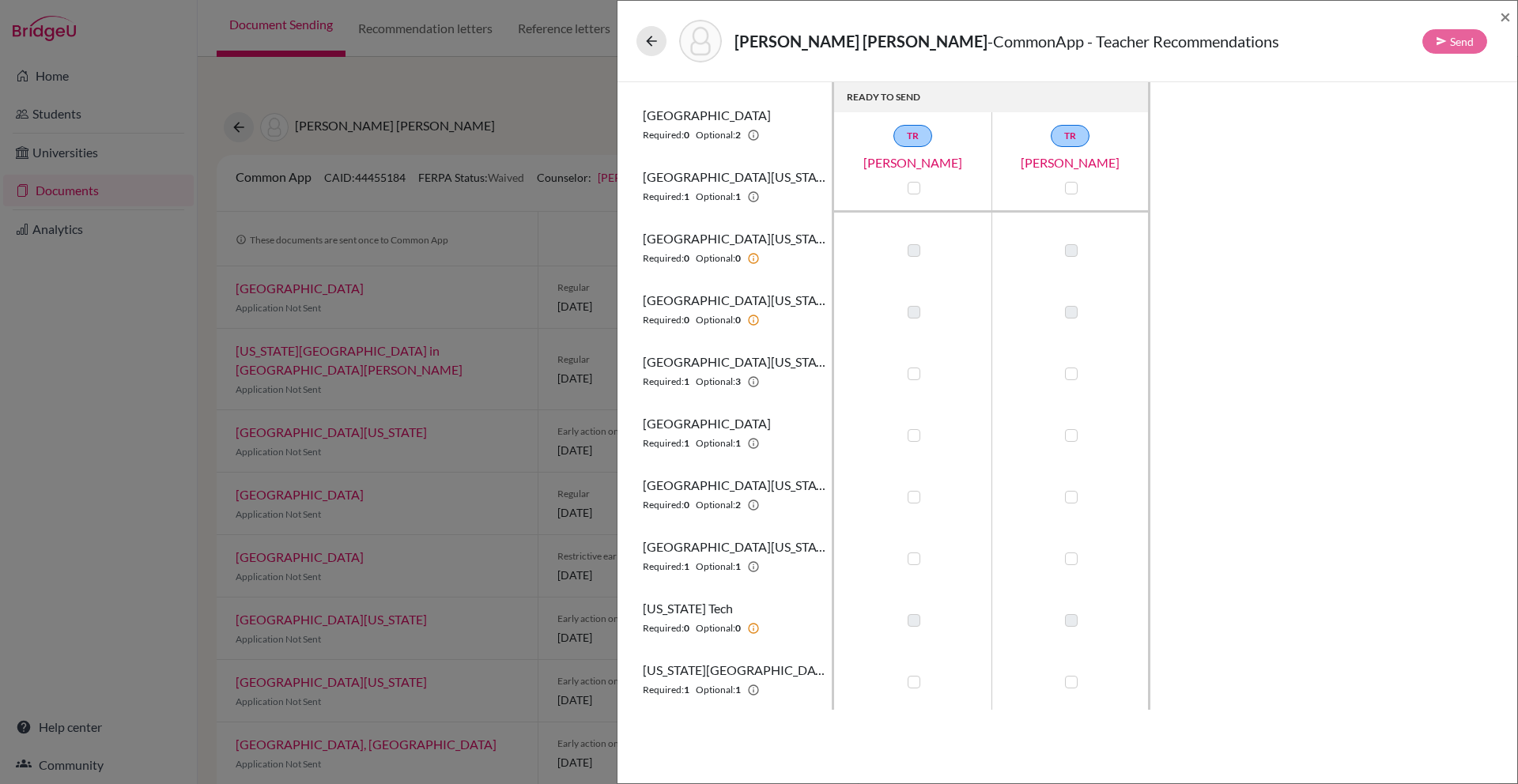
click at [914, 497] on label at bounding box center [913, 496] width 12 height 12
click at [914, 497] on input "checkbox" at bounding box center [910, 495] width 12 height 16
checkbox input "true"
click at [1071, 495] on label at bounding box center [1071, 496] width 12 height 12
click at [1071, 495] on input "checkbox" at bounding box center [1067, 495] width 12 height 16
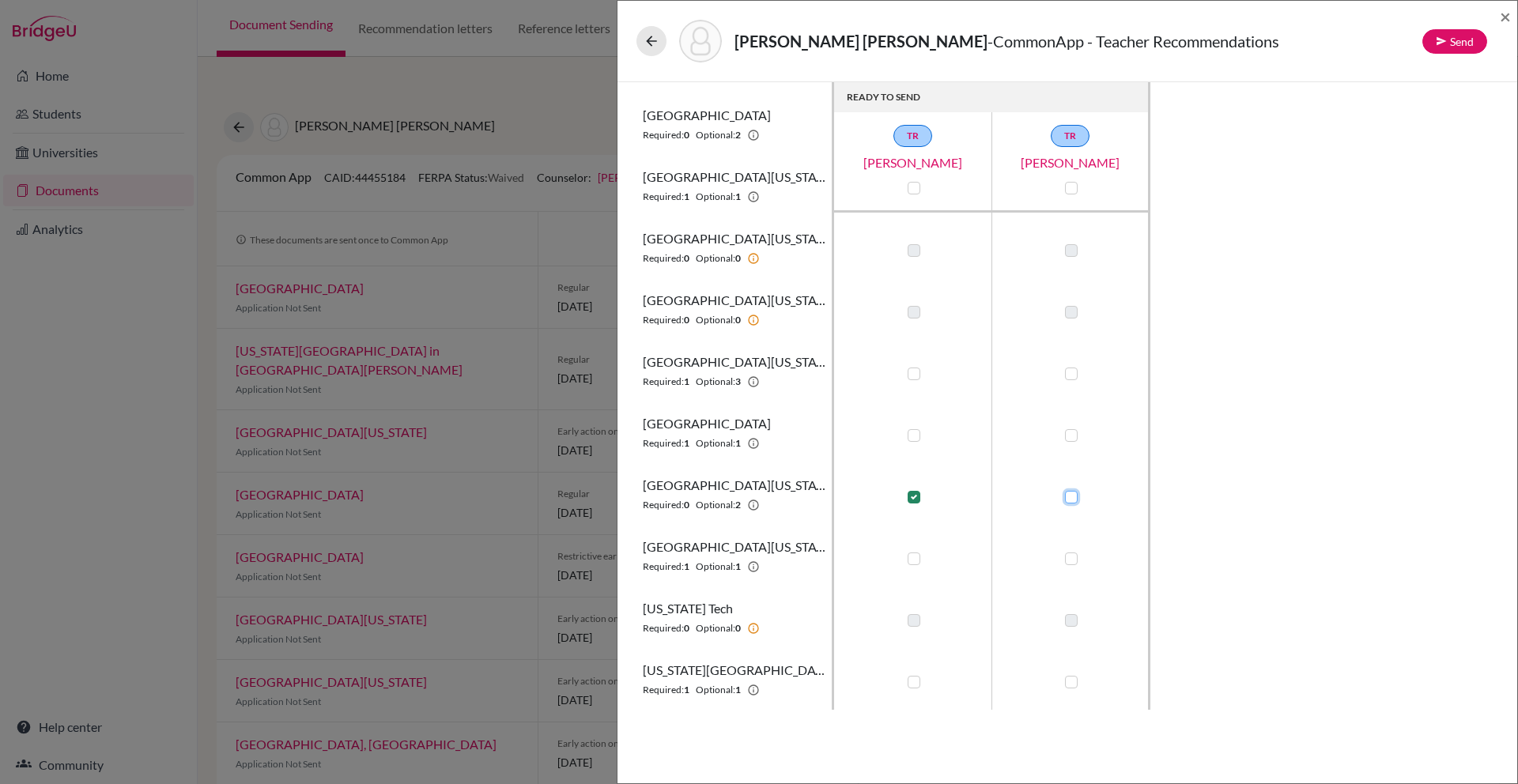
checkbox input "true"
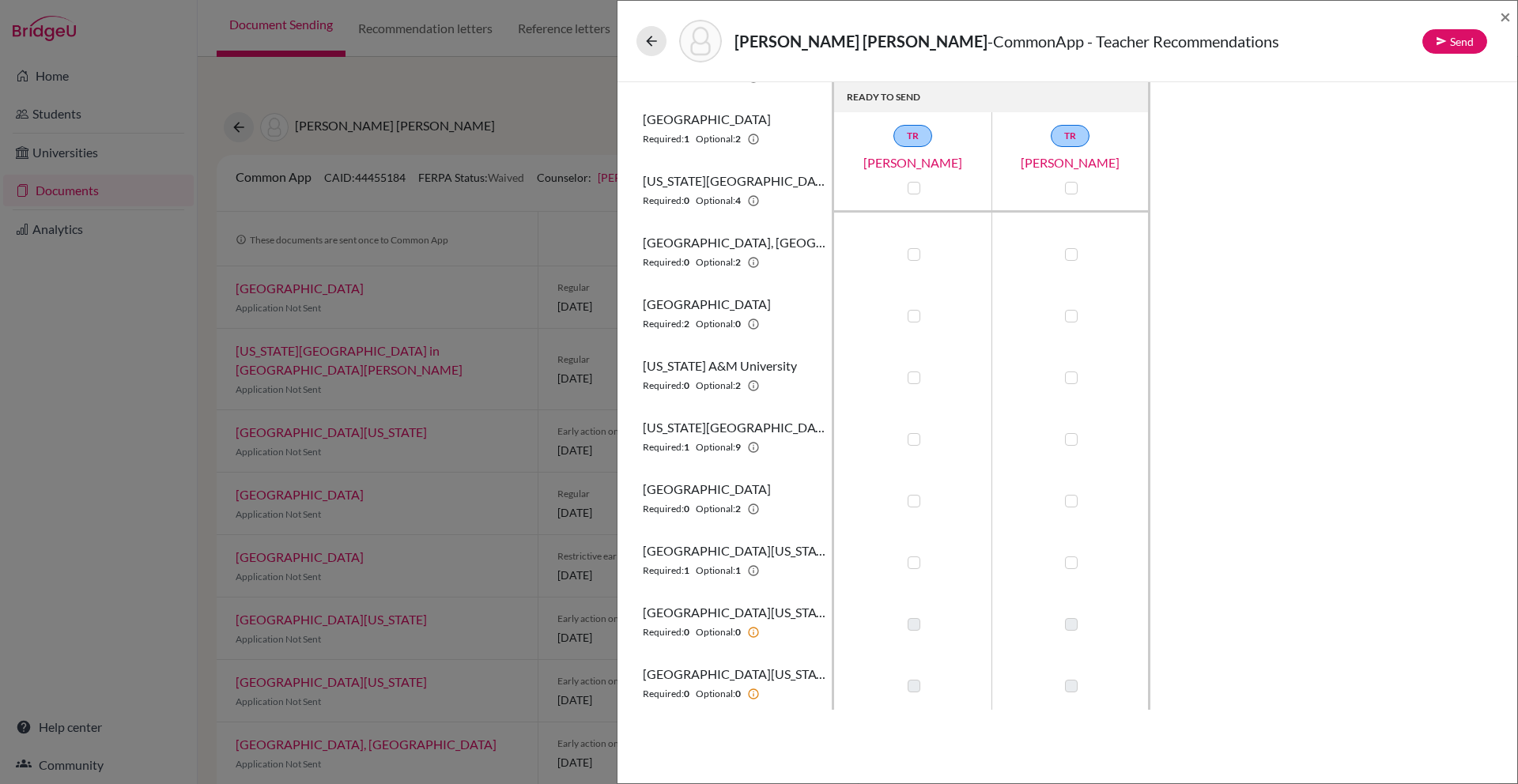
scroll to position [0, 0]
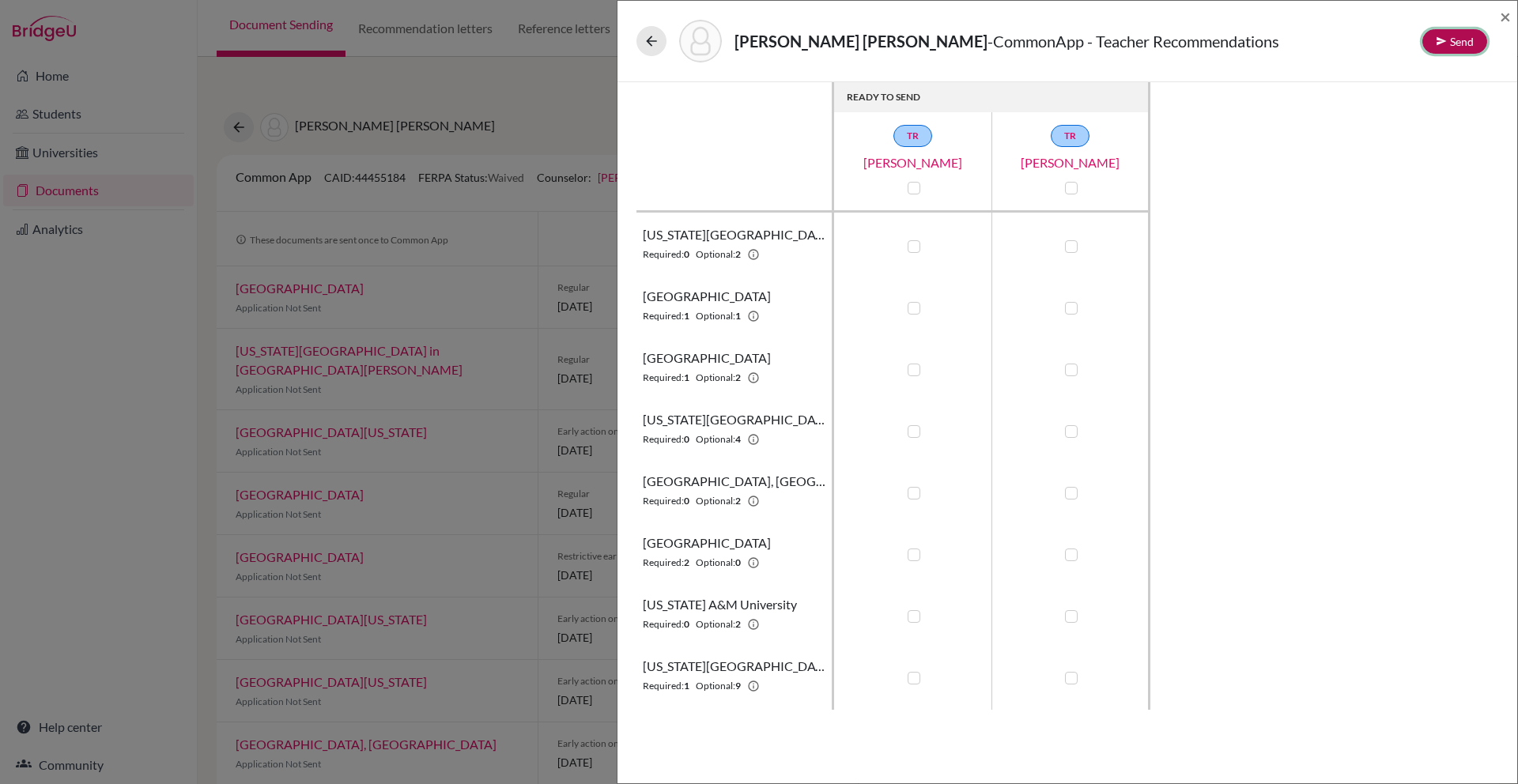
click at [1450, 48] on button "Send" at bounding box center [1454, 41] width 65 height 24
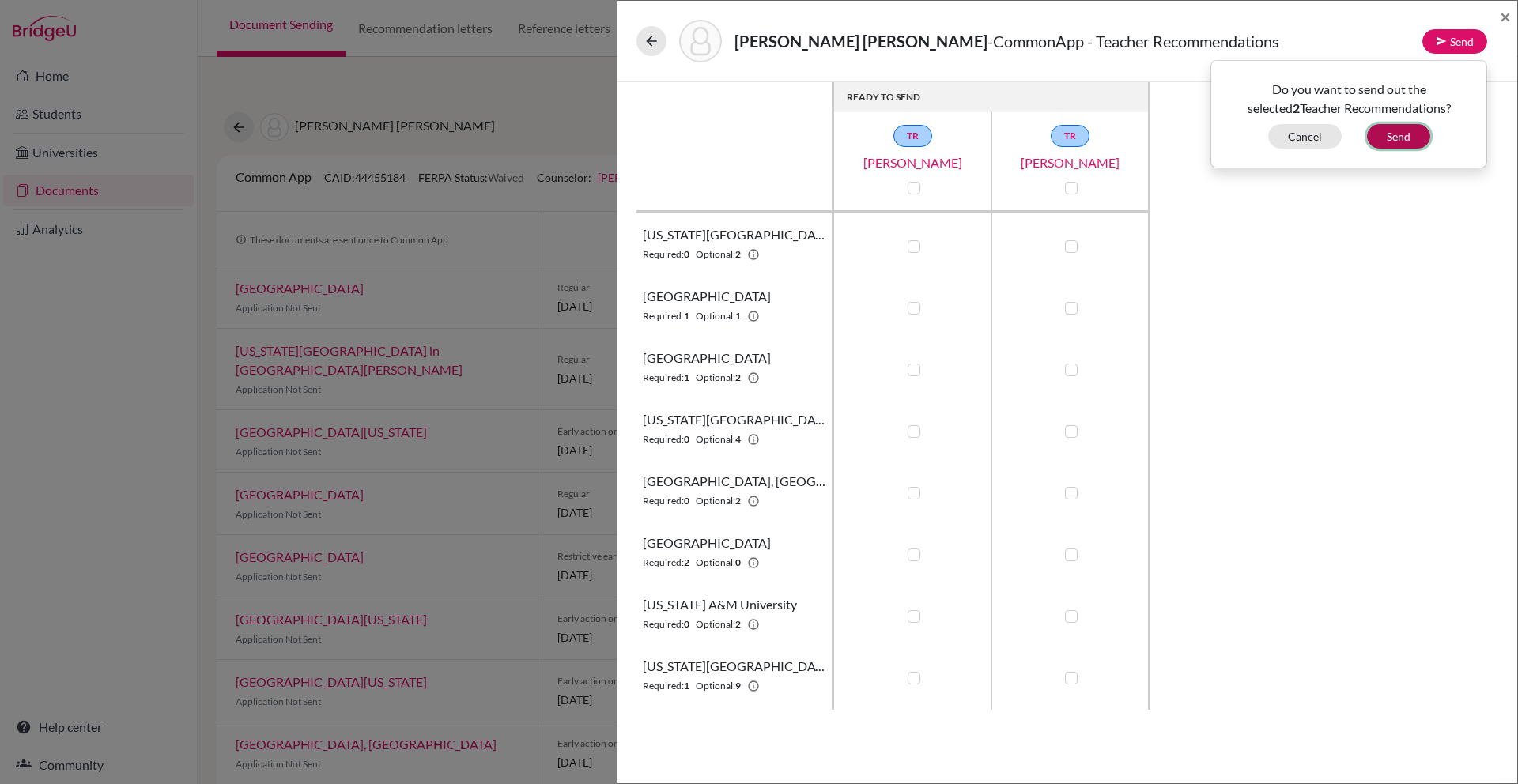
click at [1406, 136] on button "Send" at bounding box center [1397, 136] width 63 height 24
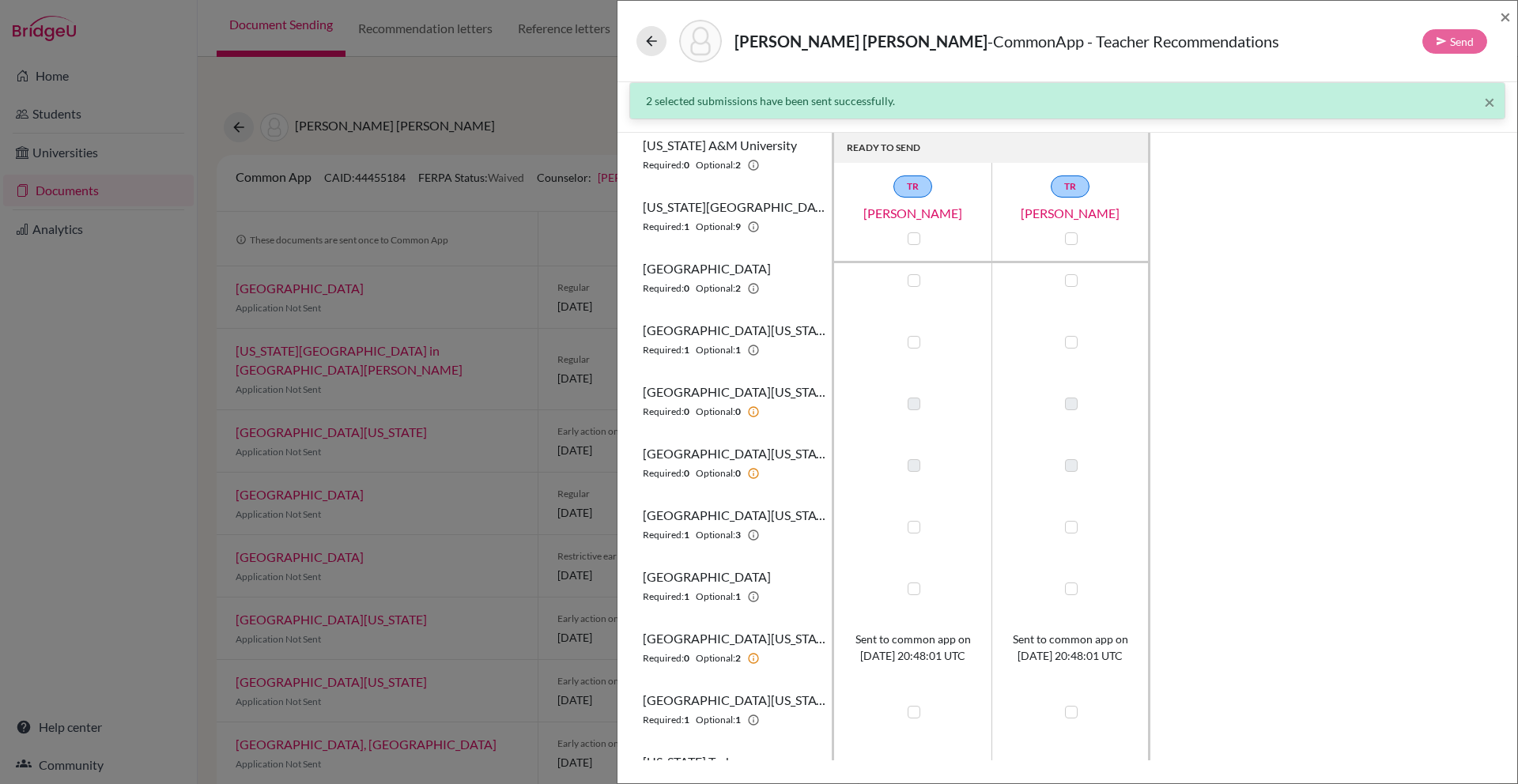
scroll to position [613, 0]
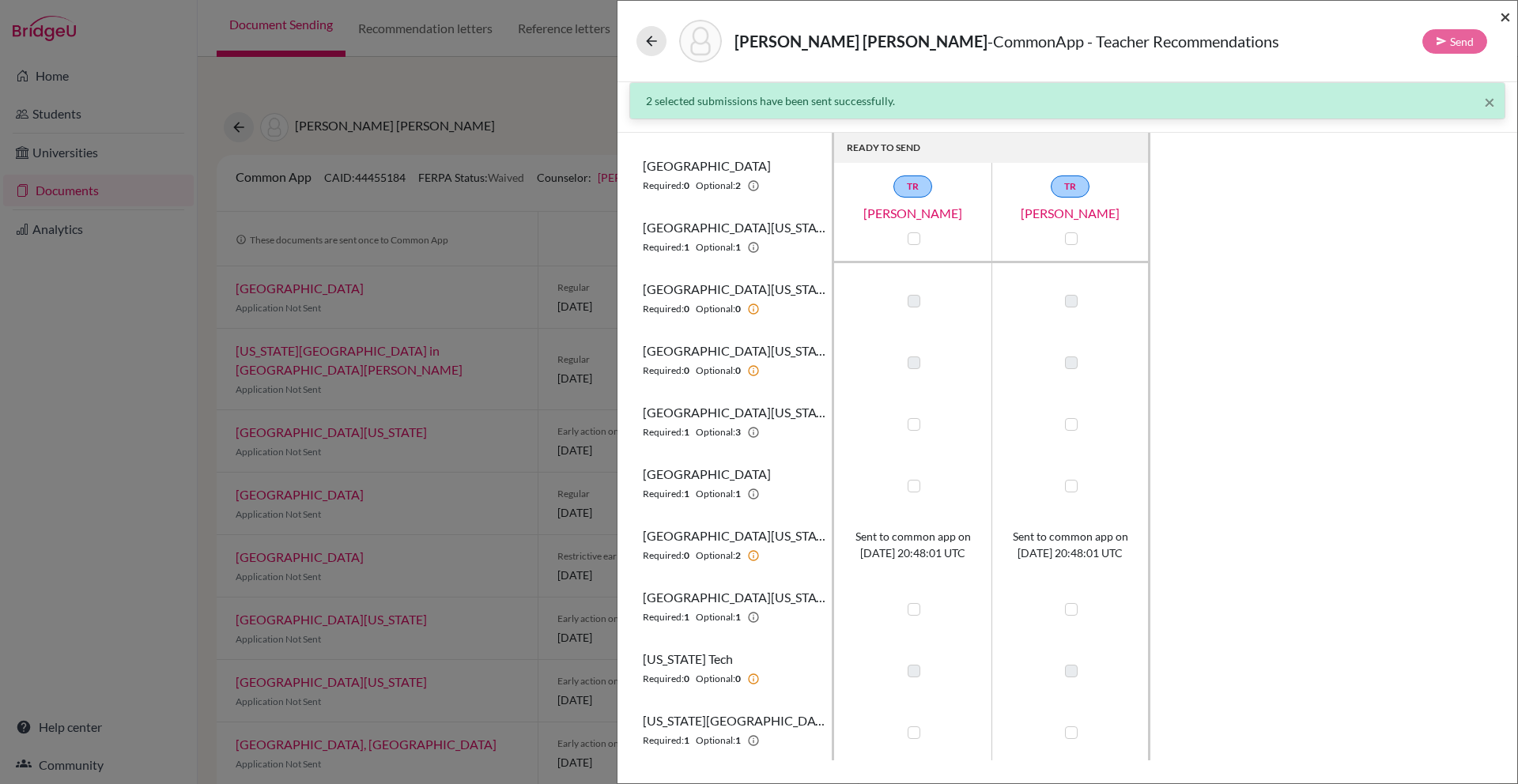
click at [1503, 17] on span "×" at bounding box center [1505, 16] width 11 height 23
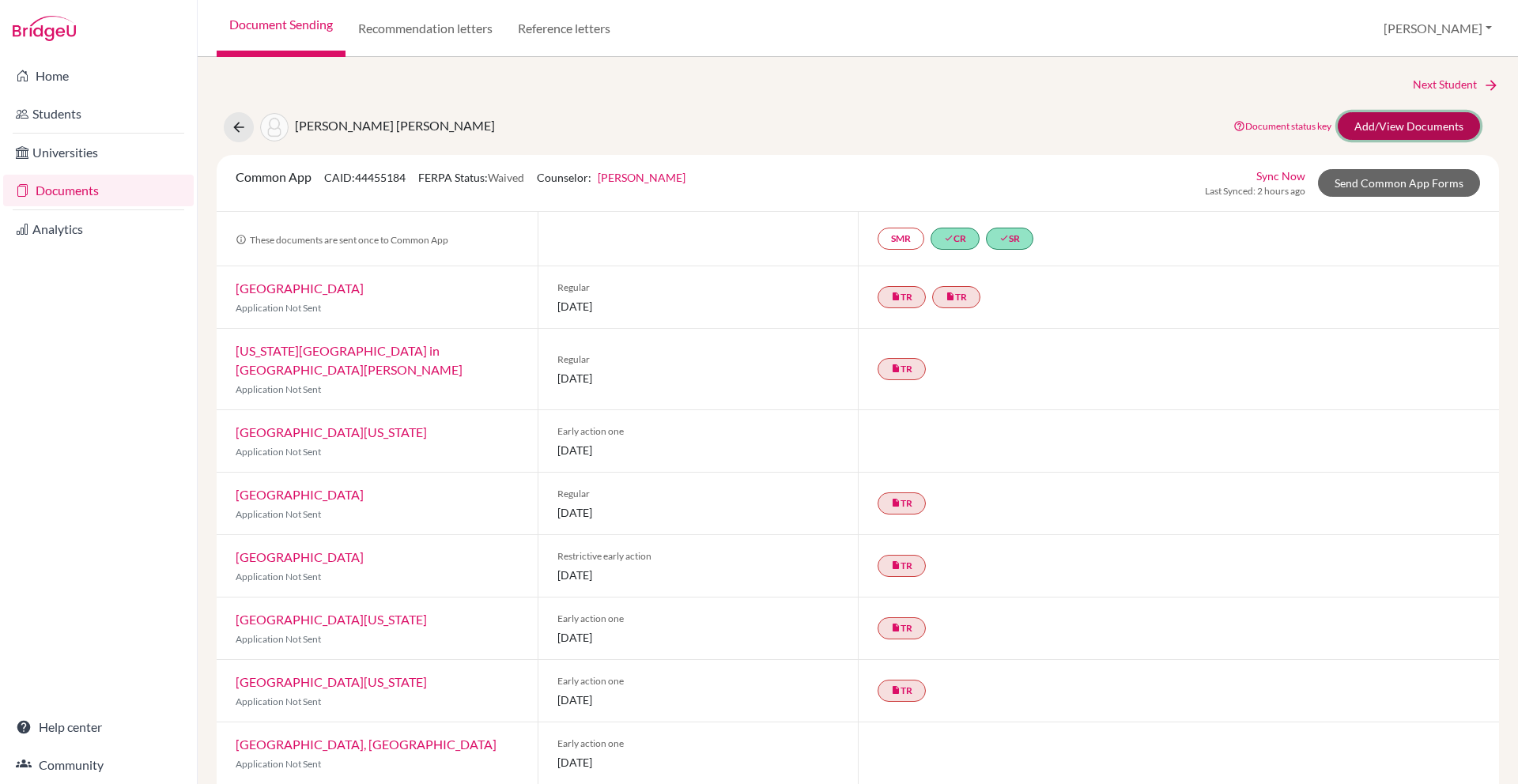
click at [1381, 129] on link "Add/View Documents" at bounding box center [1408, 125] width 142 height 27
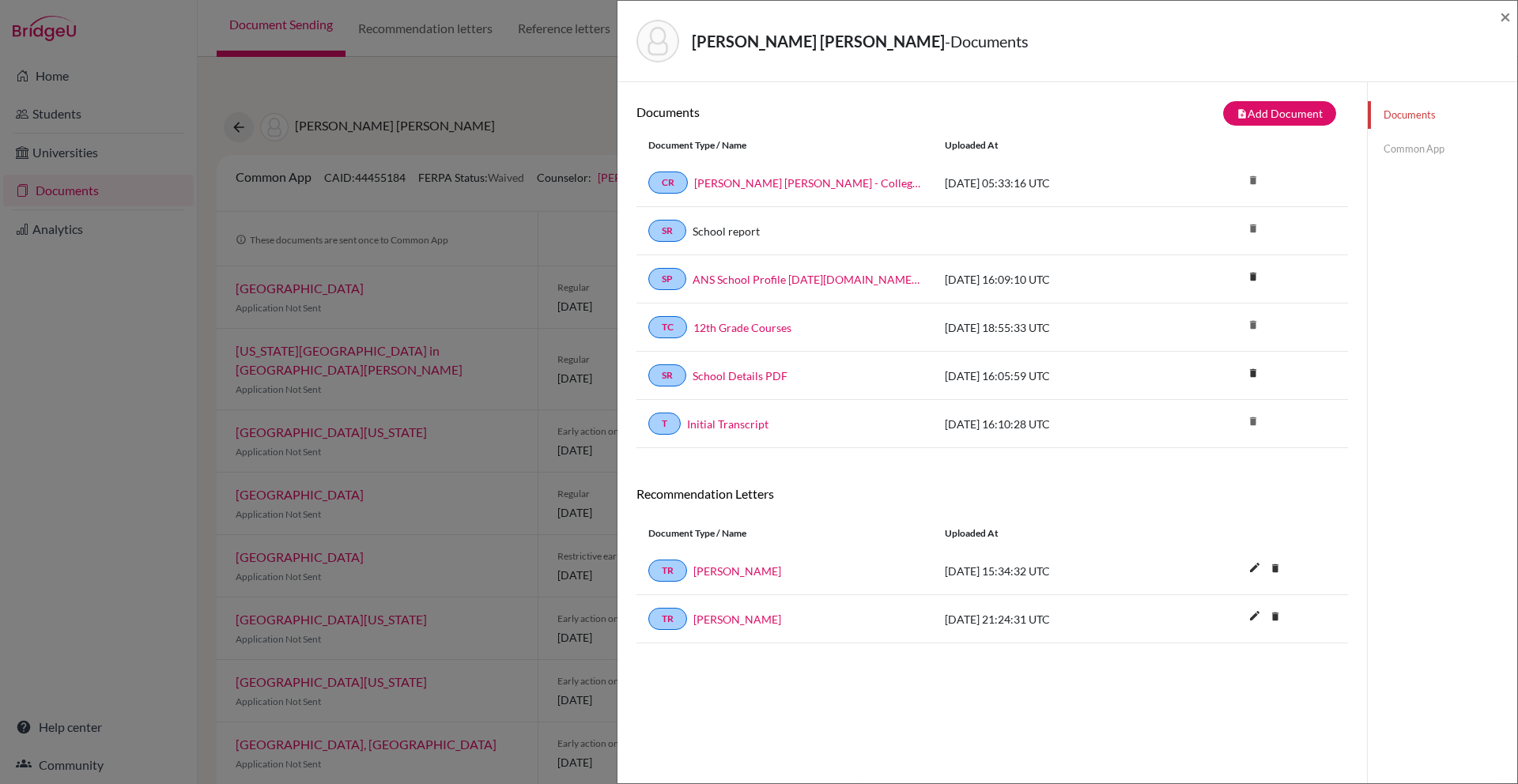
click at [1394, 145] on link "Common App" at bounding box center [1442, 149] width 150 height 27
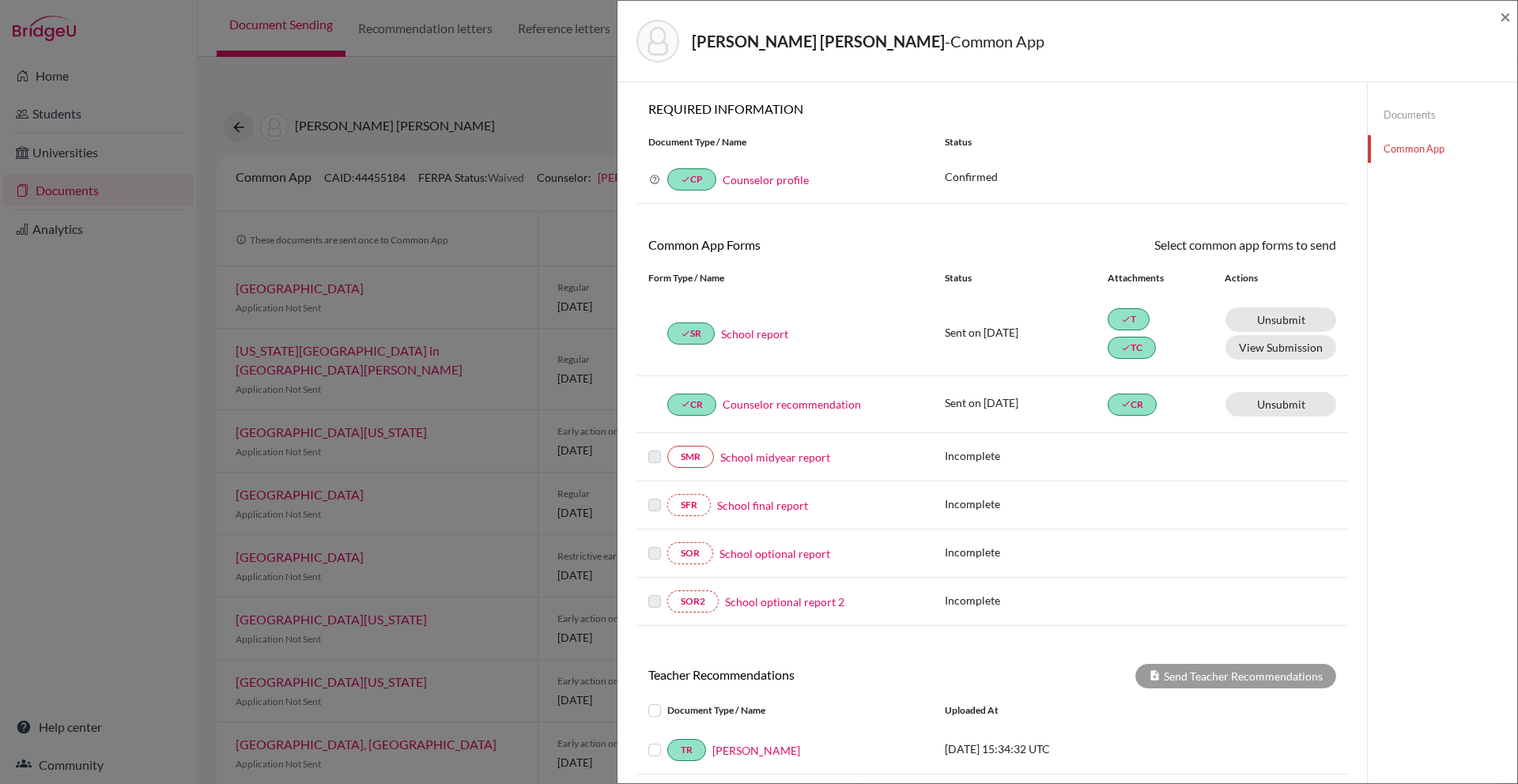
scroll to position [209, 0]
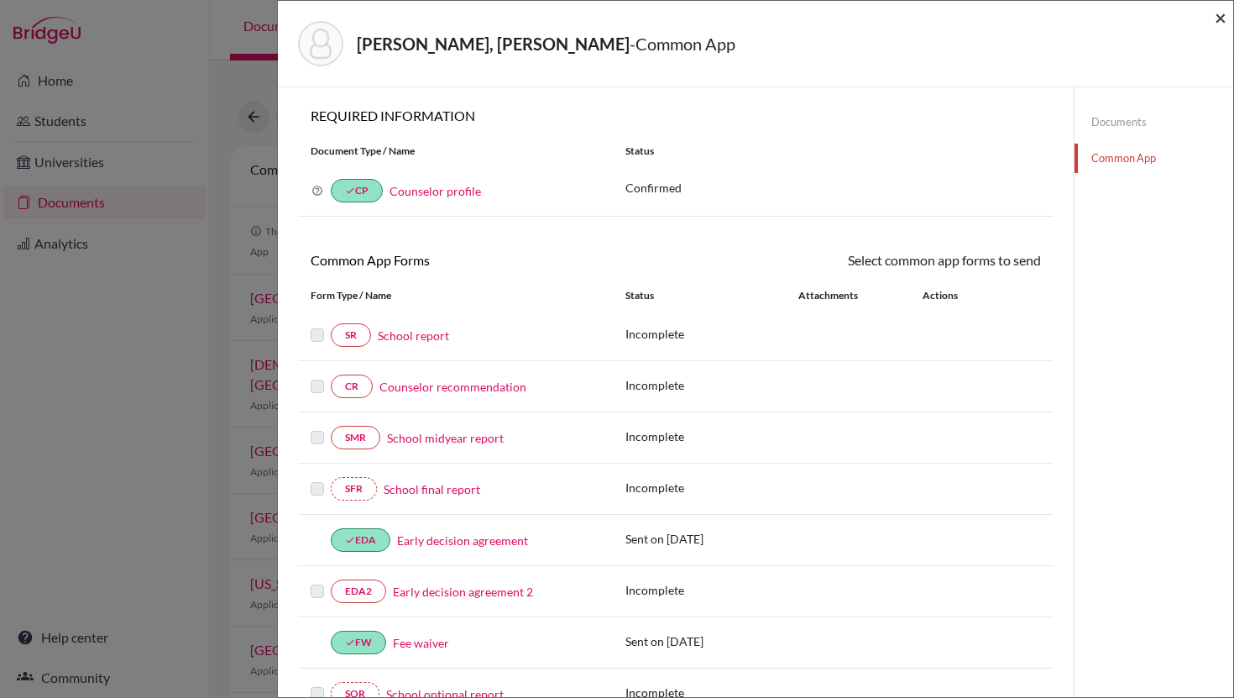
click at [593, 14] on span "×" at bounding box center [1221, 17] width 12 height 24
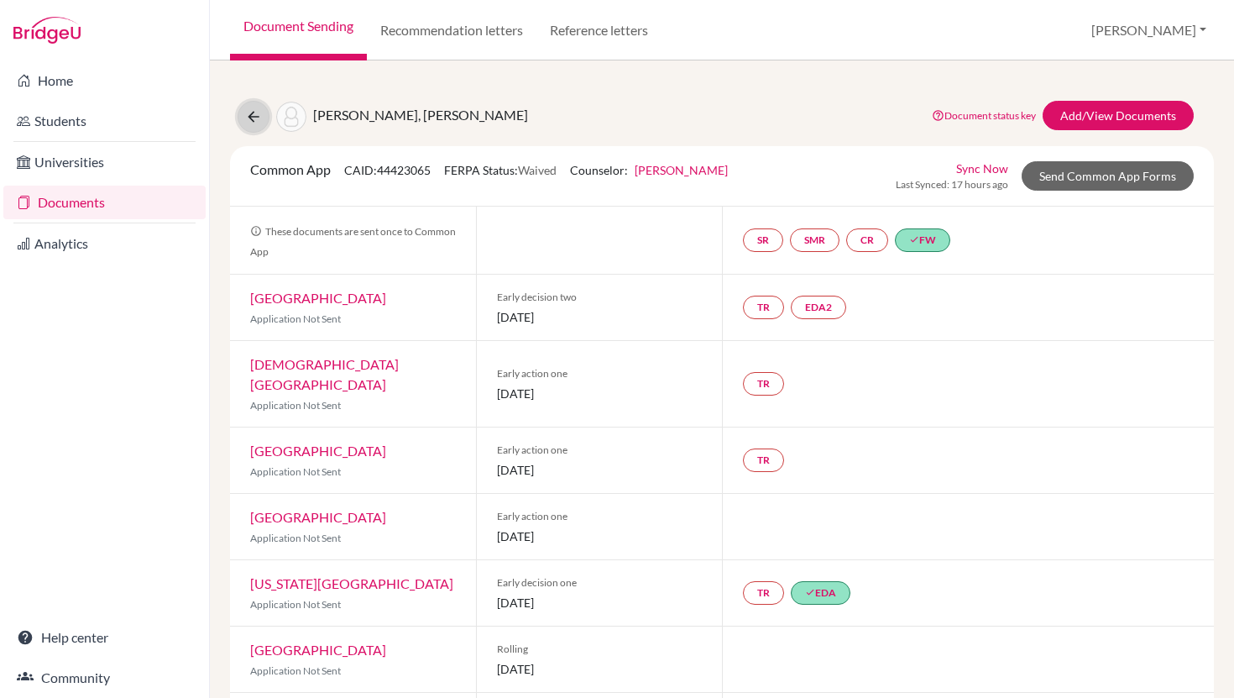
click at [248, 116] on icon at bounding box center [253, 116] width 17 height 17
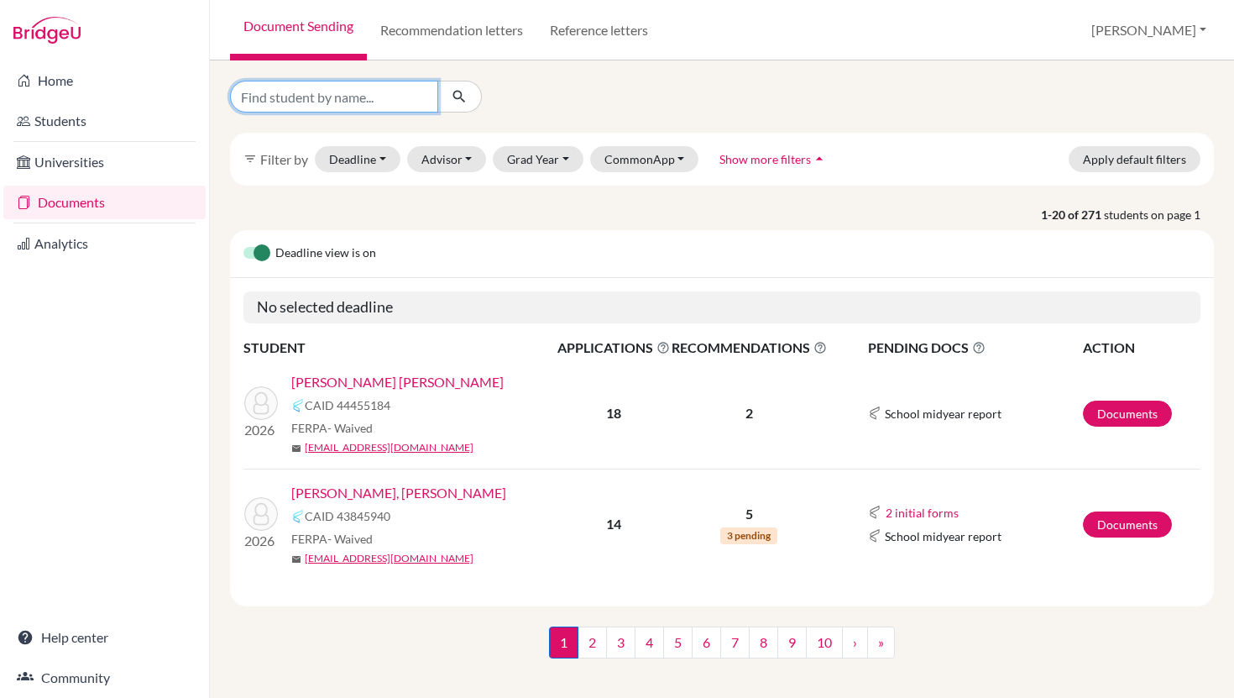
click at [303, 94] on input "Find student by name..." at bounding box center [334, 97] width 208 height 32
type input "[PERSON_NAME]"
click button "submit" at bounding box center [459, 97] width 44 height 32
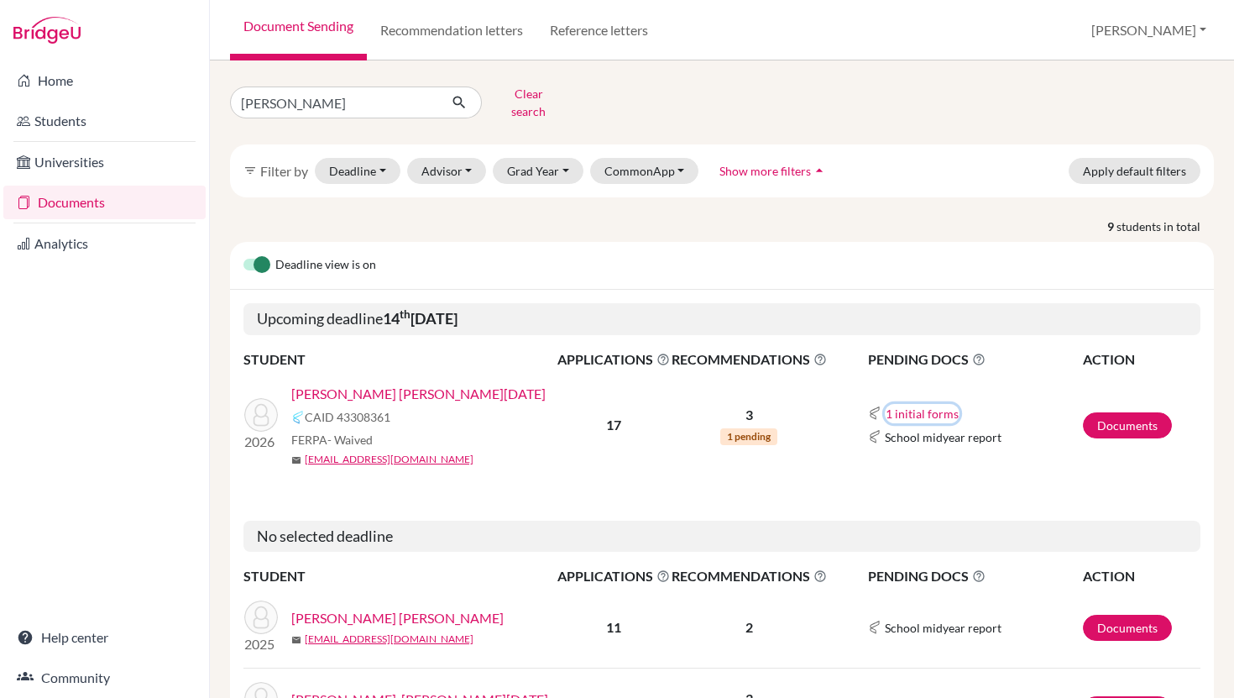
click at [931, 404] on button "1 initial forms" at bounding box center [922, 413] width 75 height 19
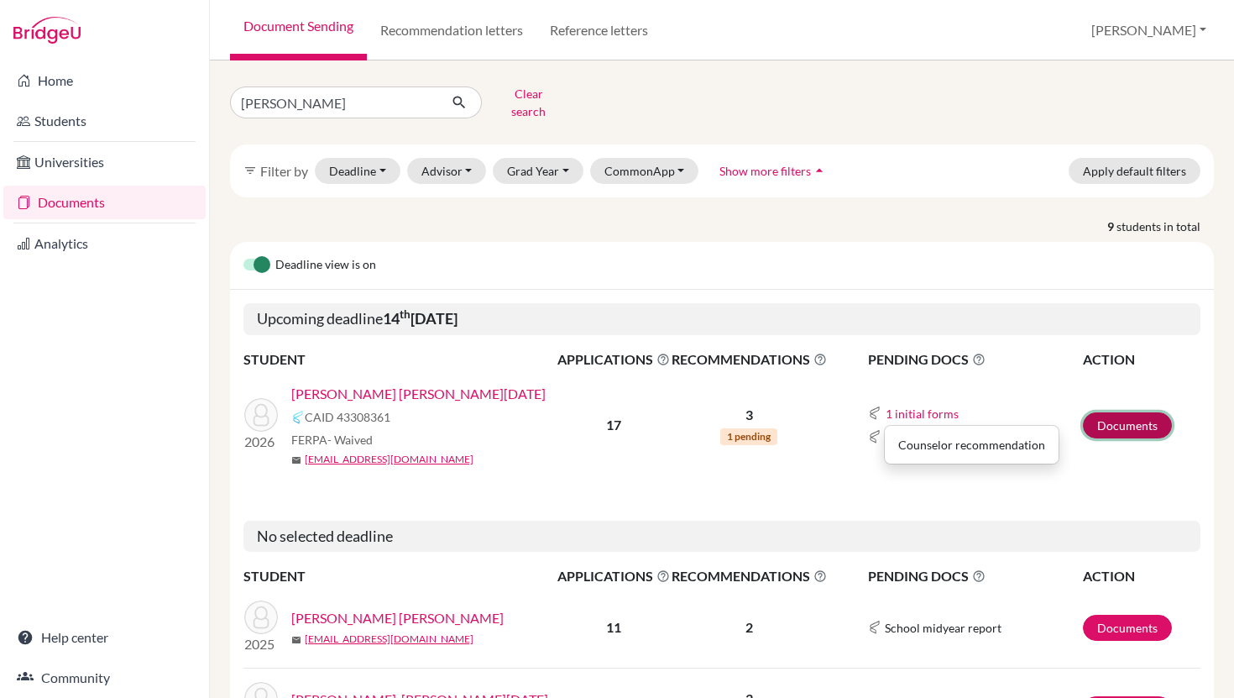
click at [1103, 414] on link "Documents" at bounding box center [1127, 425] width 89 height 26
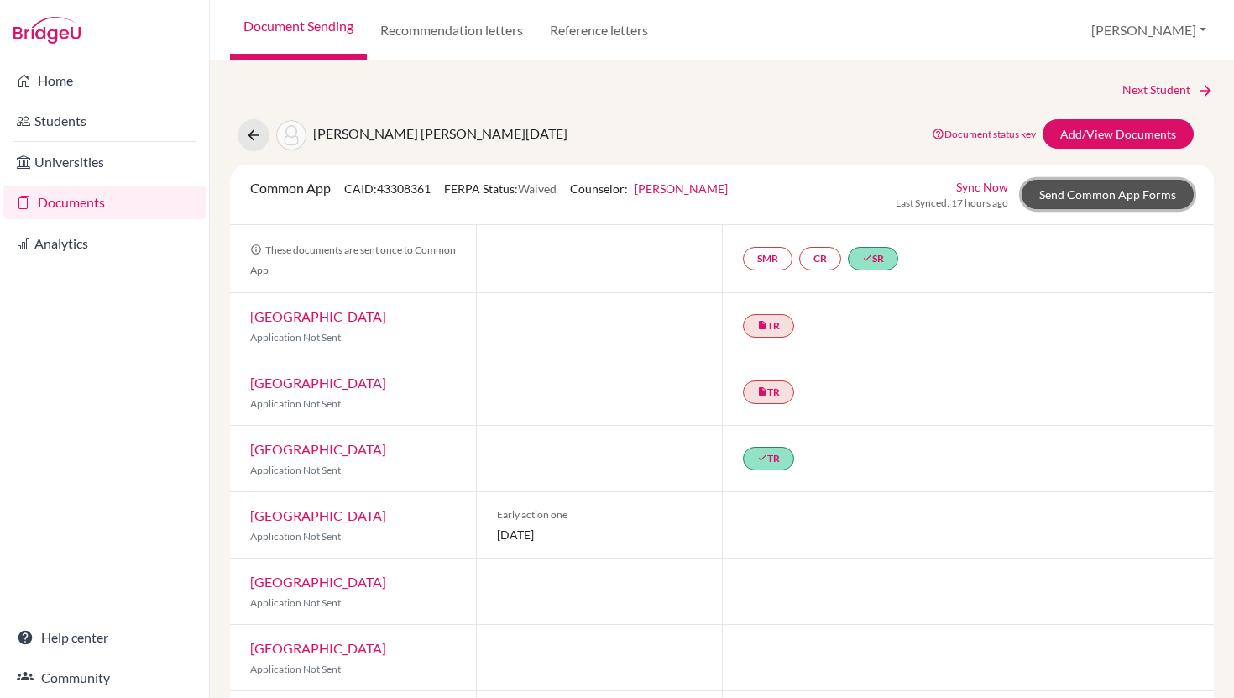
click at [1082, 204] on link "Send Common App Forms" at bounding box center [1108, 194] width 172 height 29
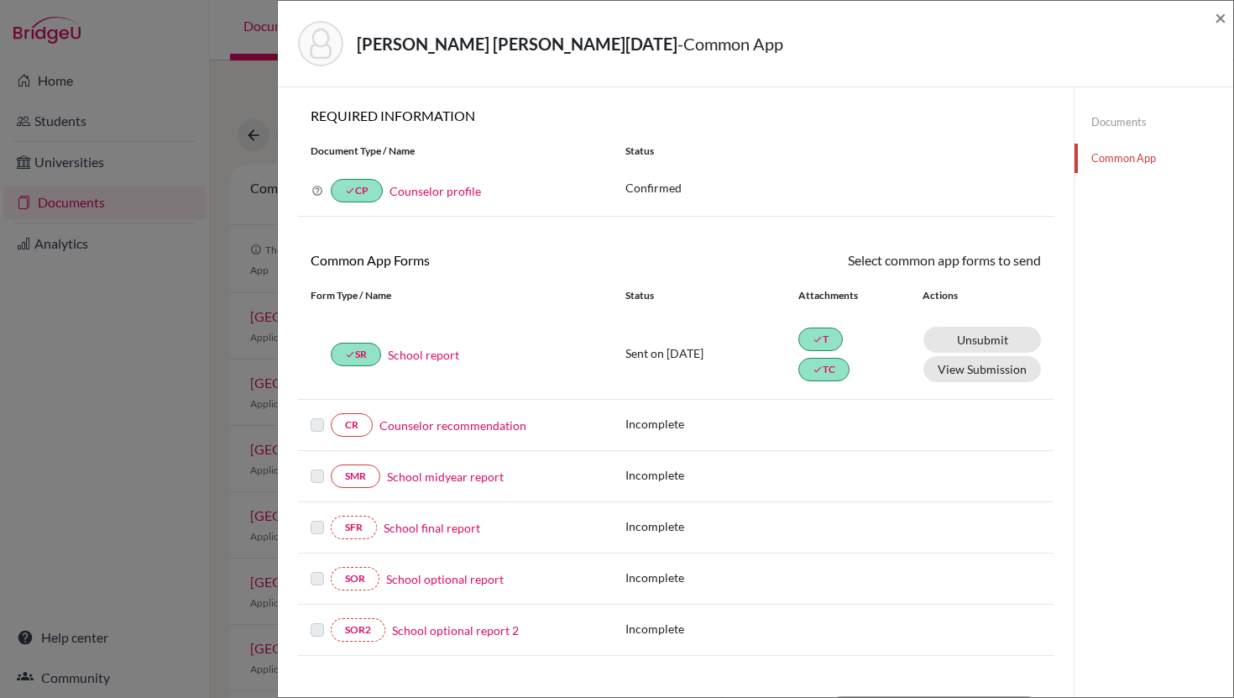
click at [456, 431] on link "Counselor recommendation" at bounding box center [452, 425] width 147 height 18
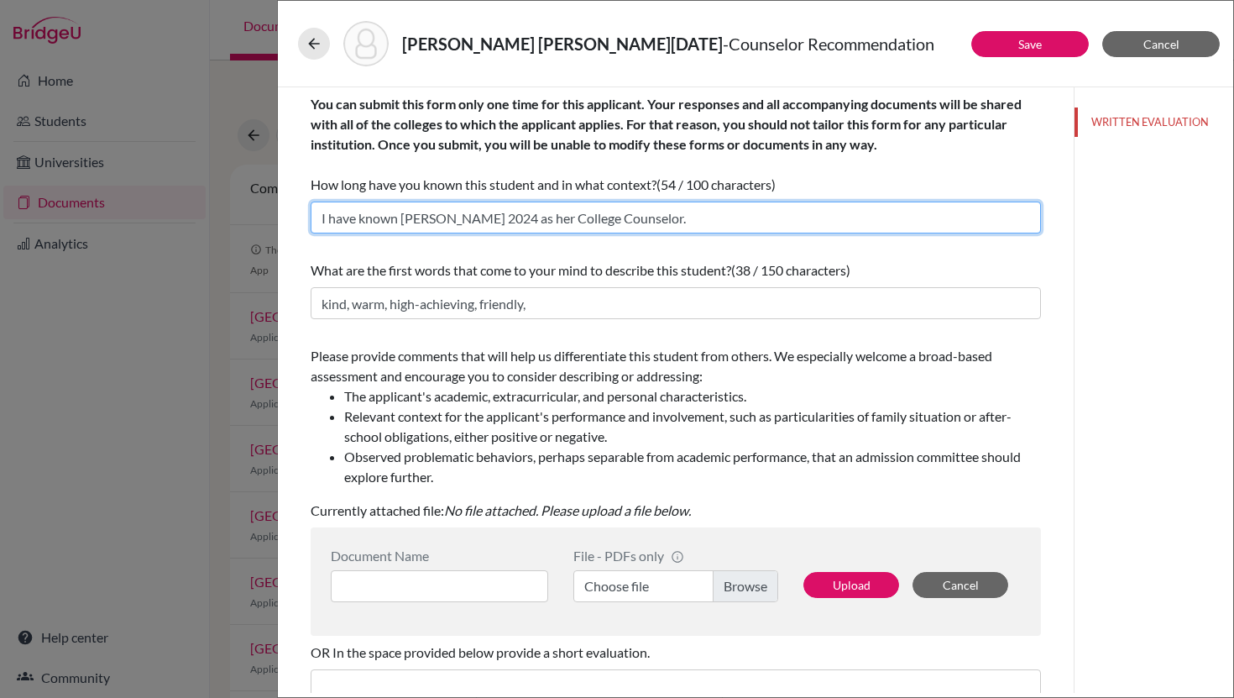
click at [431, 218] on input "I have known Luciasince 2024 as her College Counselor." at bounding box center [676, 217] width 730 height 32
type input "I have known Lucia since 2024 as her College Counselor."
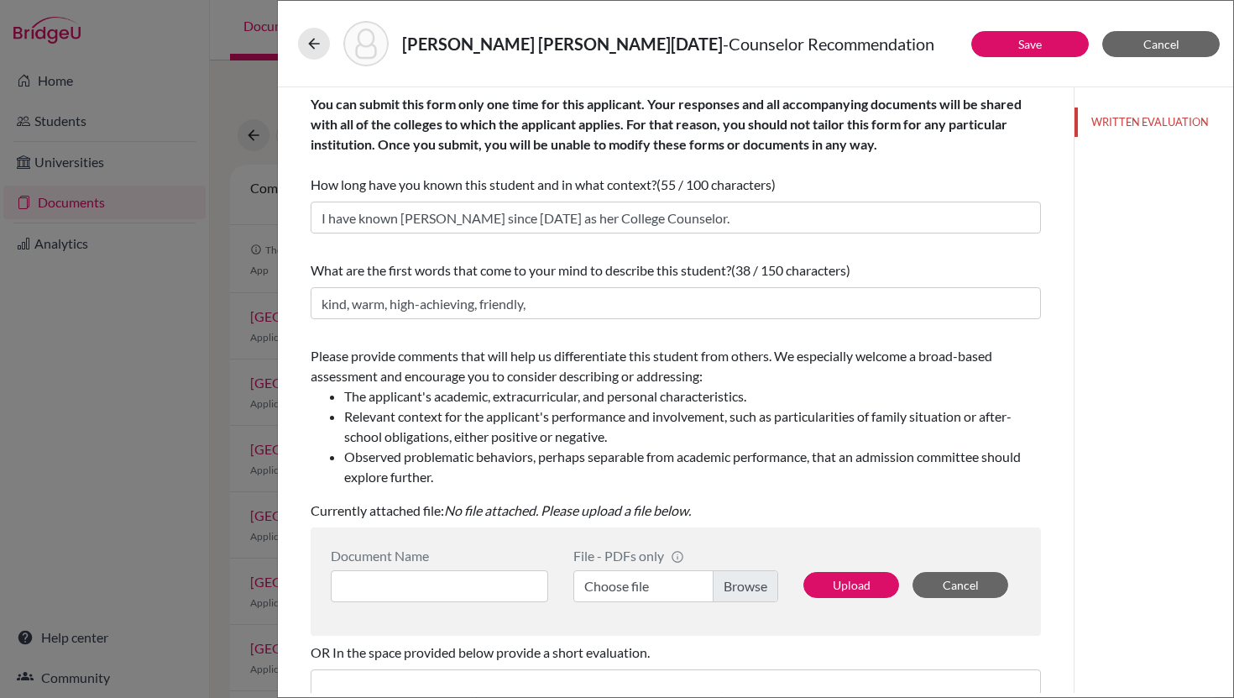
click at [657, 589] on label "Choose file" at bounding box center [675, 586] width 205 height 32
click at [657, 589] on input "Choose file" at bounding box center [675, 586] width 205 height 32
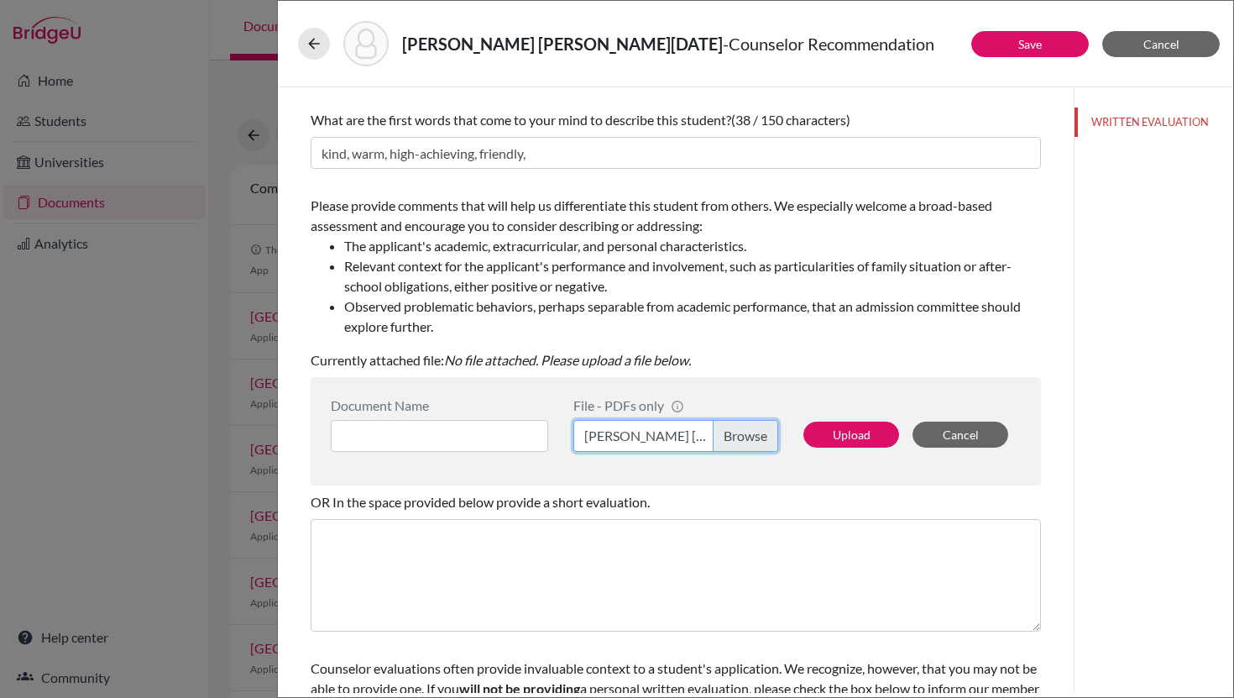
scroll to position [153, 0]
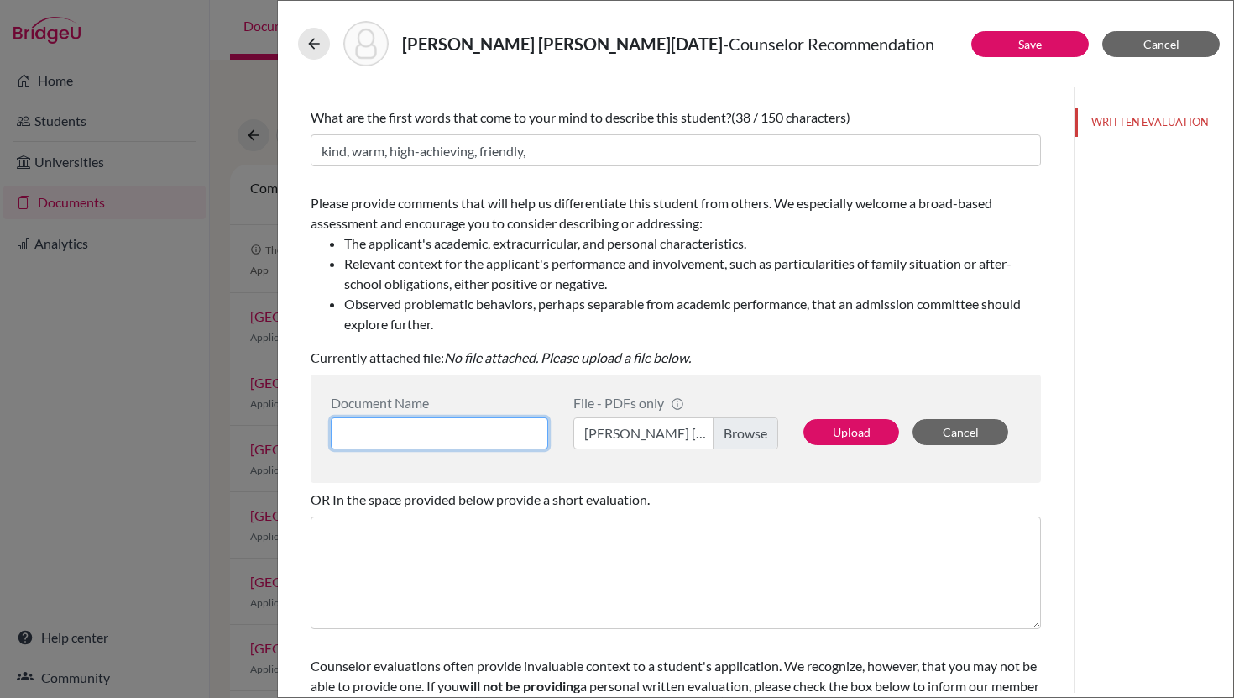
click at [410, 434] on input at bounding box center [439, 433] width 217 height 32
paste input "De Villers Sequeira, Lucia Marie - College Counselor Recommendation Letter"
type input "De Villers Sequeira, Lucia Marie - College Counselor Recommendation Letter"
click at [837, 433] on button "Upload" at bounding box center [851, 432] width 96 height 26
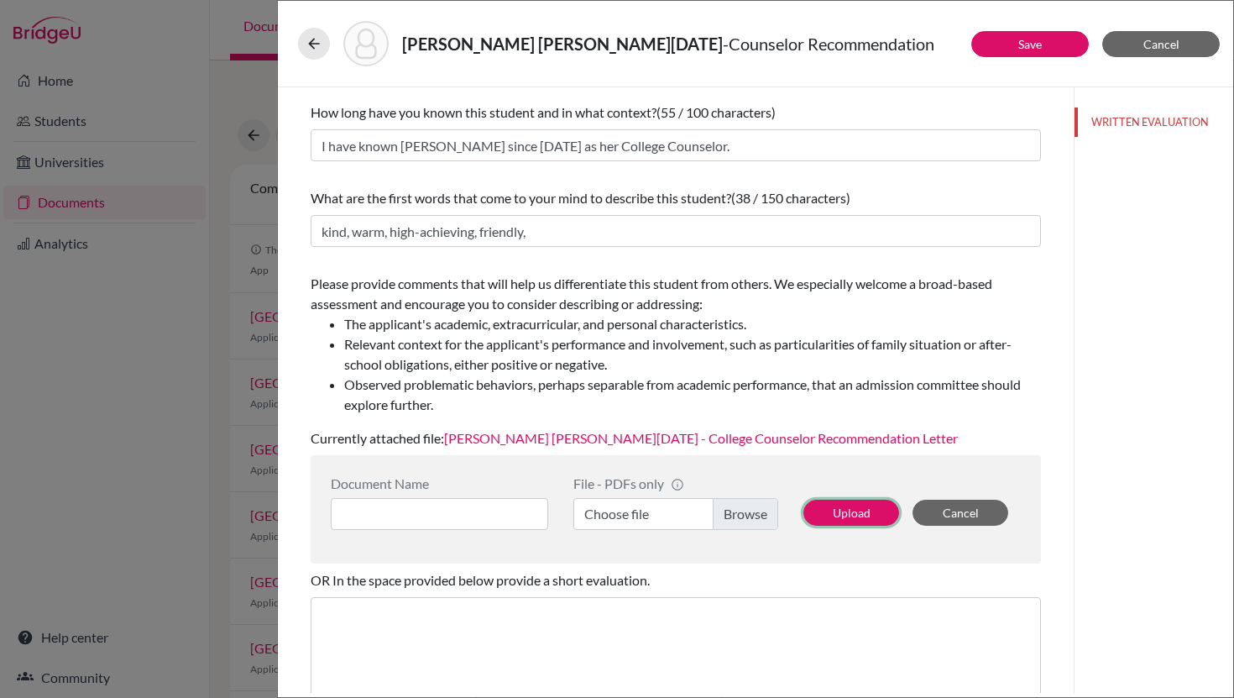
scroll to position [48, 0]
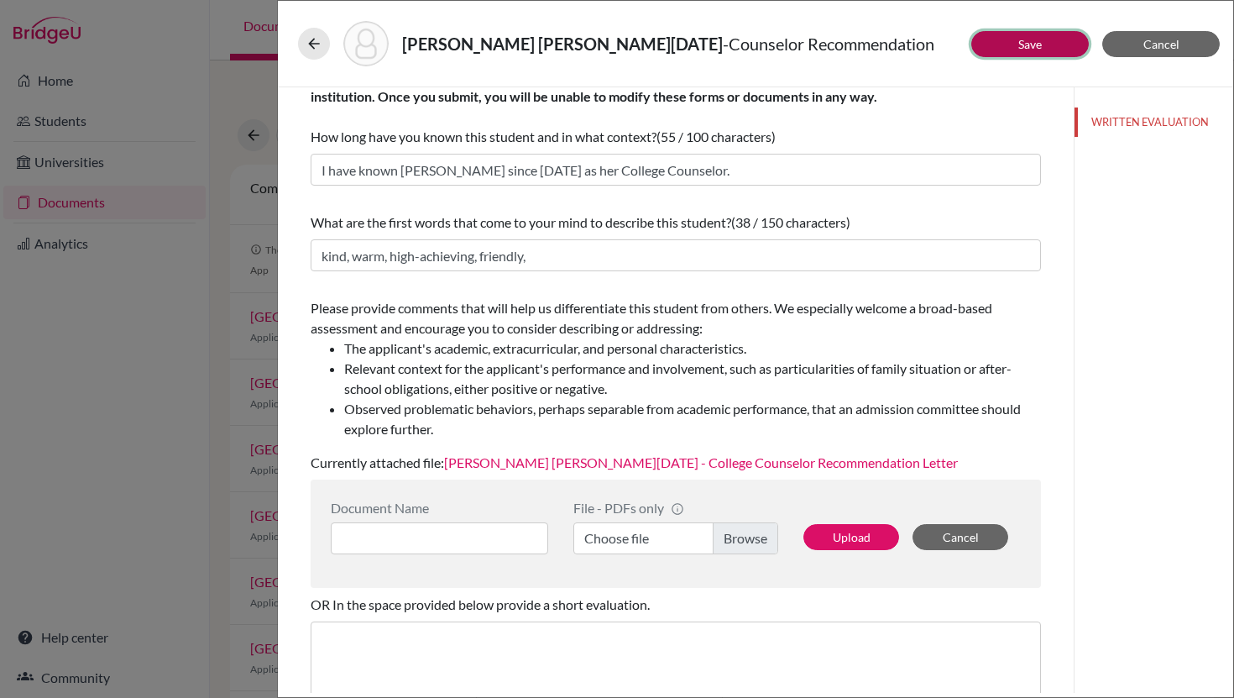
click at [1042, 51] on button "Save" at bounding box center [1030, 44] width 118 height 26
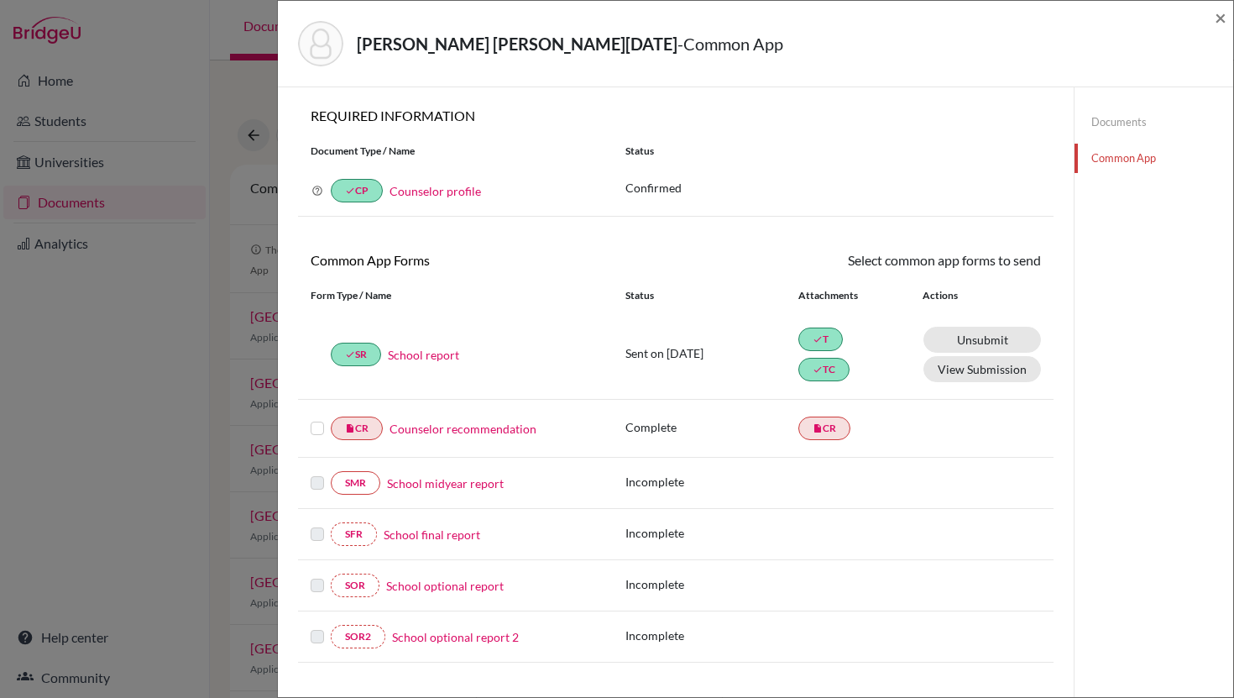
click at [318, 418] on label at bounding box center [317, 418] width 13 height 0
click at [0, 0] on input "checkbox" at bounding box center [0, 0] width 0 height 0
click at [996, 271] on link "Send" at bounding box center [1006, 263] width 70 height 26
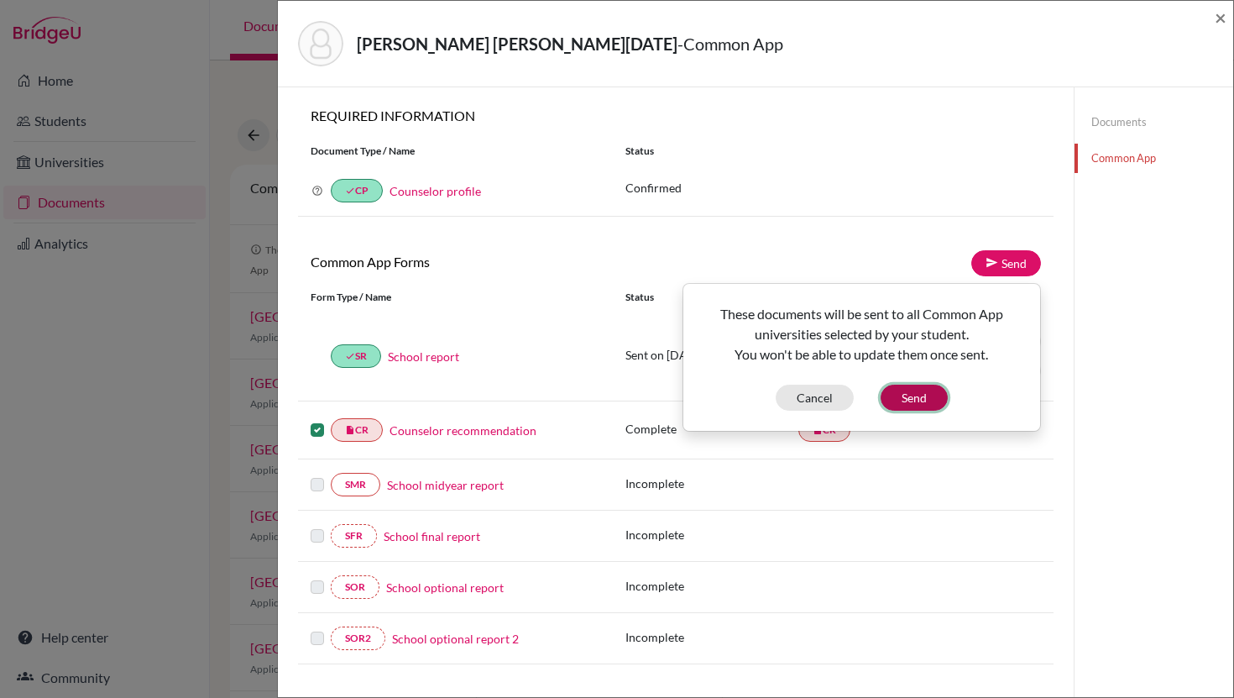
click at [925, 394] on button "Send" at bounding box center [914, 397] width 67 height 26
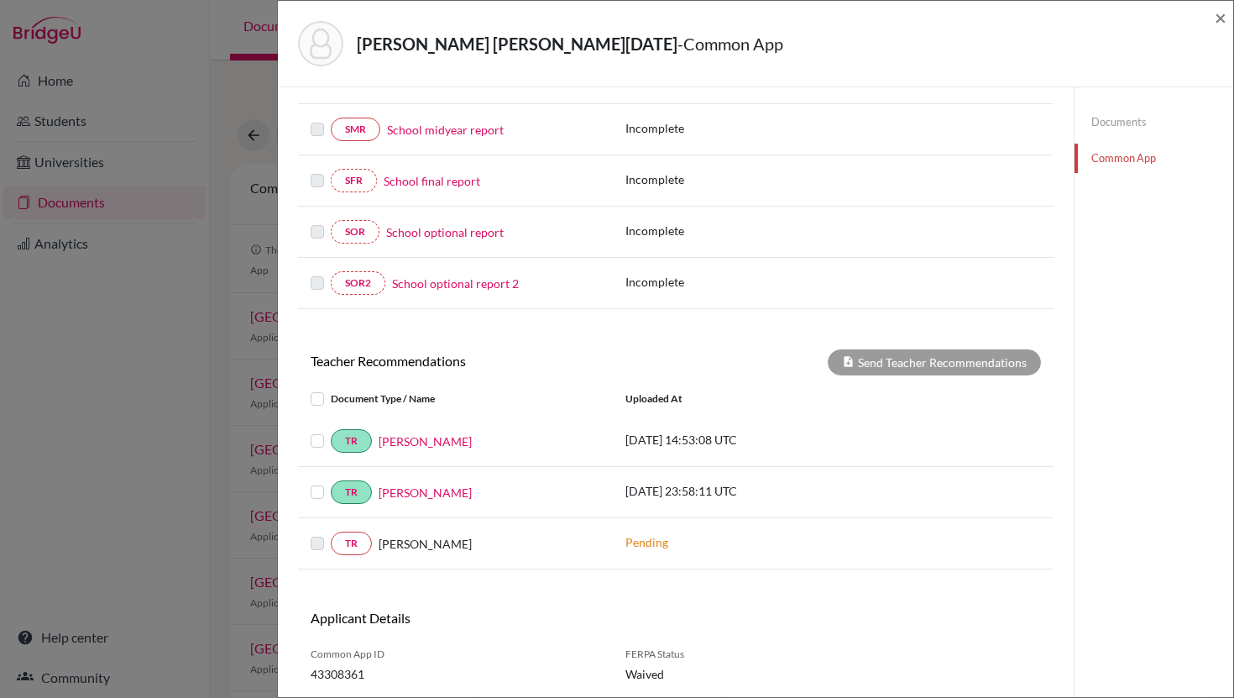
scroll to position [406, 0]
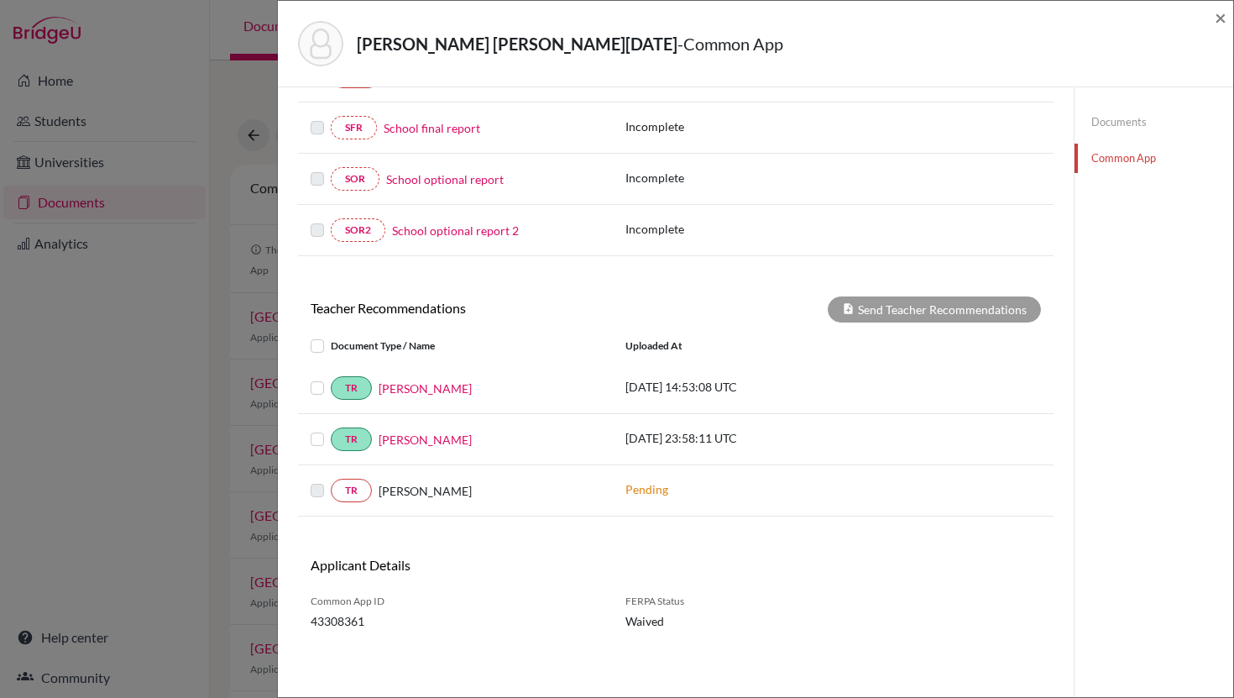
click at [331, 336] on label at bounding box center [331, 336] width 0 height 0
click at [0, 0] on input "checkbox" at bounding box center [0, 0] width 0 height 0
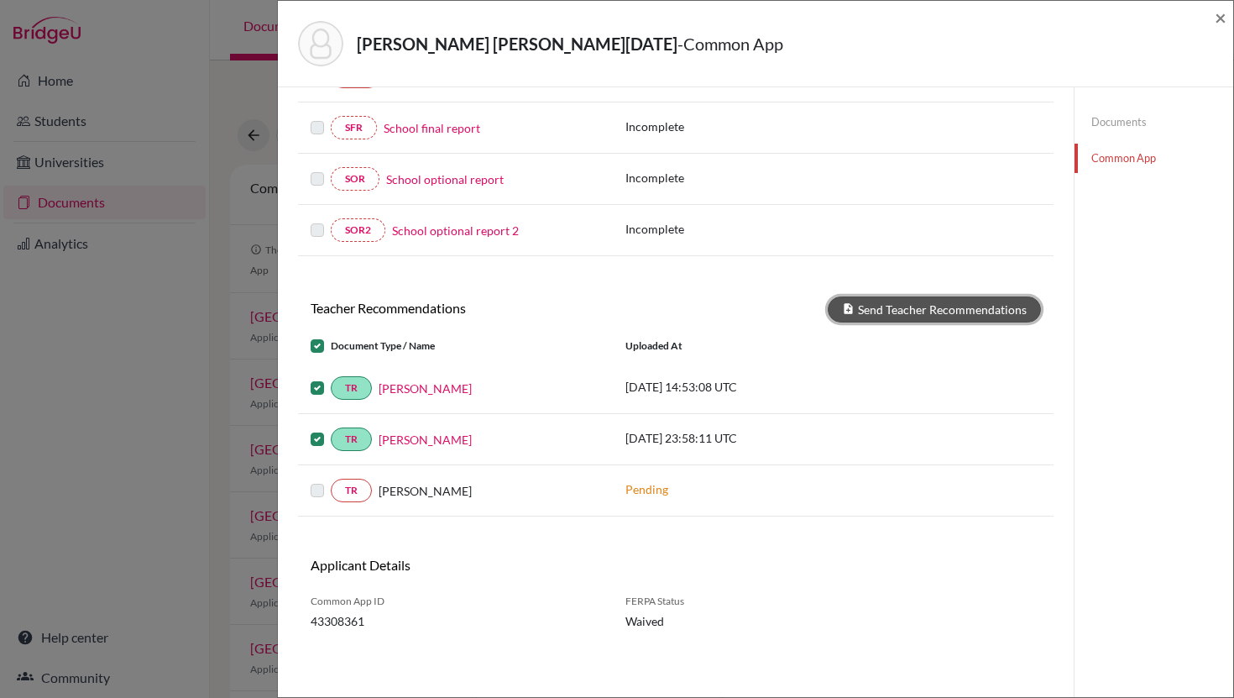
click at [923, 306] on button "Send Teacher Recommendations" at bounding box center [934, 309] width 213 height 26
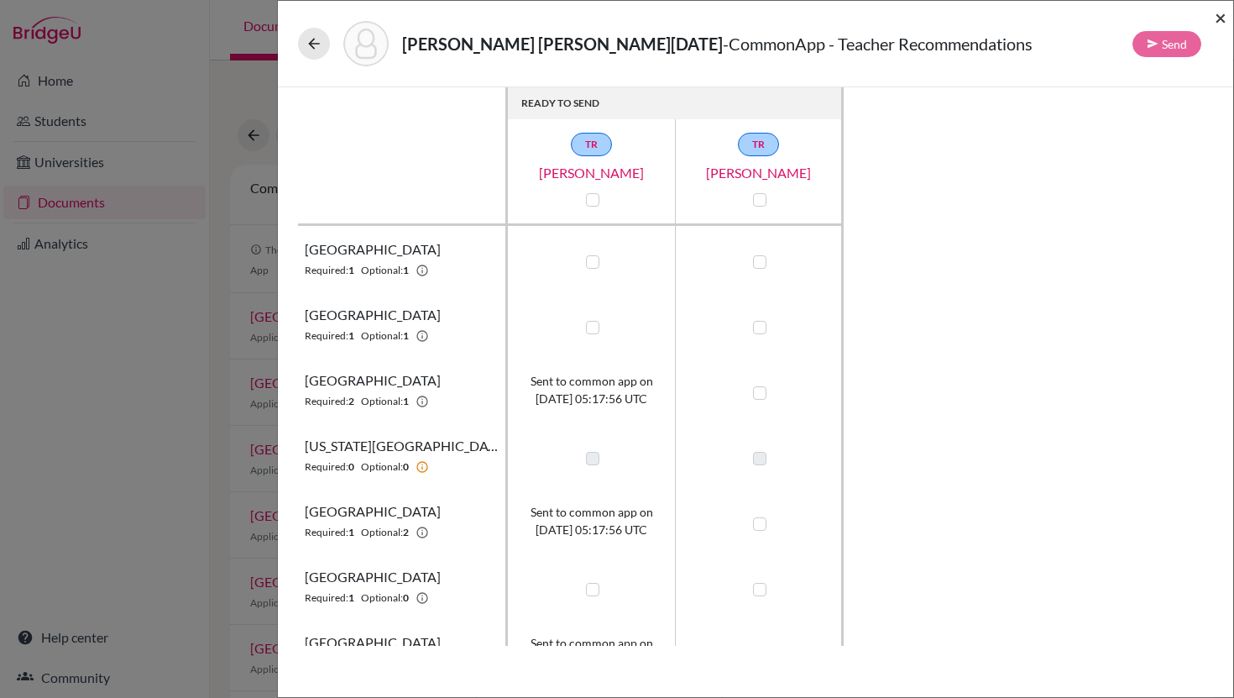
click at [1218, 16] on span "×" at bounding box center [1221, 17] width 12 height 24
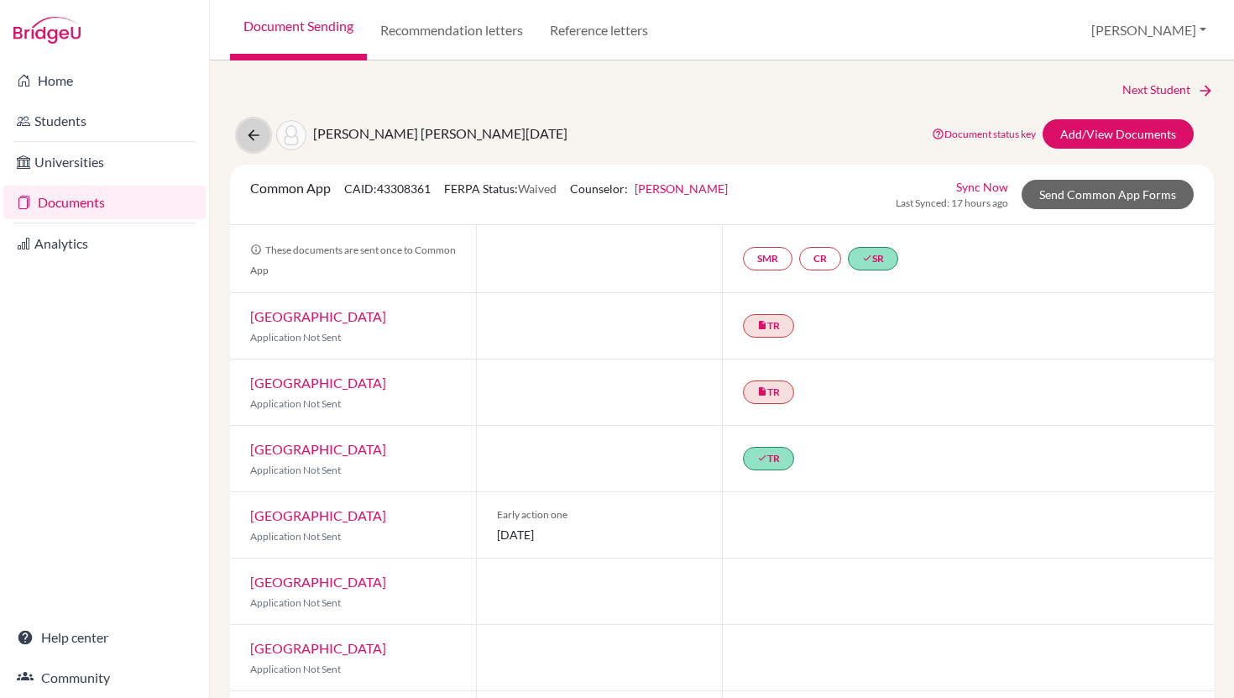
click at [254, 137] on icon at bounding box center [253, 135] width 17 height 17
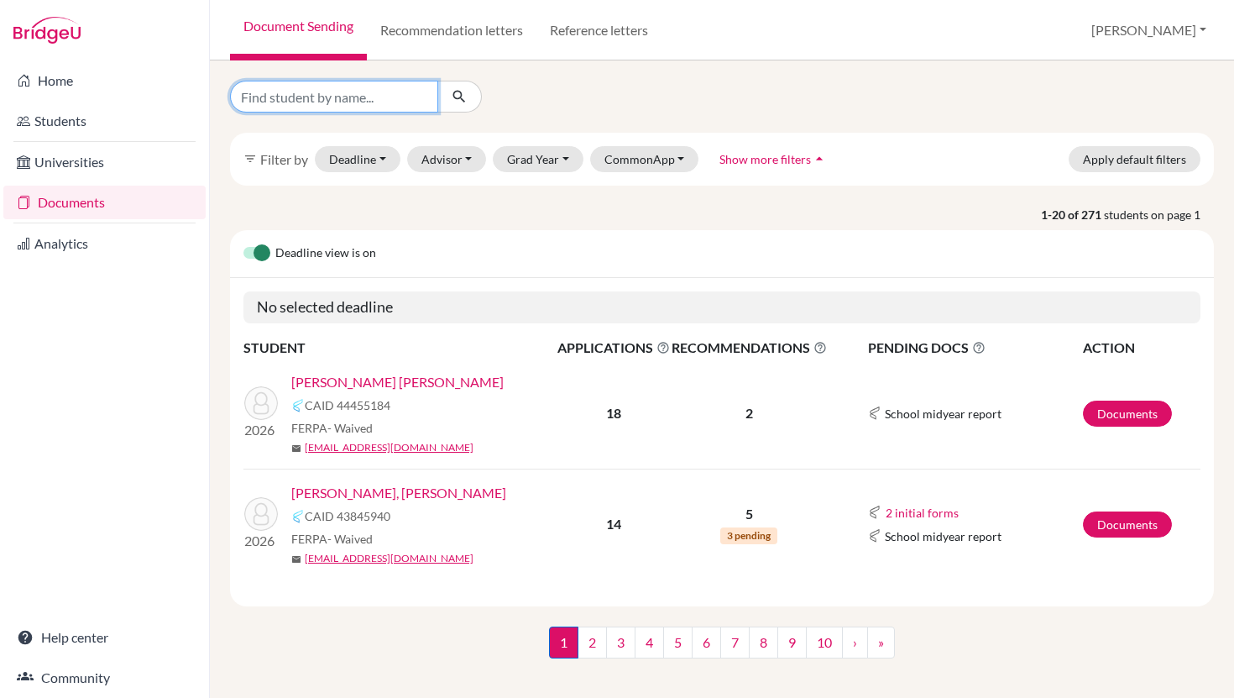
click at [350, 101] on input "Find student by name..." at bounding box center [334, 97] width 208 height 32
type input "pan"
click button "submit" at bounding box center [459, 97] width 44 height 32
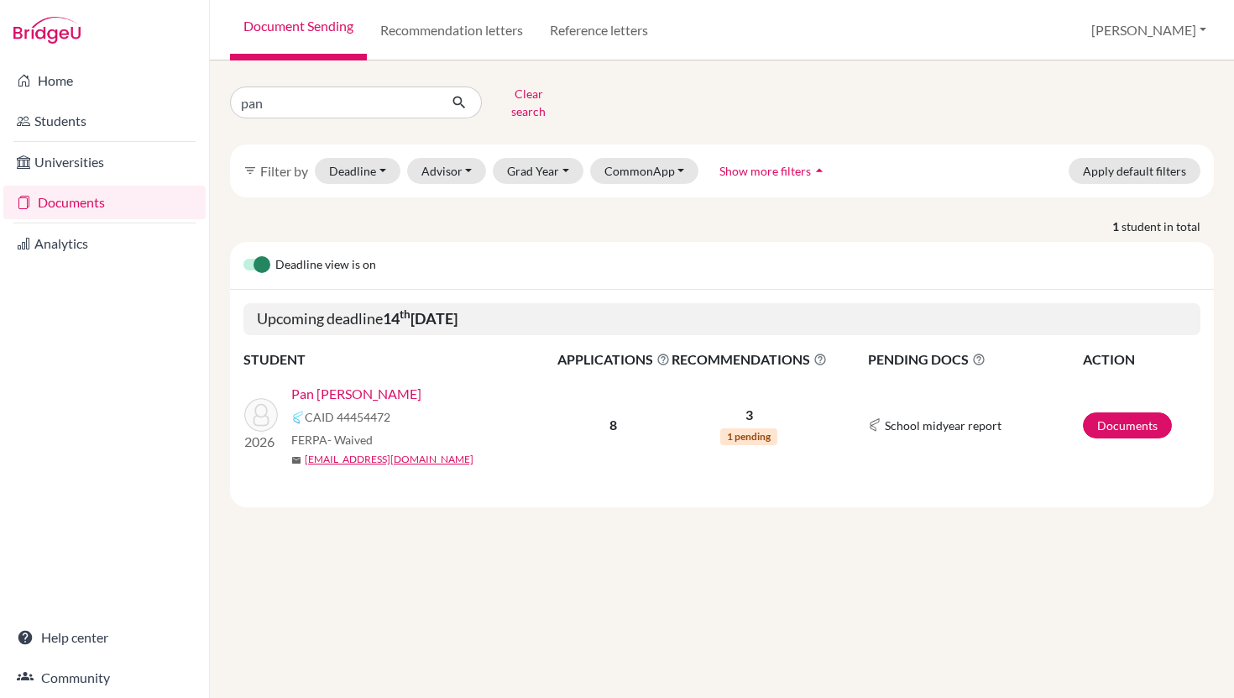
click at [395, 384] on link "Pan [PERSON_NAME]" at bounding box center [356, 394] width 130 height 20
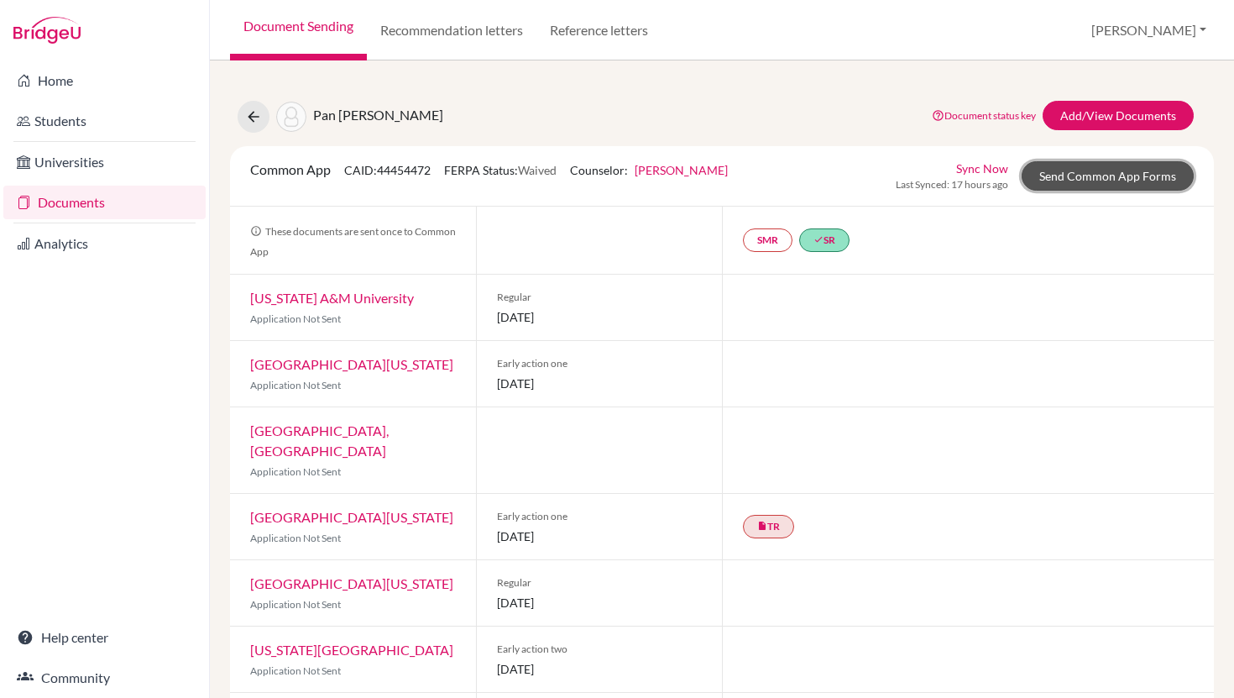
click at [1118, 173] on link "Send Common App Forms" at bounding box center [1108, 175] width 172 height 29
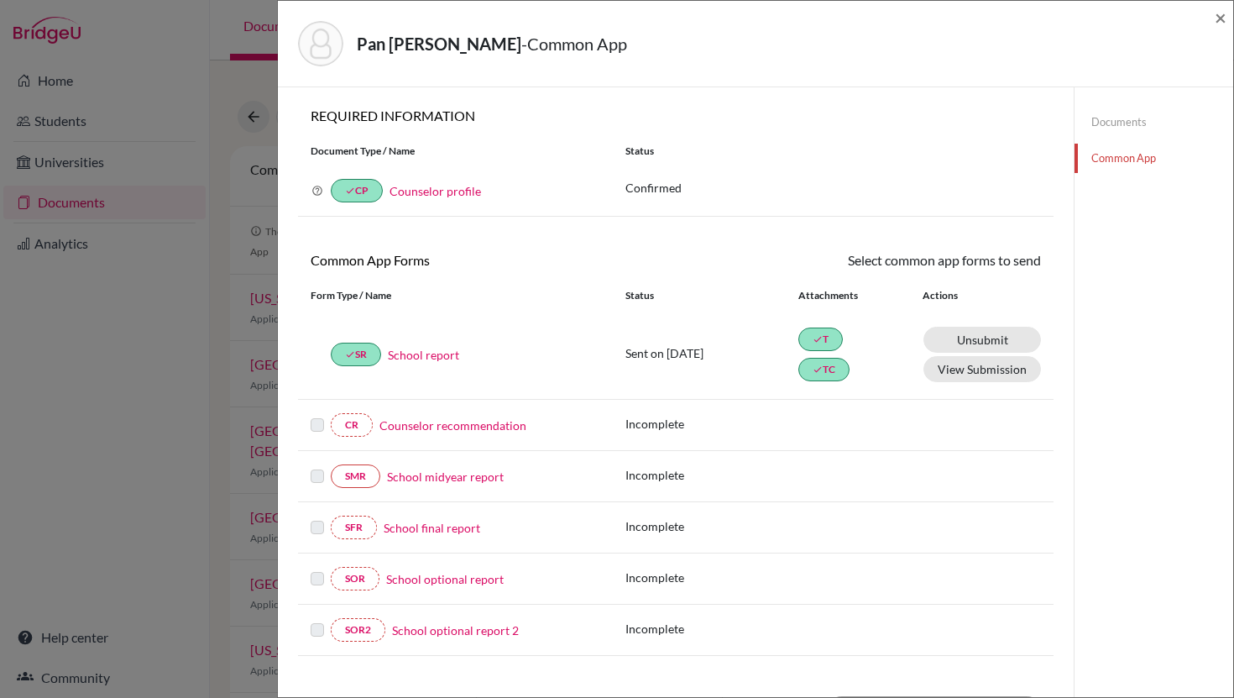
click at [449, 427] on link "Counselor recommendation" at bounding box center [452, 425] width 147 height 18
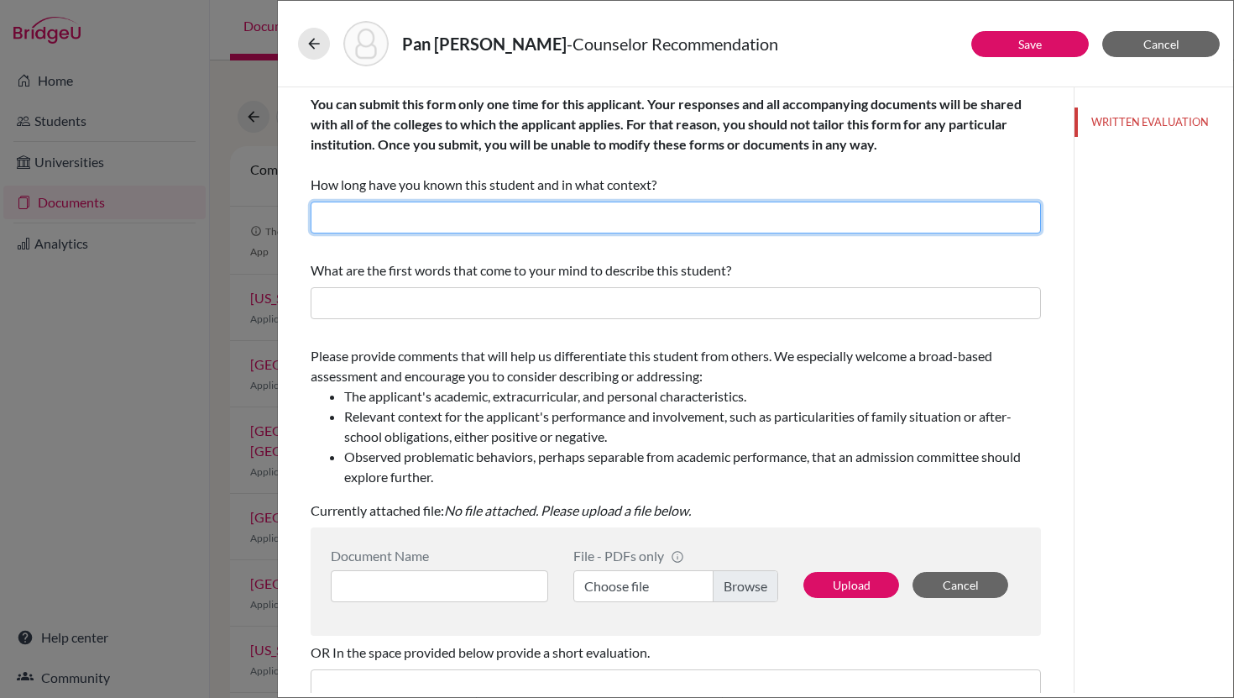
click at [578, 216] on input "text" at bounding box center [676, 217] width 730 height 32
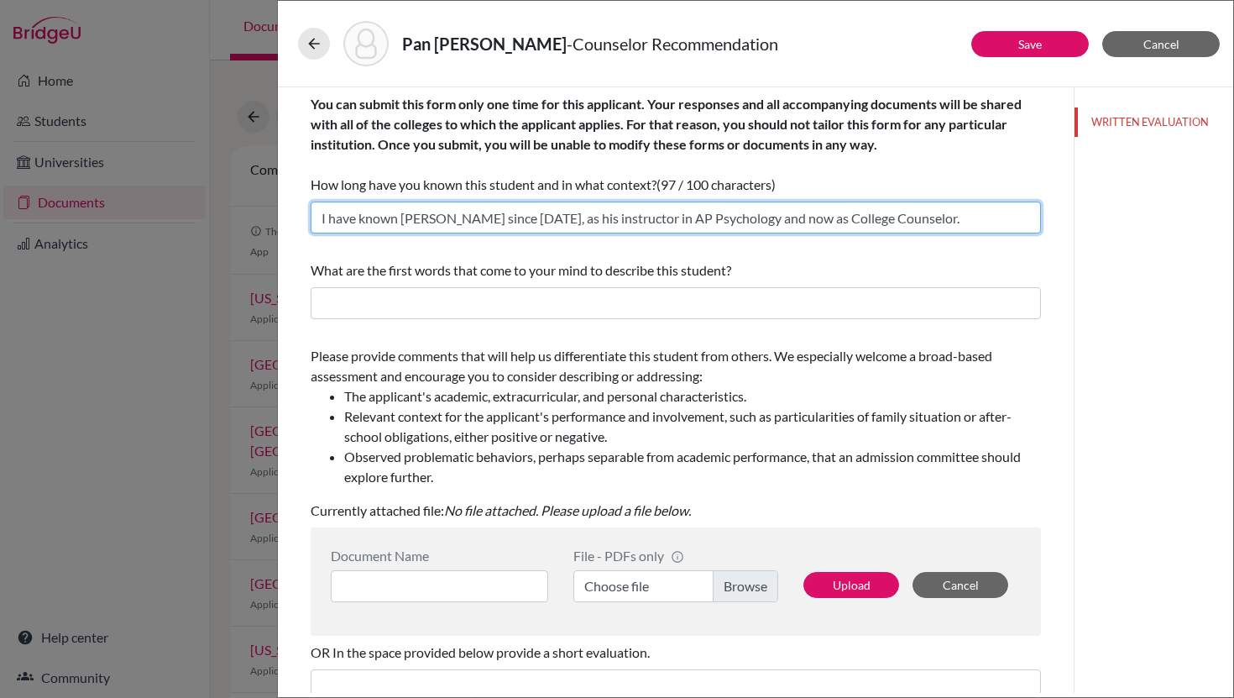
click at [517, 221] on input "I have known [PERSON_NAME] since [DATE], as his instructor in AP Psychology and…" at bounding box center [676, 217] width 730 height 32
drag, startPoint x: 767, startPoint y: 220, endPoint x: 558, endPoint y: 212, distance: 209.2
click at [558, 212] on input "I have known [PERSON_NAME] since [DATE], as his instructor in AP Psychology and…" at bounding box center [676, 217] width 730 height 32
type input "I have known [PERSON_NAME] since [DATE], as his College Counselor."
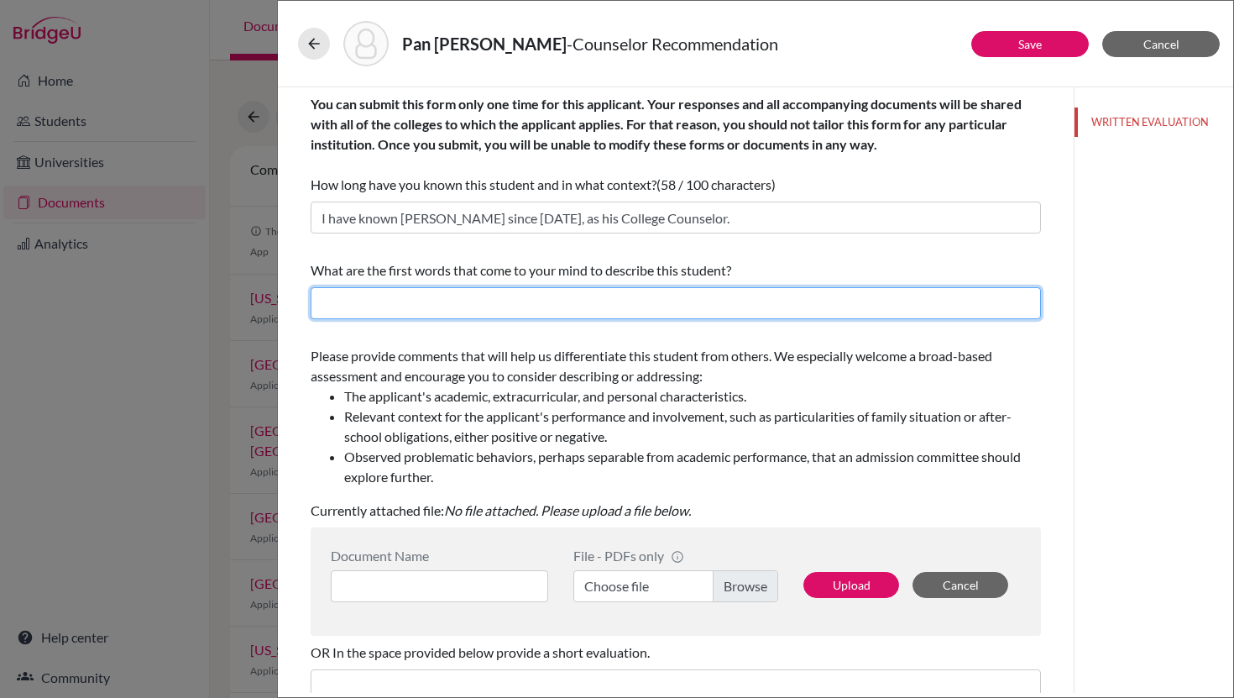
click at [419, 301] on input "text" at bounding box center [676, 303] width 730 height 32
paste input "curious, thoughtful, observant, respectful, and ambitious."
type input "curious, thoughtful, observant, respectful, and ambitious, analytical"
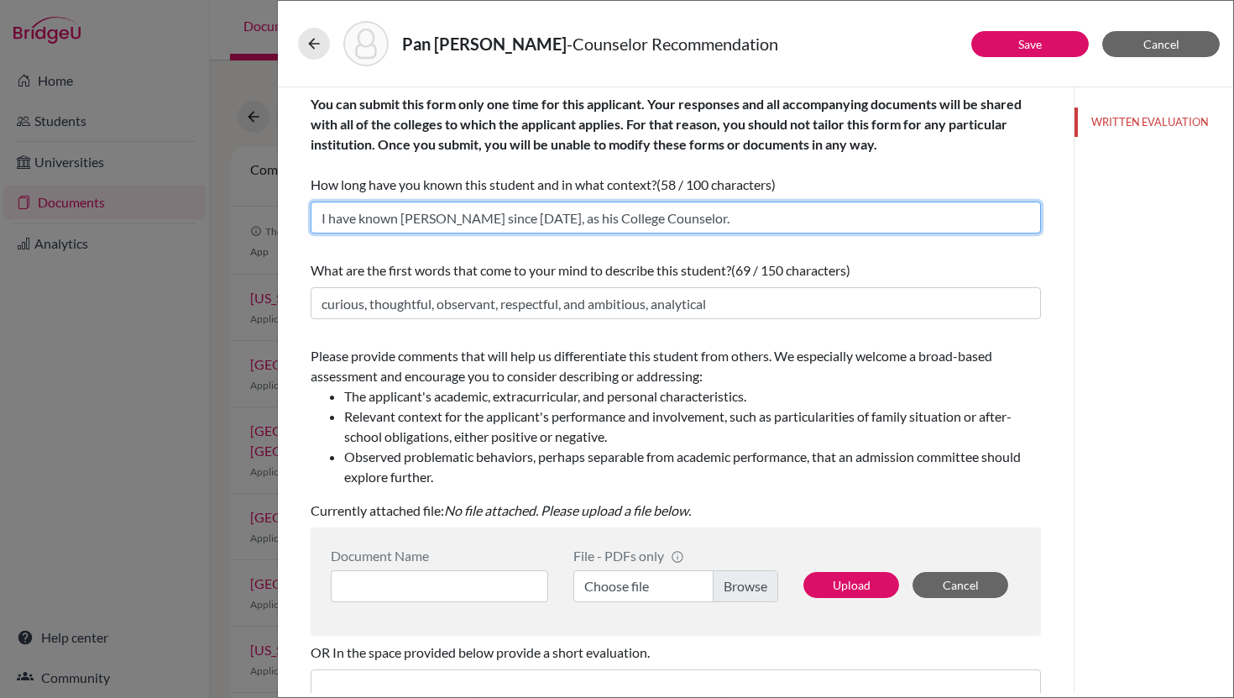
drag, startPoint x: 448, startPoint y: 219, endPoint x: 404, endPoint y: 217, distance: 44.5
click at [404, 217] on input "I have known [PERSON_NAME] since [DATE], as his College Counselor." at bounding box center [676, 217] width 730 height 32
click at [502, 217] on input "I have known Jerry since 2024, as his College Counselor." at bounding box center [676, 217] width 730 height 32
type input "I have known Jerry since 2024 as his College Counselor."
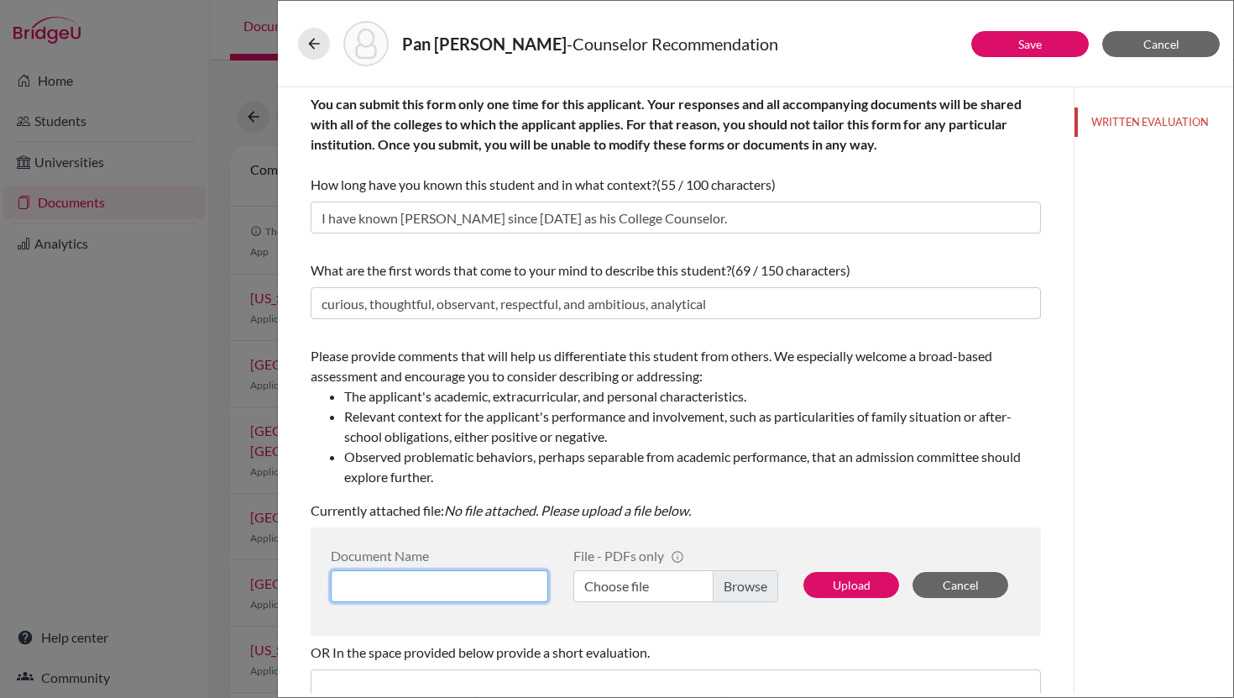
click at [366, 590] on input at bounding box center [439, 586] width 217 height 32
paste input "Pan Mora, Jerry Rafael - College Counselor Recommendation Letter"
type input "Pan Mora, Jerry Rafael - College Counselor Recommendation Letter"
click at [872, 596] on button "Upload" at bounding box center [851, 585] width 96 height 26
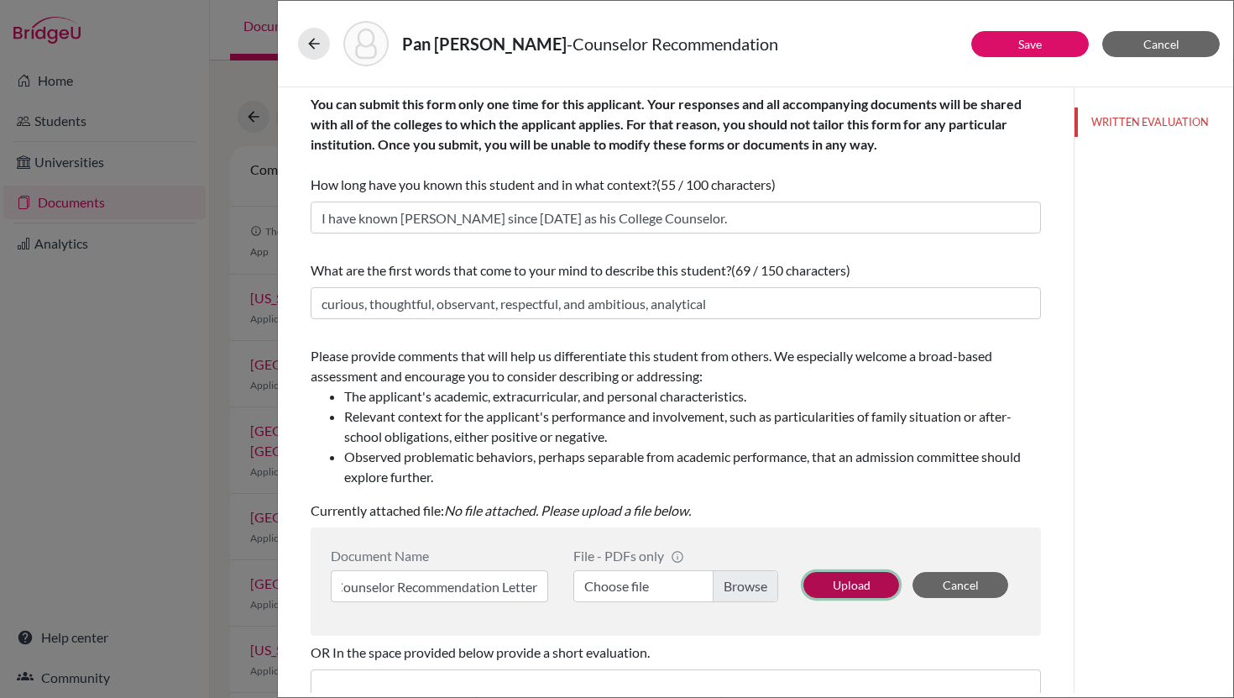
scroll to position [0, 0]
click at [737, 582] on label "Choose file" at bounding box center [675, 586] width 205 height 32
click at [737, 582] on input "Choose file" at bounding box center [675, 586] width 205 height 32
click at [858, 584] on button "Upload" at bounding box center [851, 585] width 96 height 26
click at [709, 512] on link "Pan Mora, Jerry Rafael - College Counselor Recommendation Letter" at bounding box center [626, 510] width 364 height 16
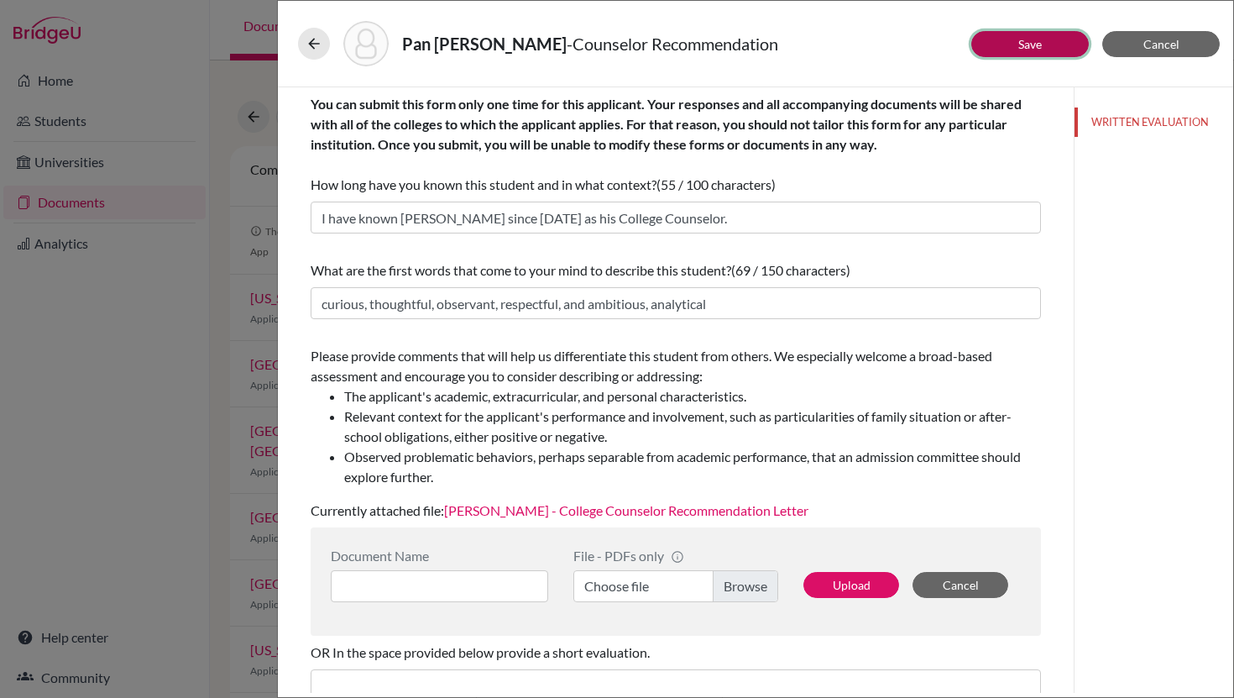
click at [1033, 52] on button "Save" at bounding box center [1030, 44] width 118 height 26
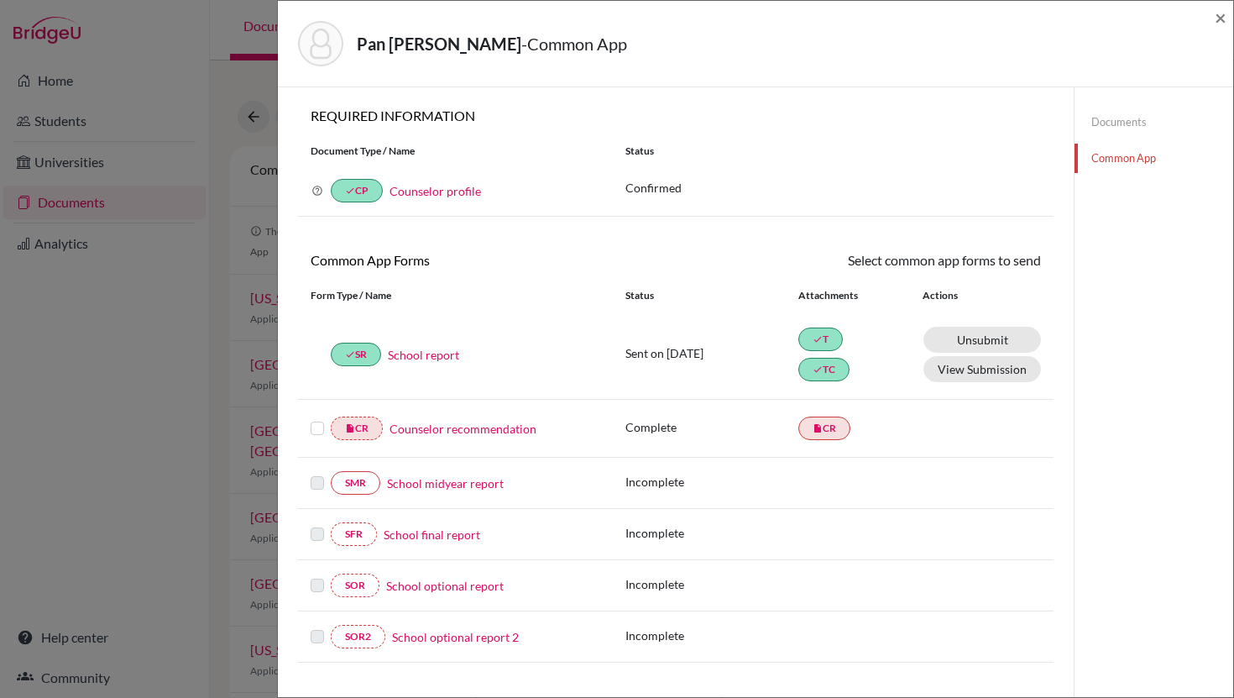
click at [453, 425] on link "Counselor recommendation" at bounding box center [463, 429] width 147 height 18
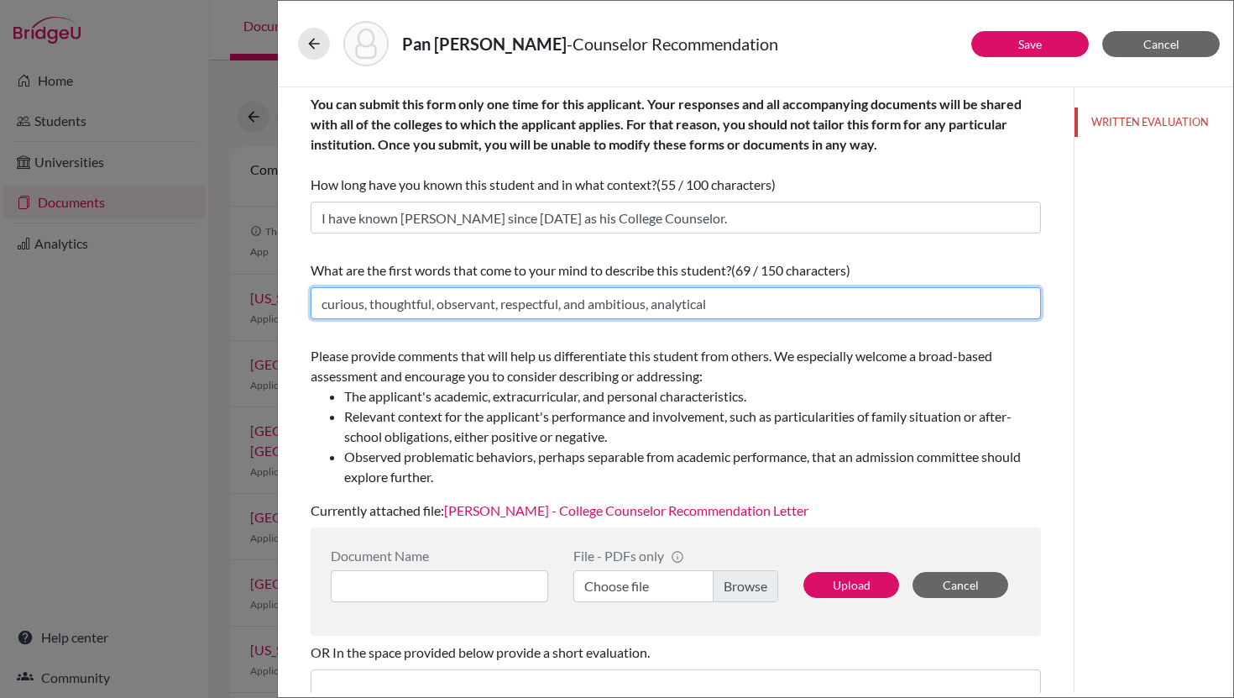
click at [594, 301] on input "curious, thoughtful, observant, respectful, and ambitious, analytical" at bounding box center [676, 303] width 730 height 32
type input "curious, thoughtful, observant, respectful, ambitious, analytical"
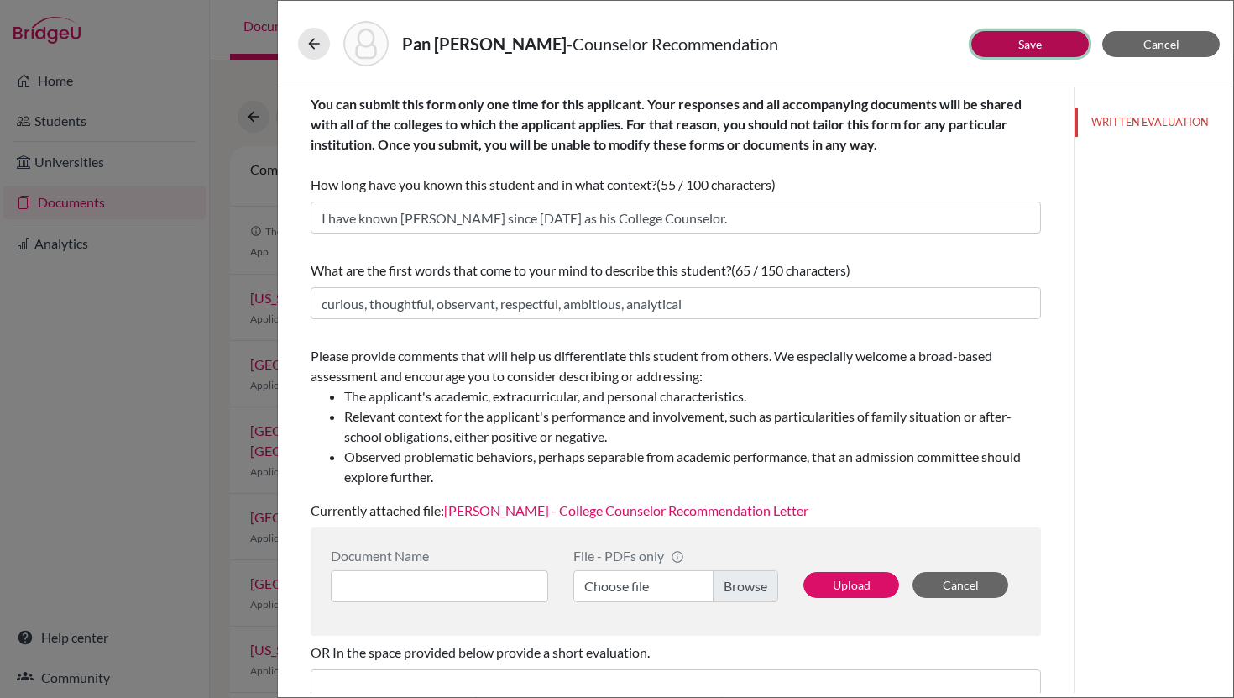
click at [1020, 48] on link "Save" at bounding box center [1030, 44] width 24 height 14
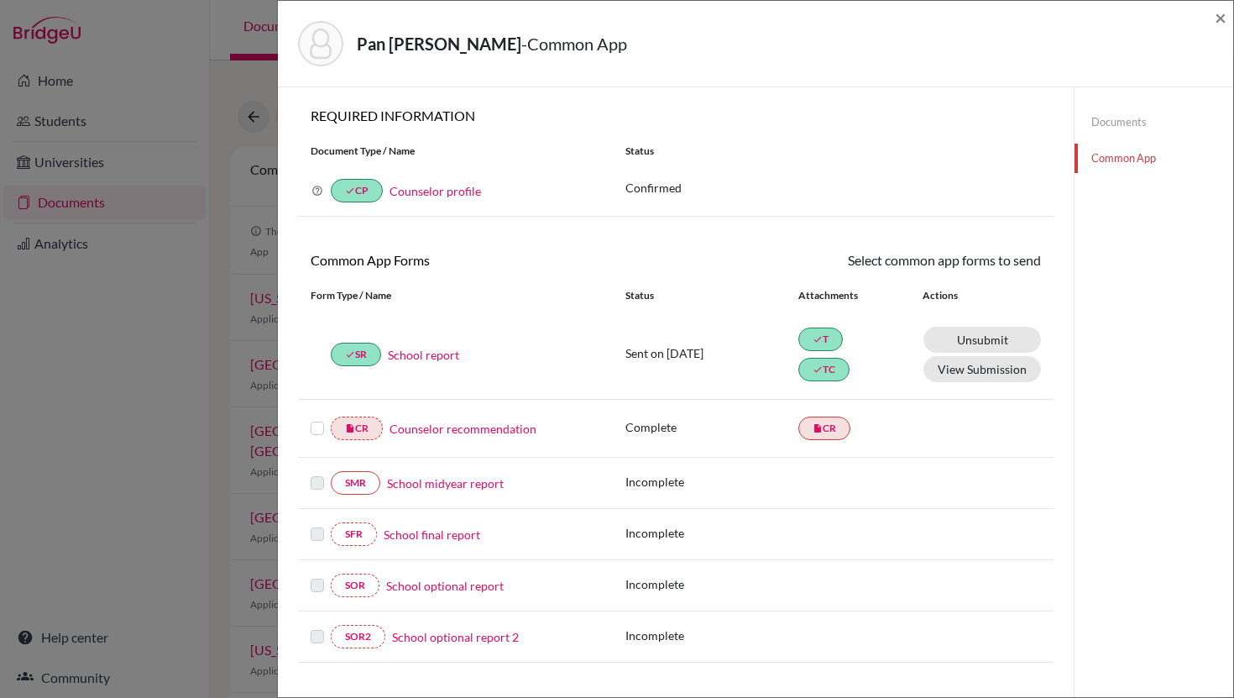
click at [312, 418] on label at bounding box center [317, 418] width 13 height 0
click at [0, 0] on input "checkbox" at bounding box center [0, 0] width 0 height 0
click at [991, 262] on icon at bounding box center [992, 262] width 13 height 13
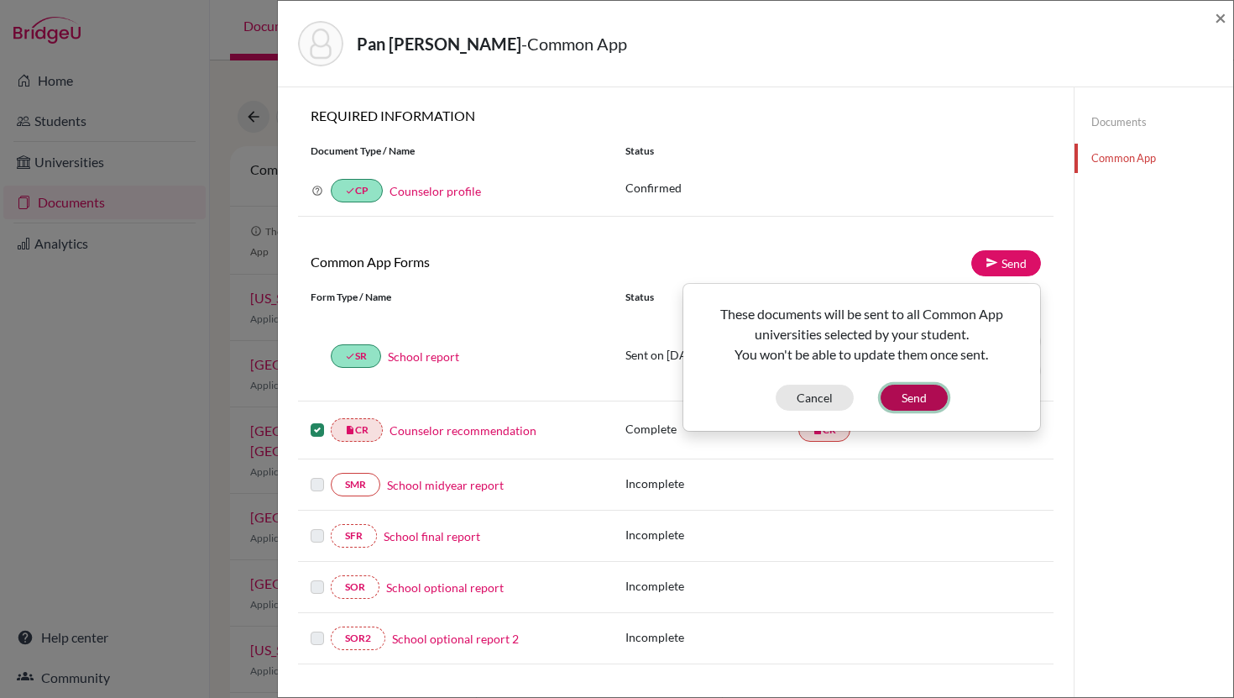
click at [909, 400] on button "Send" at bounding box center [914, 397] width 67 height 26
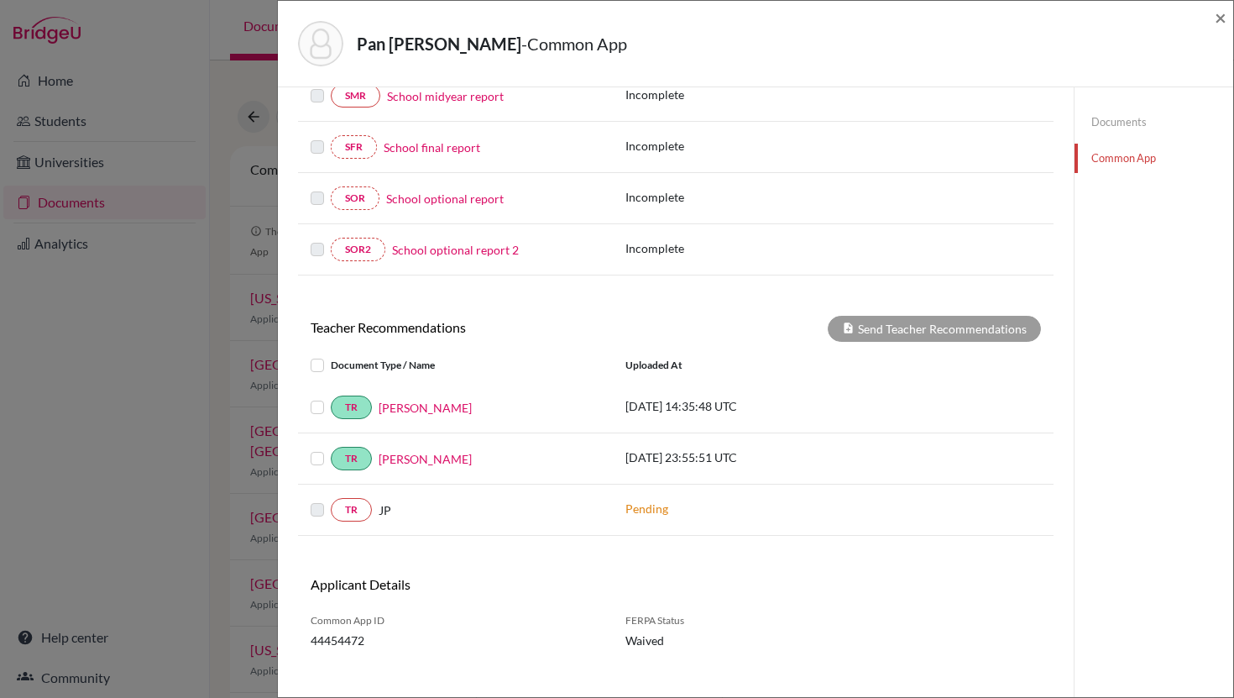
scroll to position [406, 0]
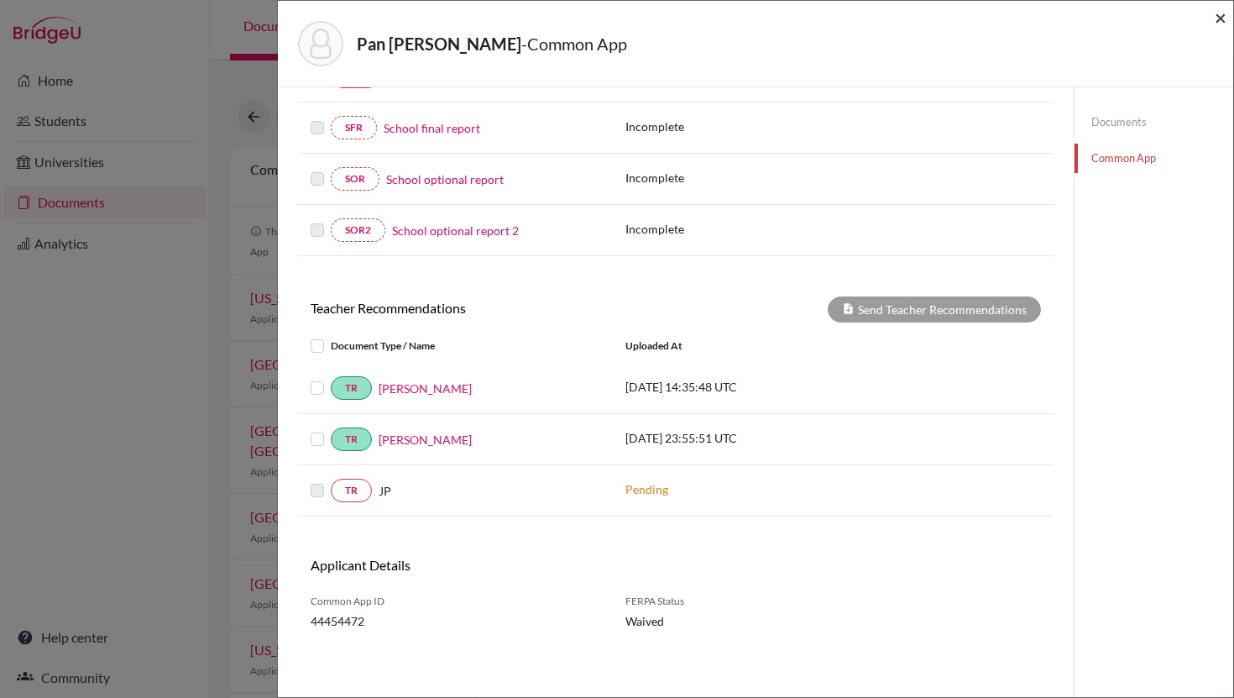
click at [1223, 18] on span "×" at bounding box center [1221, 17] width 12 height 24
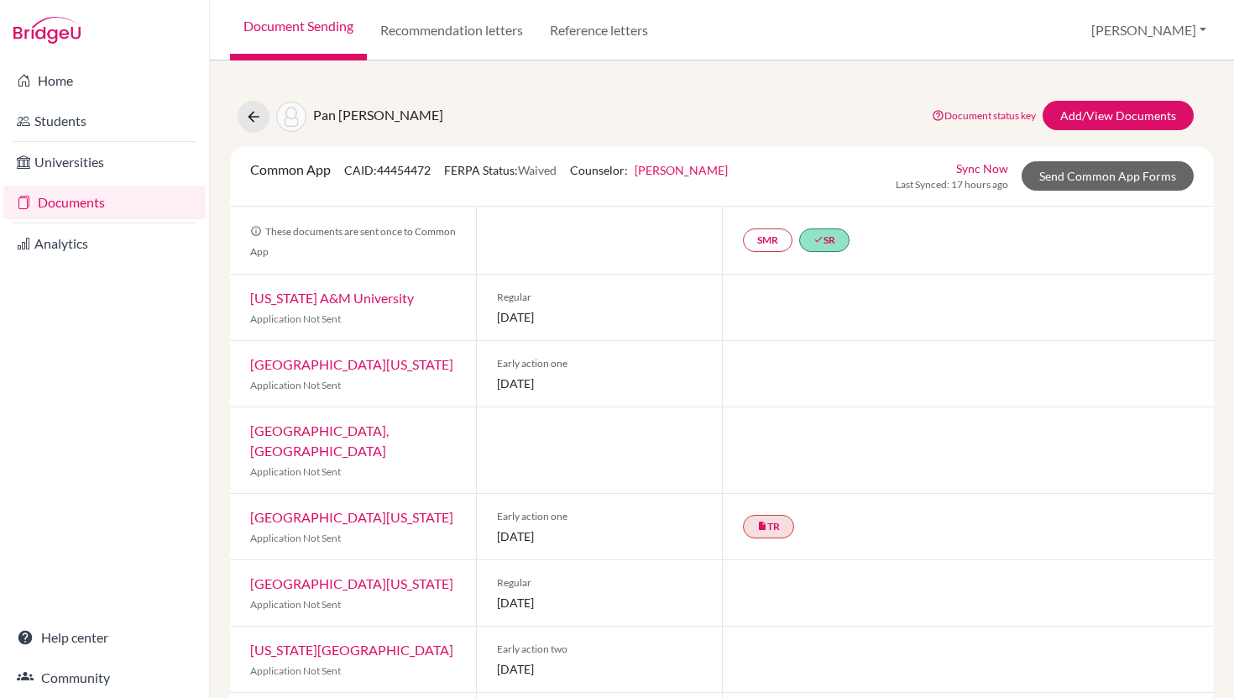
click at [316, 17] on link "Document Sending" at bounding box center [298, 30] width 137 height 60
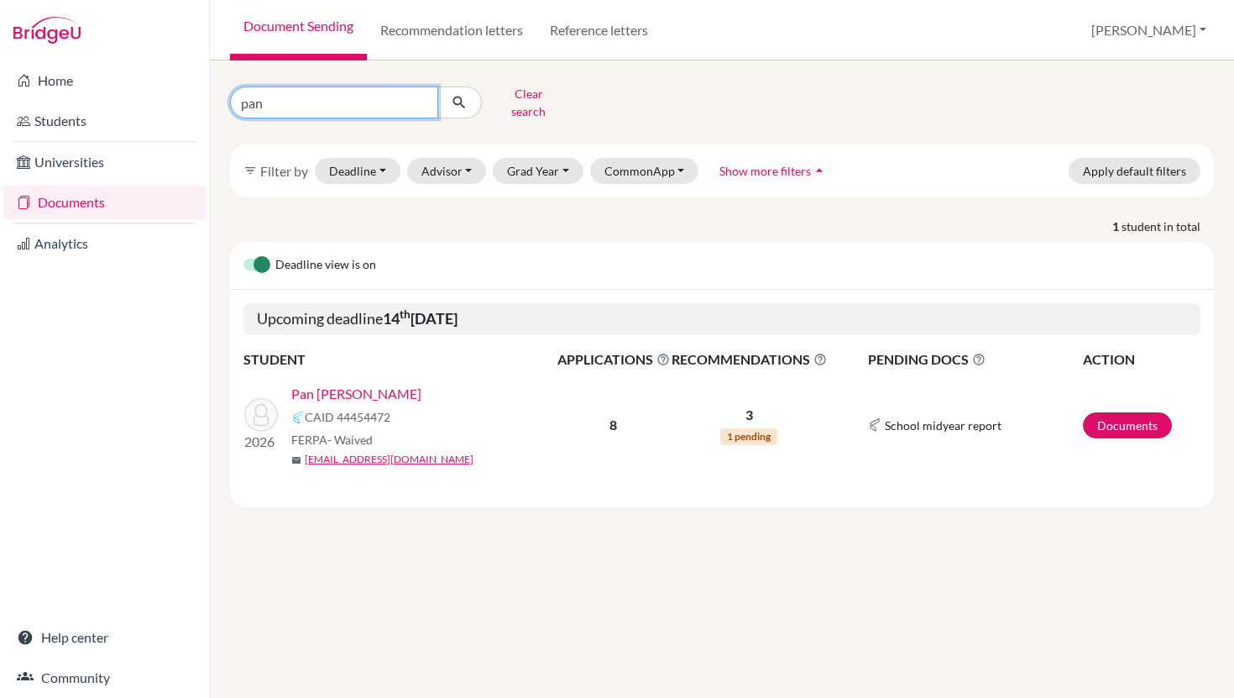
click at [361, 102] on input "pan" at bounding box center [334, 102] width 208 height 32
type input "p"
click at [437, 86] on button "submit" at bounding box center [459, 102] width 44 height 32
click at [351, 163] on button "Deadline - Select a date range Or double click for a single date selection [DAT…" at bounding box center [358, 171] width 86 height 26
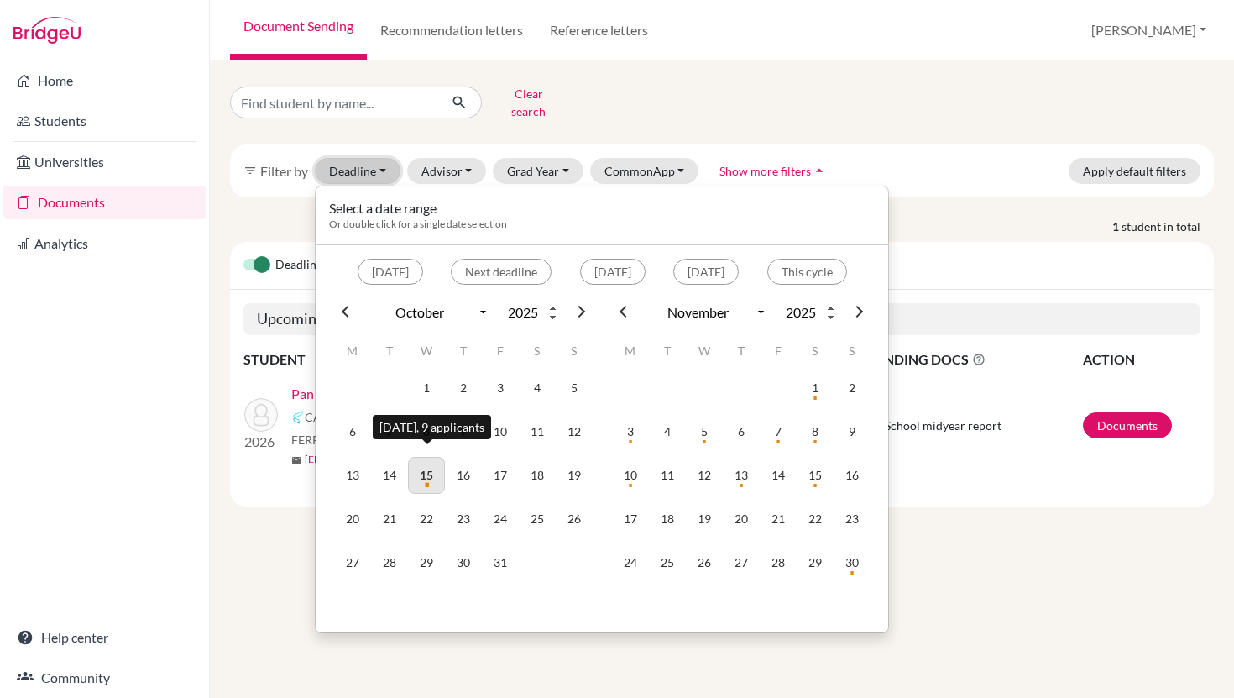
click at [429, 457] on td "15" at bounding box center [426, 475] width 37 height 37
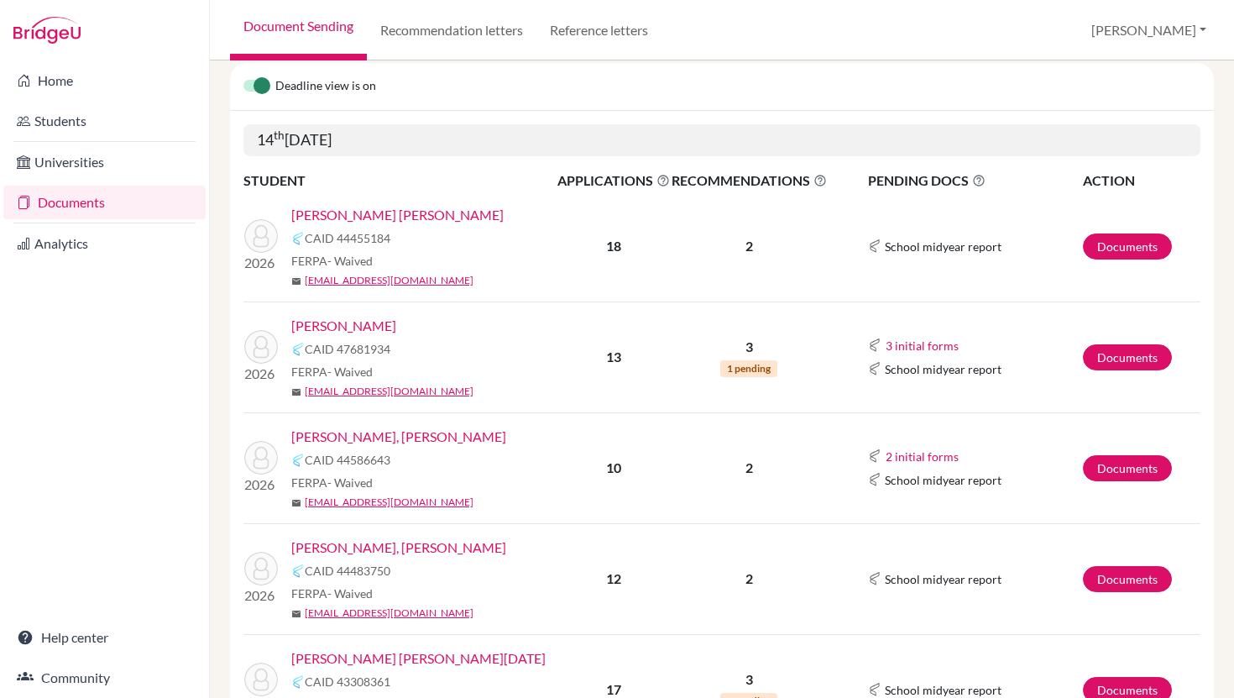
scroll to position [226, 0]
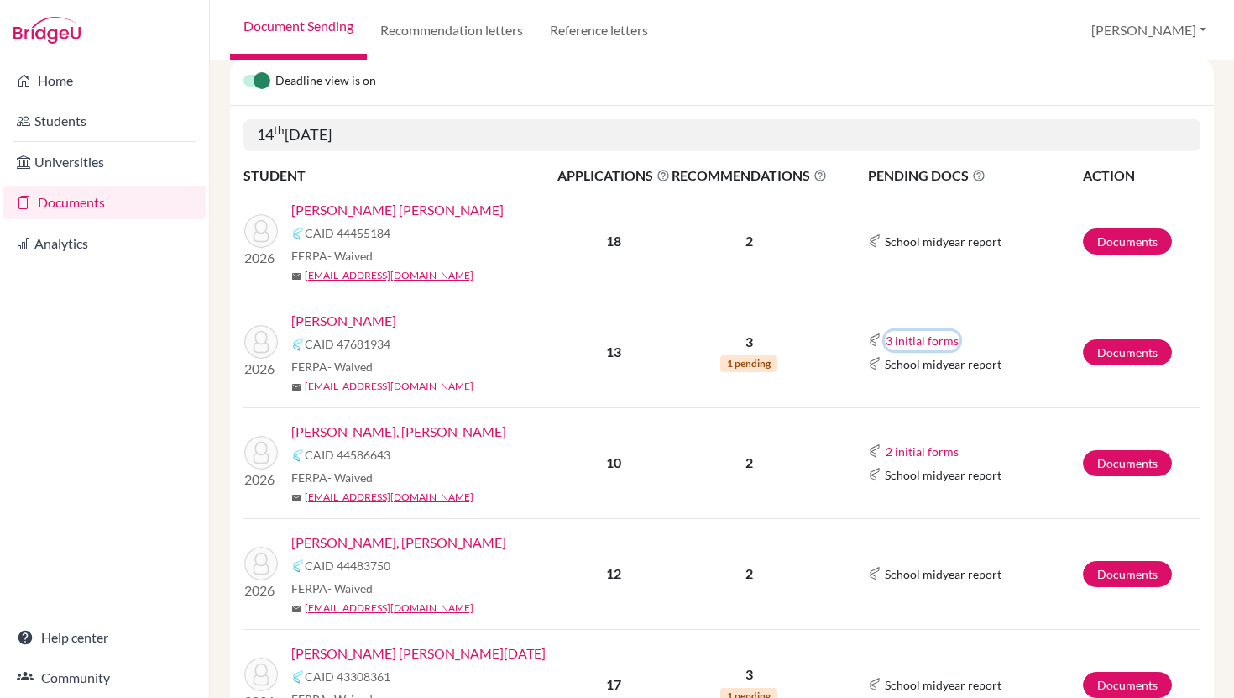
click at [929, 337] on button "3 initial forms" at bounding box center [922, 340] width 75 height 19
click at [820, 407] on td "2" at bounding box center [749, 462] width 157 height 111
click at [913, 454] on button "2 initial forms" at bounding box center [922, 451] width 75 height 19
click at [803, 482] on td "2" at bounding box center [749, 462] width 157 height 111
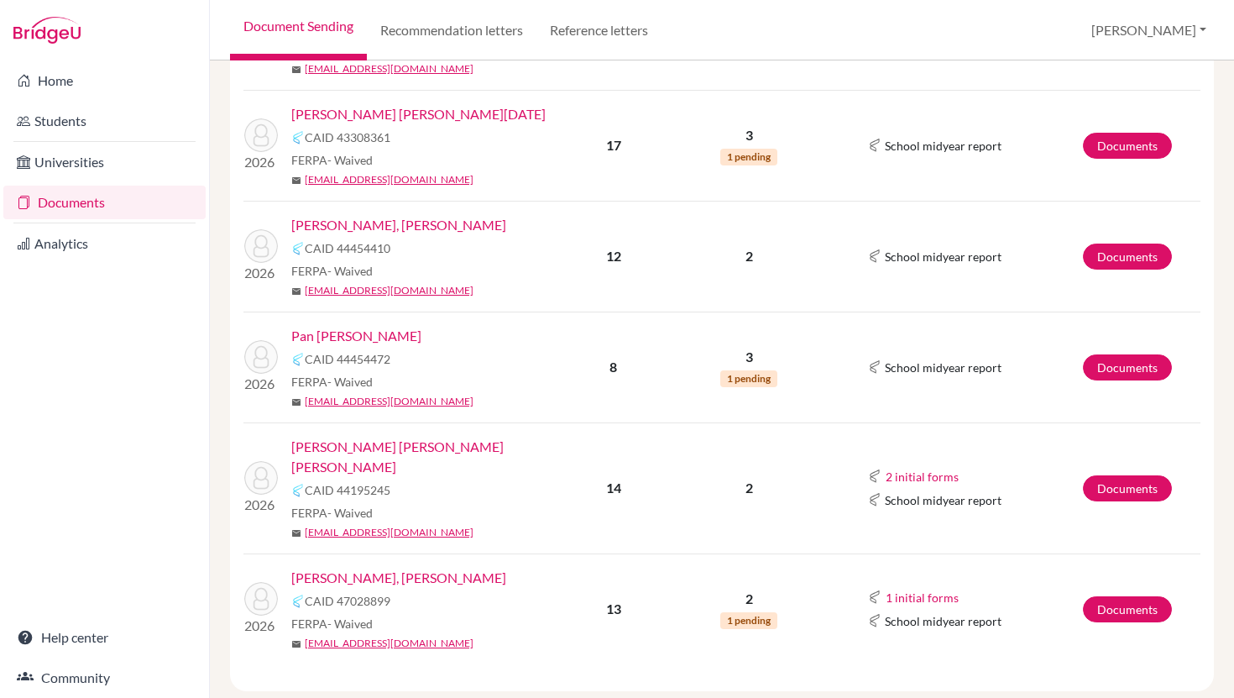
scroll to position [777, 0]
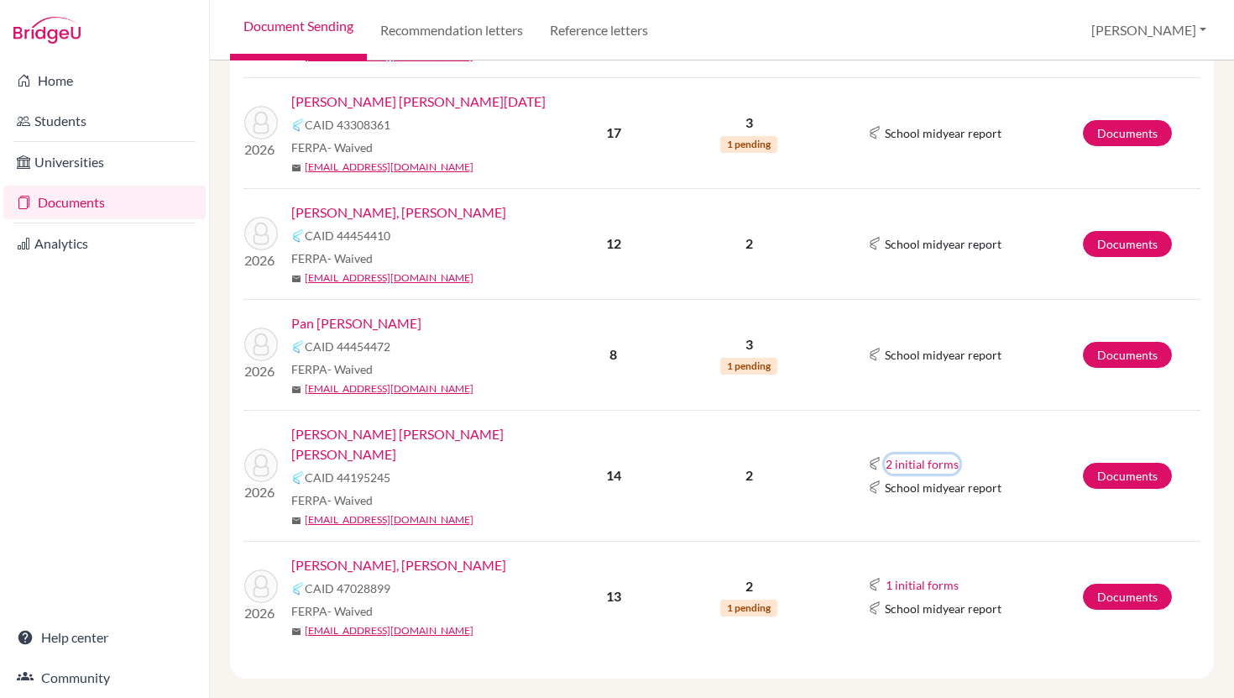
click at [918, 455] on button "2 initial forms" at bounding box center [922, 463] width 75 height 19
click at [918, 575] on button "1 initial forms" at bounding box center [922, 584] width 75 height 19
click at [410, 555] on link "[PERSON_NAME], [PERSON_NAME]" at bounding box center [398, 565] width 215 height 20
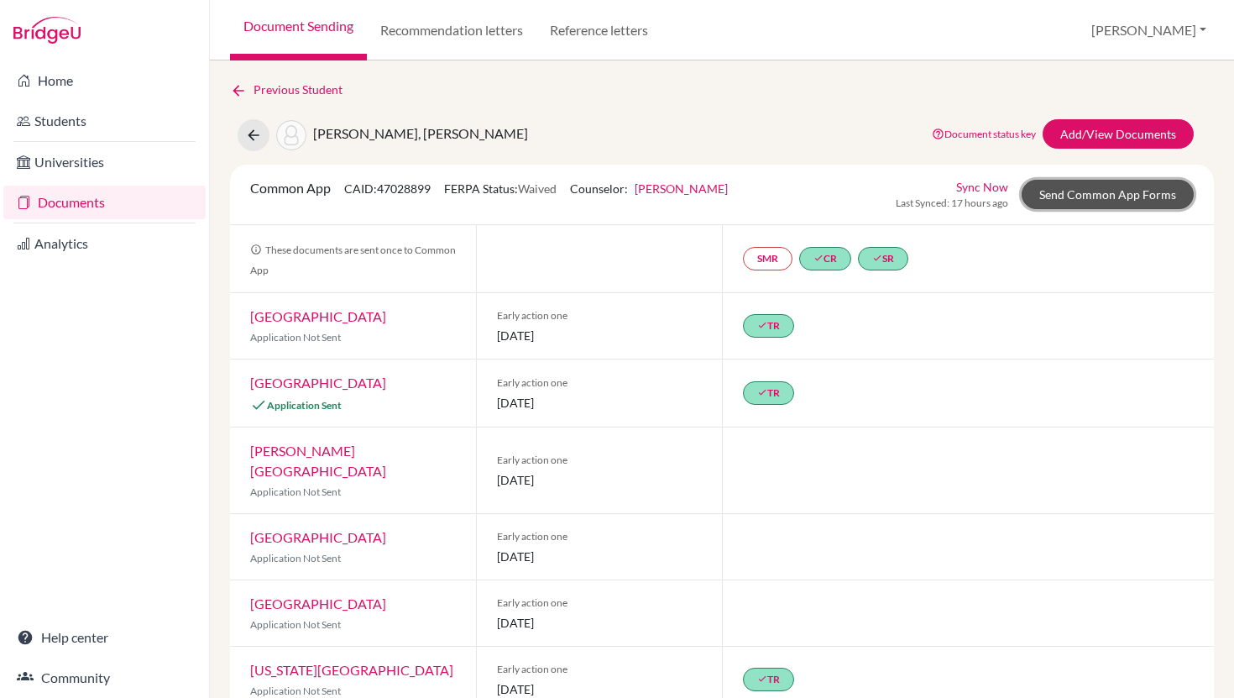
click at [1116, 188] on link "Send Common App Forms" at bounding box center [1108, 194] width 172 height 29
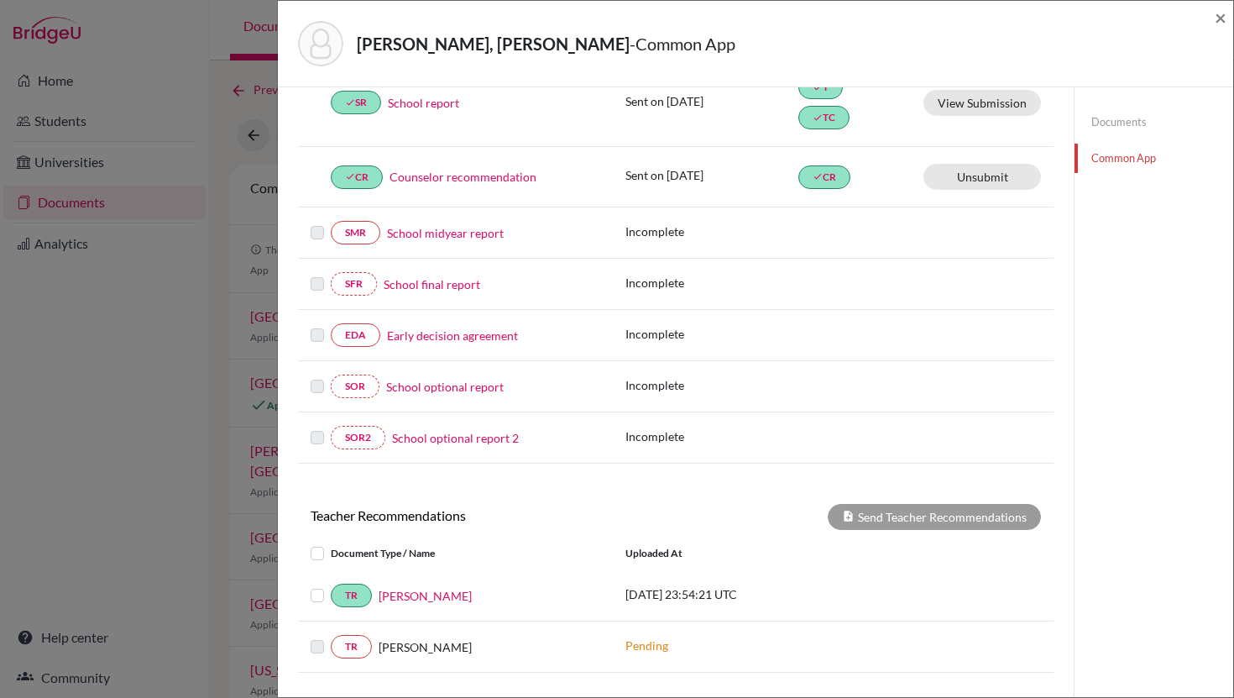
scroll to position [407, 0]
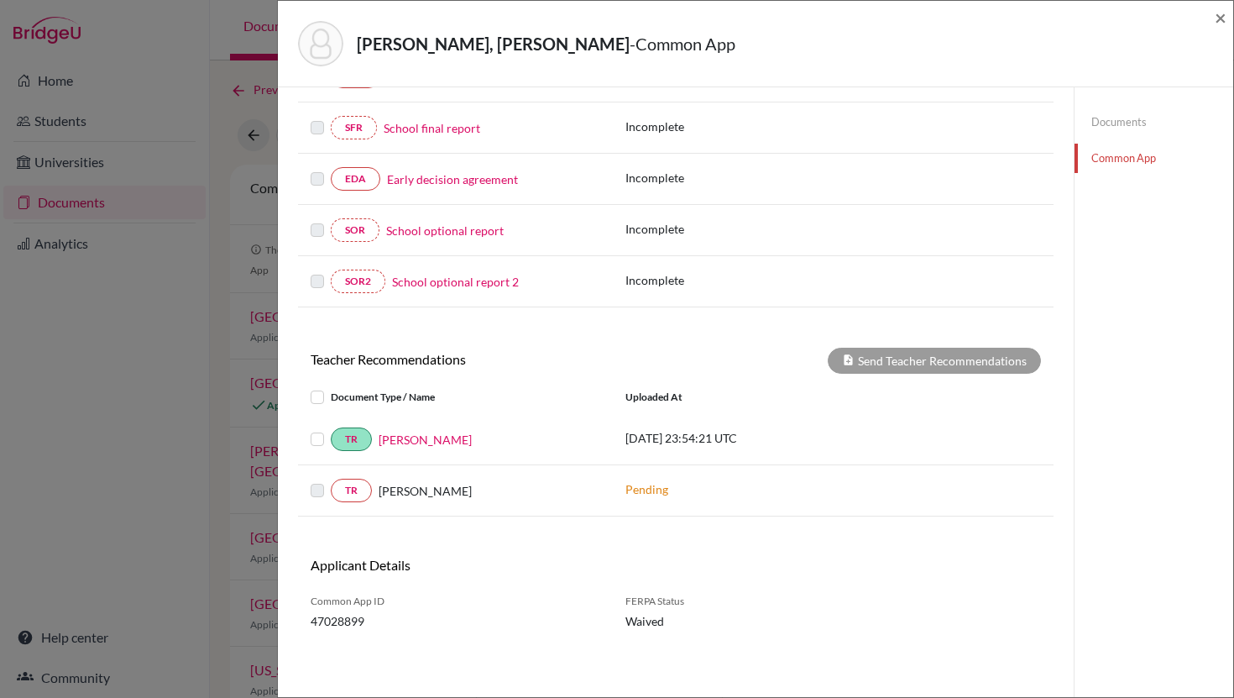
click at [331, 387] on label at bounding box center [331, 387] width 0 height 0
click at [0, 0] on input "checkbox" at bounding box center [0, 0] width 0 height 0
click at [888, 351] on button "Send Teacher Recommendations" at bounding box center [934, 361] width 213 height 26
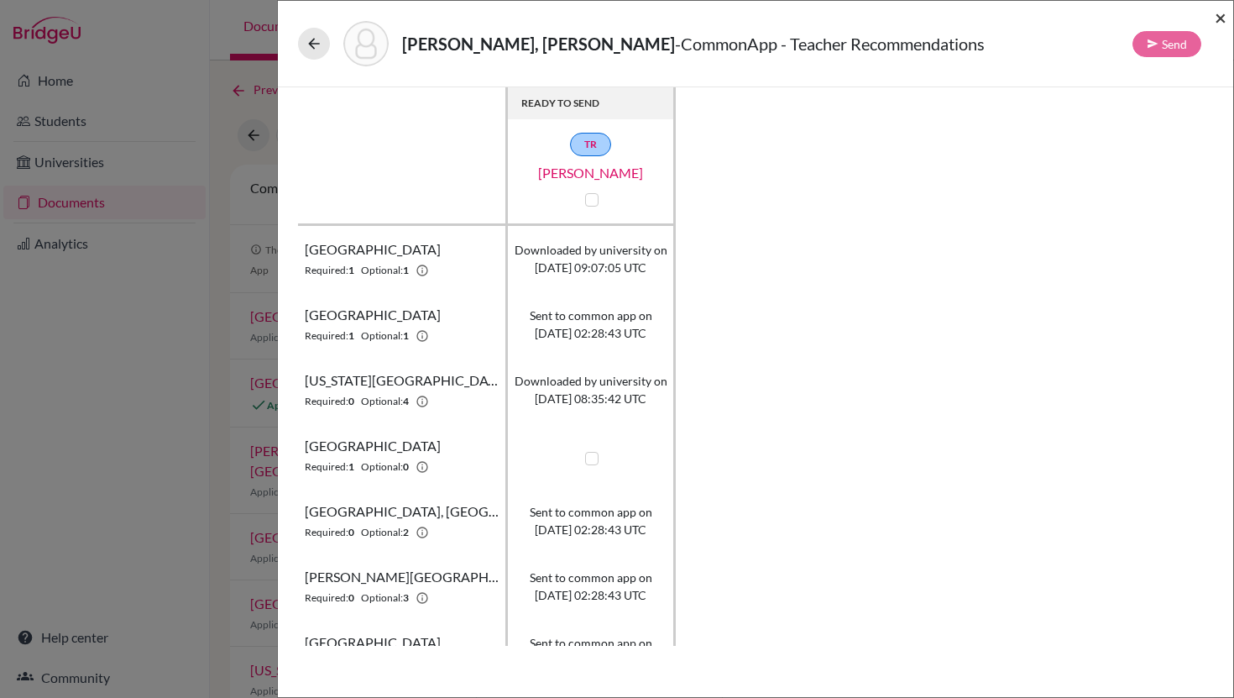
click at [1218, 20] on span "×" at bounding box center [1221, 17] width 12 height 24
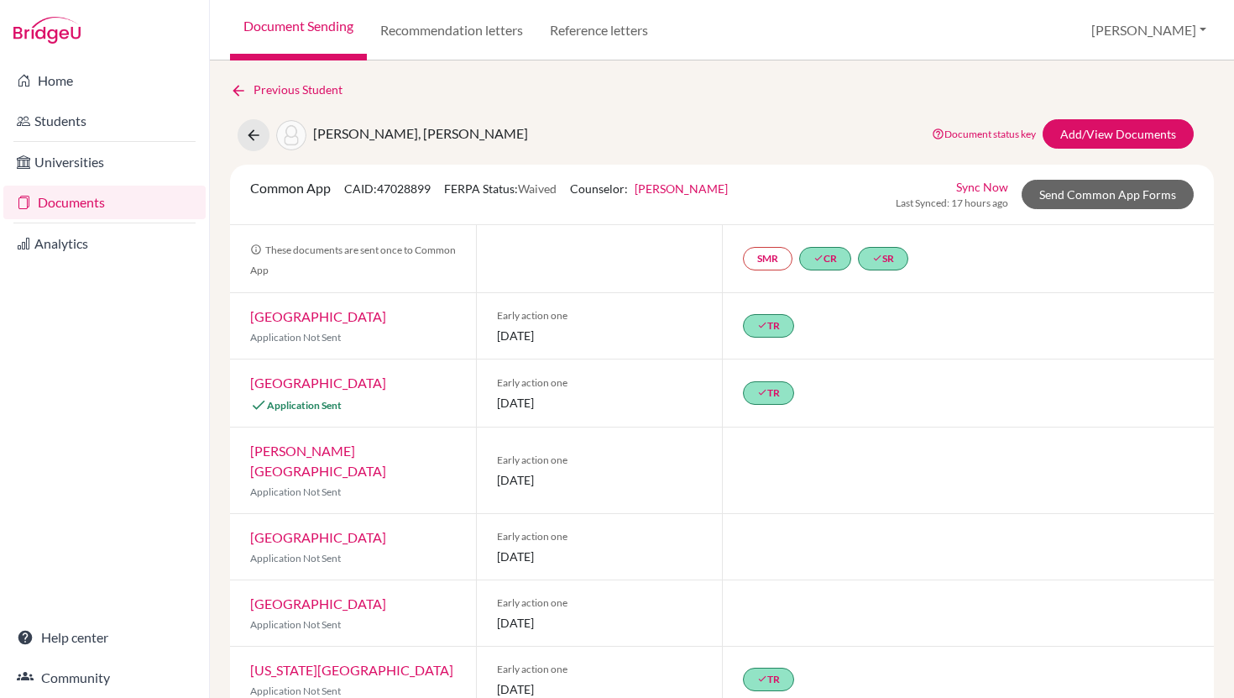
click at [275, 24] on link "Document Sending" at bounding box center [298, 30] width 137 height 60
